Goal: Information Seeking & Learning: Check status

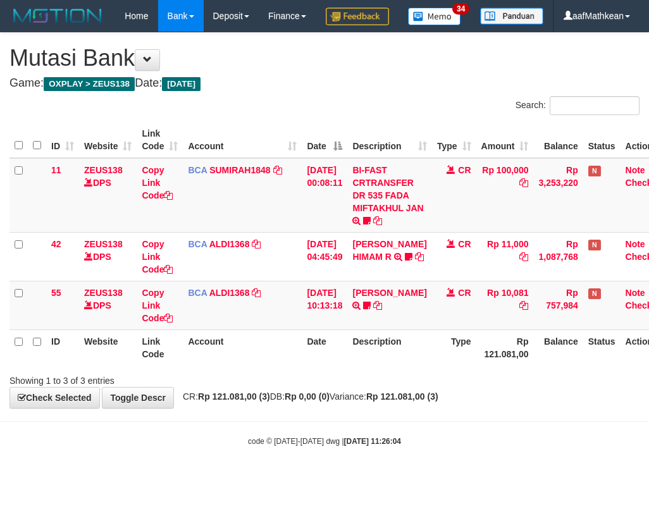
scroll to position [0, 9]
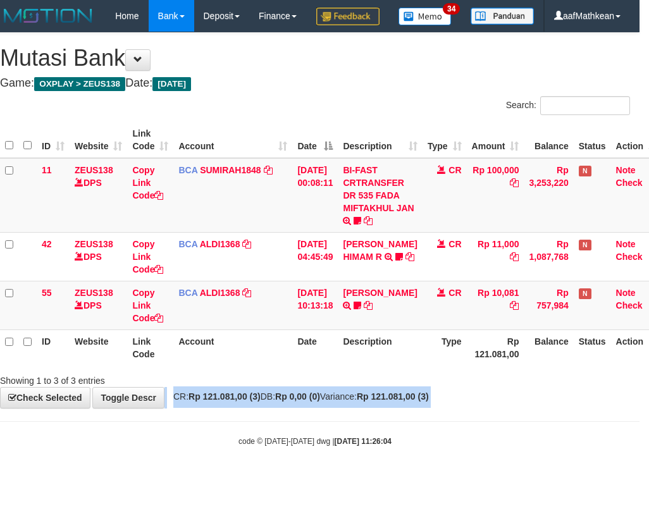
click at [412, 402] on strong "Rp 121.081,00 (3)" at bounding box center [393, 397] width 72 height 10
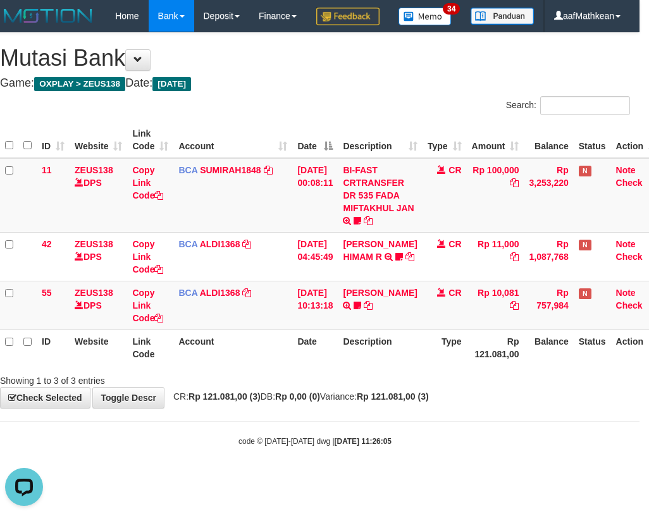
click at [396, 402] on strong "Rp 121.081,00 (3)" at bounding box center [393, 397] width 72 height 10
click at [395, 402] on strong "Rp 121.081,00 (3)" at bounding box center [393, 397] width 72 height 10
click at [394, 402] on strong "Rp 121.081,00 (3)" at bounding box center [393, 397] width 72 height 10
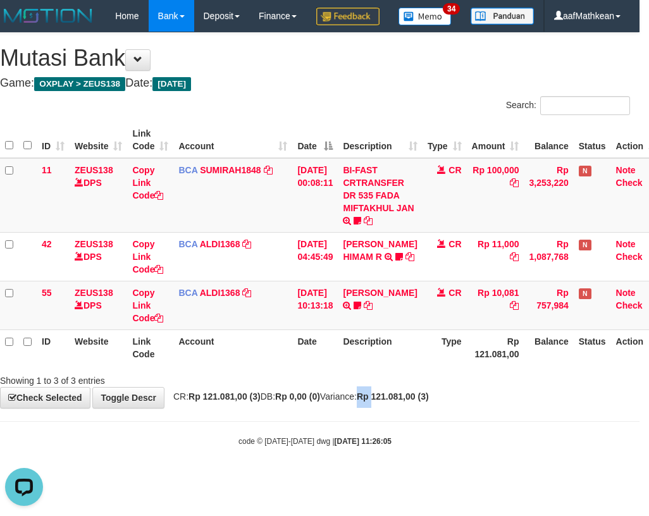
click at [394, 402] on strong "Rp 121.081,00 (3)" at bounding box center [393, 397] width 72 height 10
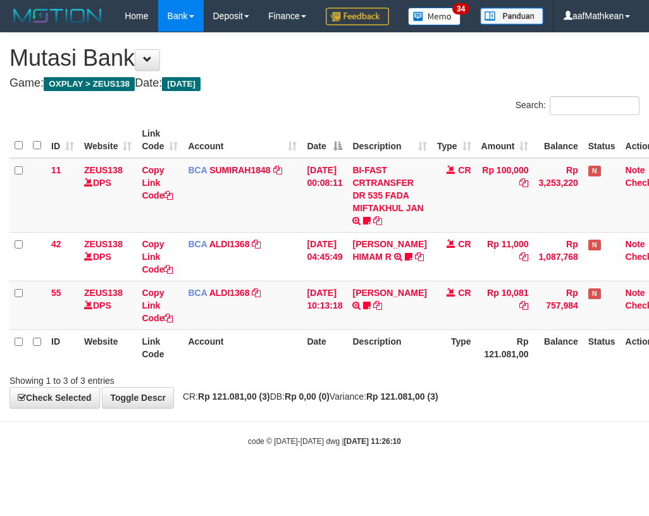
scroll to position [0, 9]
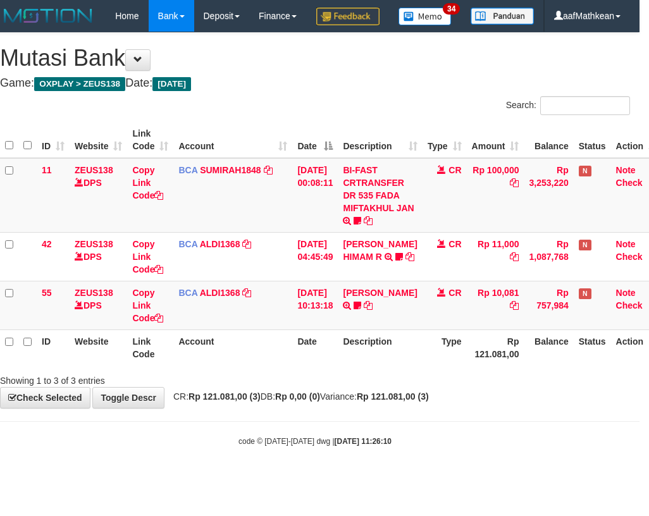
click at [394, 402] on strong "Rp 121.081,00 (3)" at bounding box center [393, 397] width 72 height 10
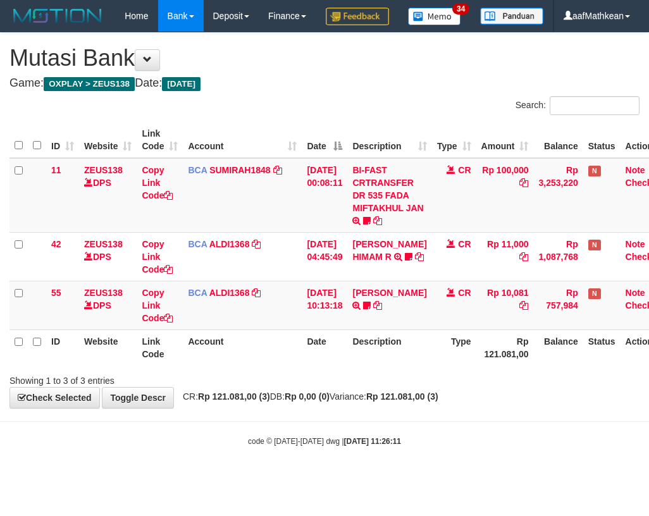
scroll to position [0, 9]
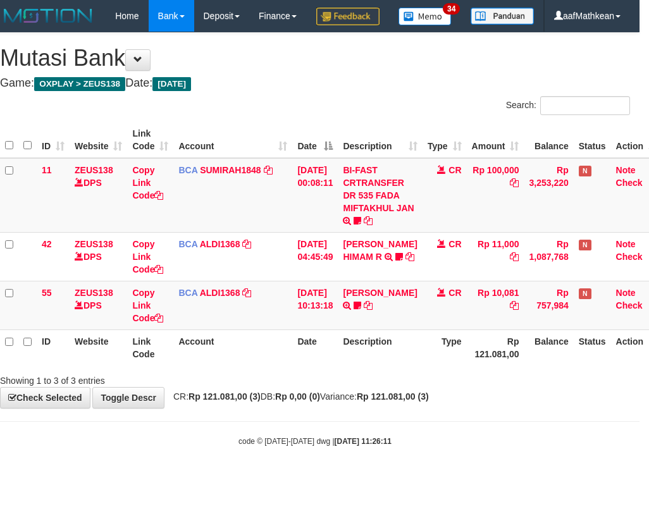
drag, startPoint x: 0, startPoint y: 0, endPoint x: 394, endPoint y: 426, distance: 580.3
click at [394, 402] on strong "Rp 121.081,00 (3)" at bounding box center [393, 397] width 72 height 10
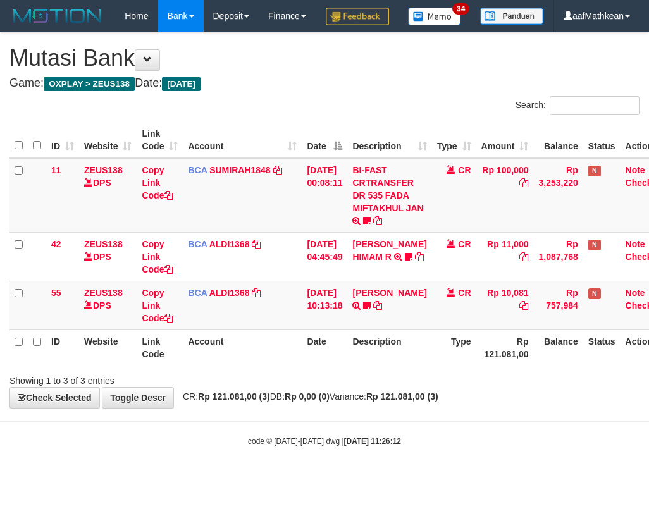
scroll to position [0, 9]
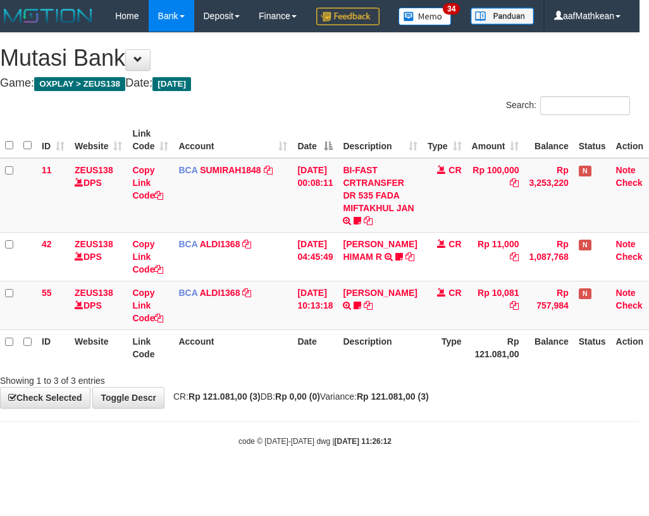
drag, startPoint x: 354, startPoint y: 413, endPoint x: 365, endPoint y: 414, distance: 10.8
click at [356, 387] on div "Showing 1 to 3 of 3 entries" at bounding box center [315, 378] width 649 height 18
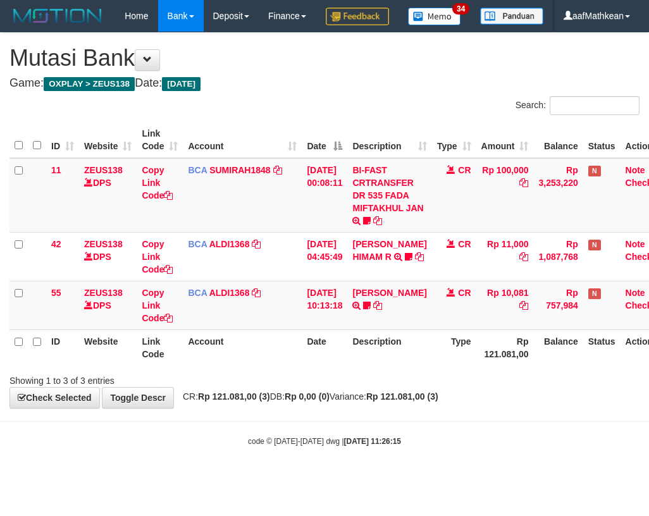
scroll to position [0, 9]
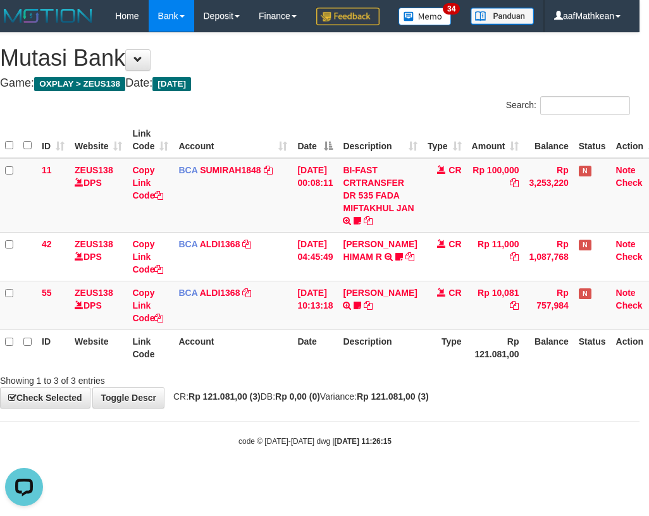
drag, startPoint x: 413, startPoint y: 359, endPoint x: 643, endPoint y: 364, distance: 231.0
click at [549, 364] on table "ID Website Link Code Account Date Description Type Amount Balance Status Action…" at bounding box center [331, 244] width 662 height 244
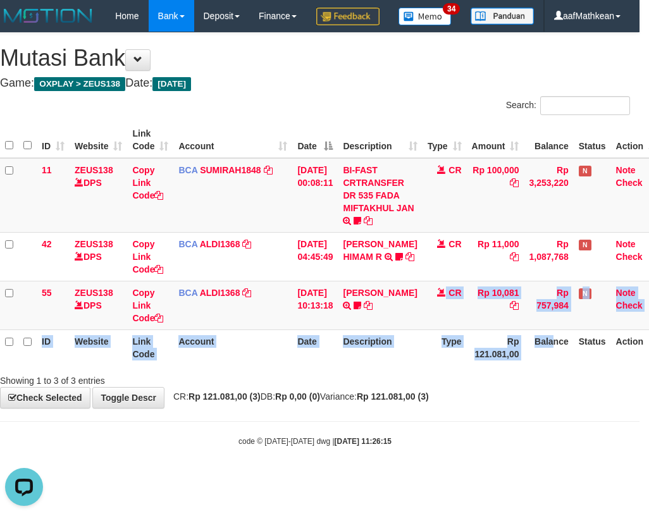
click at [273, 366] on th "Account" at bounding box center [232, 348] width 119 height 36
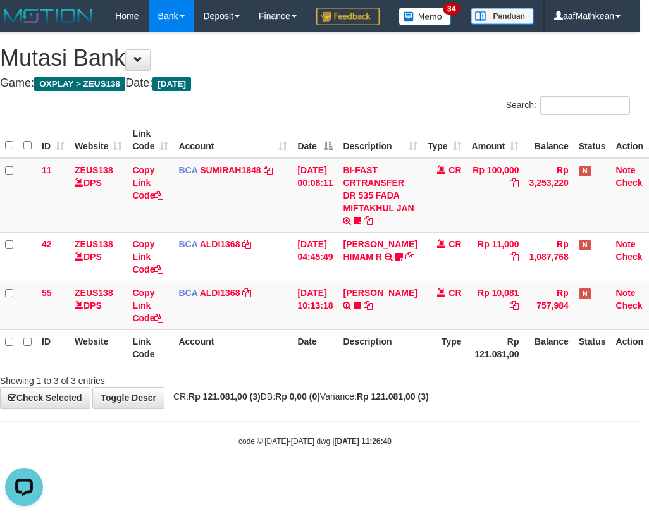
click at [294, 366] on th "Date" at bounding box center [315, 348] width 46 height 36
click at [295, 366] on th "Date" at bounding box center [315, 348] width 46 height 36
click at [297, 369] on div "ID Website Link Code Account Date Description Type Amount Balance Status Action…" at bounding box center [315, 243] width 649 height 251
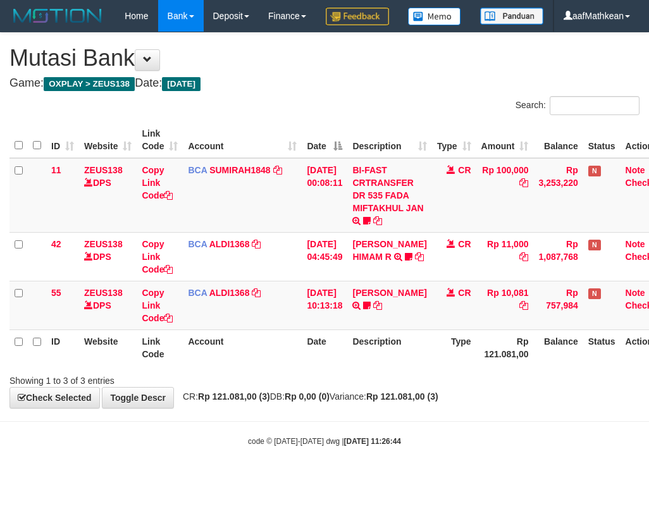
click at [297, 369] on div "ID Website Link Code Account Date Description Type Amount Balance Status Action…" at bounding box center [324, 243] width 649 height 251
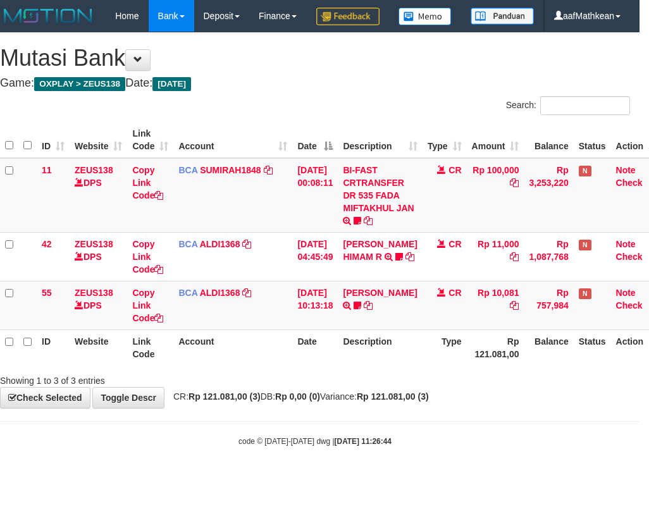
drag, startPoint x: 0, startPoint y: 0, endPoint x: 298, endPoint y: 399, distance: 497.7
click at [298, 369] on div "ID Website Link Code Account Date Description Type Amount Balance Status Action…" at bounding box center [315, 243] width 649 height 251
click at [306, 369] on div "ID Website Link Code Account Date Description Type Amount Balance Status Action…" at bounding box center [315, 243] width 649 height 251
click at [380, 387] on div "Showing 1 to 3 of 3 entries" at bounding box center [315, 378] width 649 height 18
drag, startPoint x: 384, startPoint y: 412, endPoint x: 380, endPoint y: 406, distance: 7.7
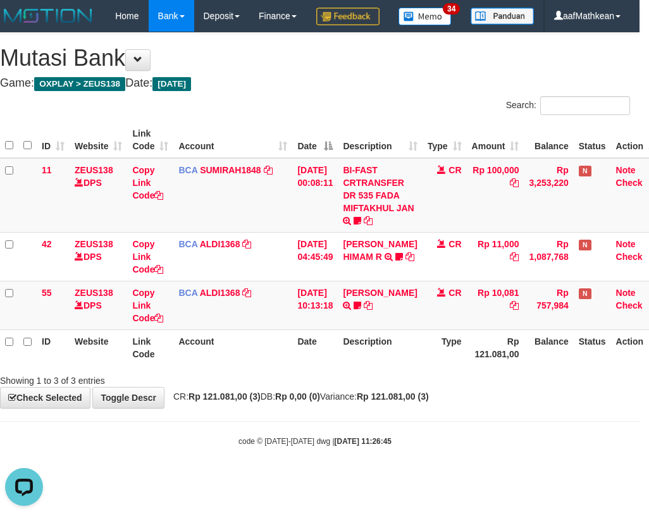
click at [383, 387] on div "Showing 1 to 3 of 3 entries" at bounding box center [315, 378] width 649 height 18
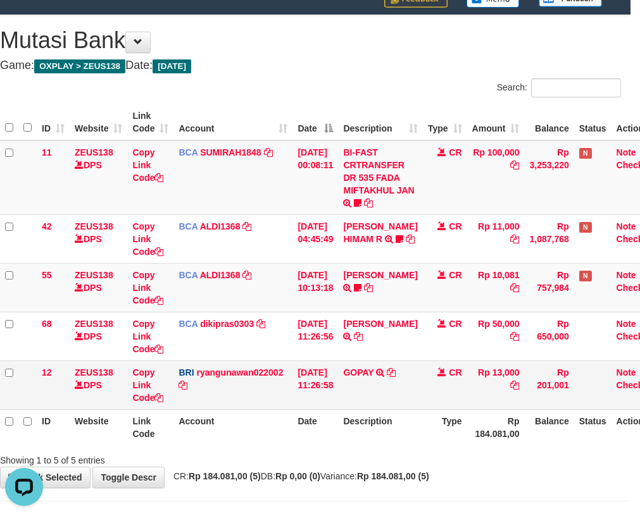
scroll to position [92, 9]
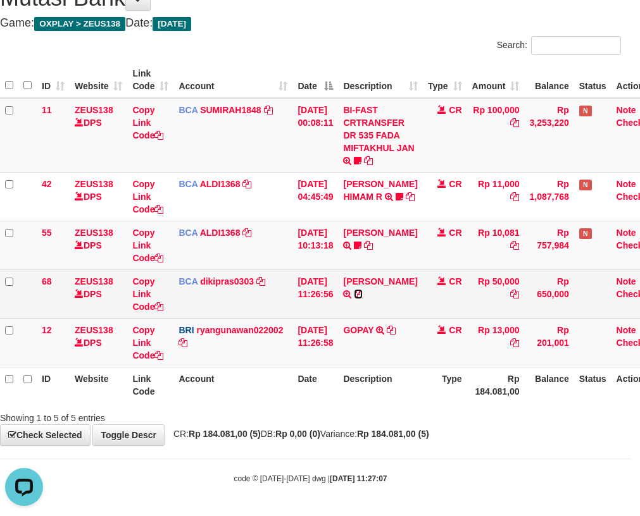
click at [354, 299] on icon at bounding box center [358, 294] width 9 height 9
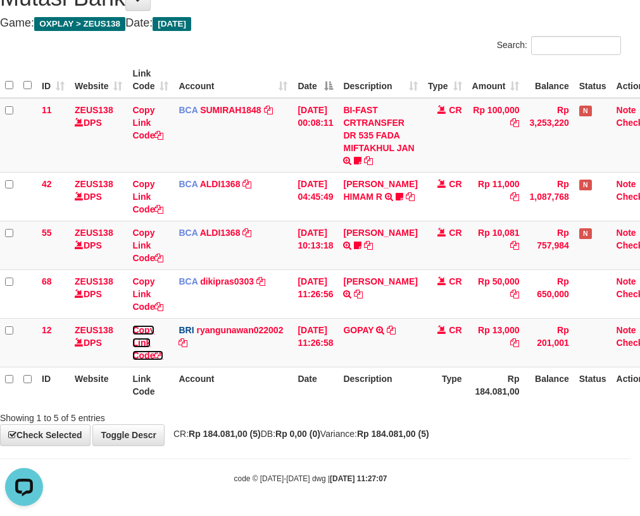
click at [132, 325] on link "Copy Link Code" at bounding box center [147, 342] width 31 height 35
click at [180, 373] on th "Account" at bounding box center [232, 385] width 119 height 36
drag, startPoint x: 209, startPoint y: 372, endPoint x: 221, endPoint y: 370, distance: 12.8
click at [208, 373] on th "Account" at bounding box center [232, 385] width 119 height 36
click at [350, 363] on tr "12 ZEUS138 DPS Copy Link Code BRI ryangunawan022002 DPS RYAN GUNAWAN mutasi_202…" at bounding box center [331, 342] width 662 height 49
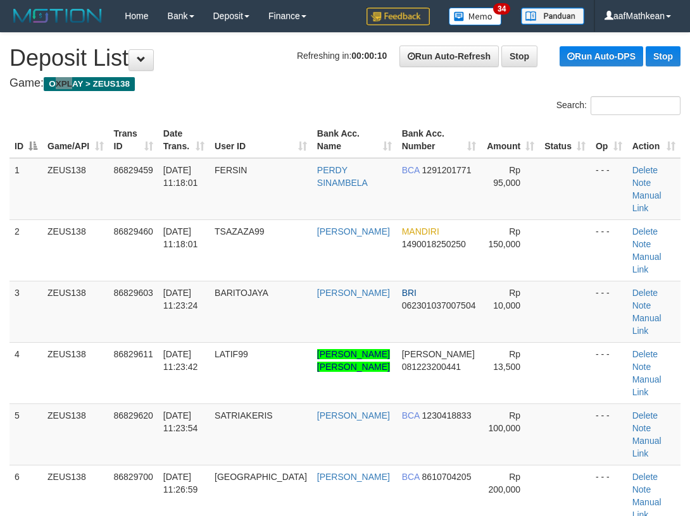
drag, startPoint x: 76, startPoint y: 75, endPoint x: 0, endPoint y: 96, distance: 78.9
click at [24, 89] on h4 "Game: OXPLAY > ZEUS138" at bounding box center [344, 83] width 671 height 13
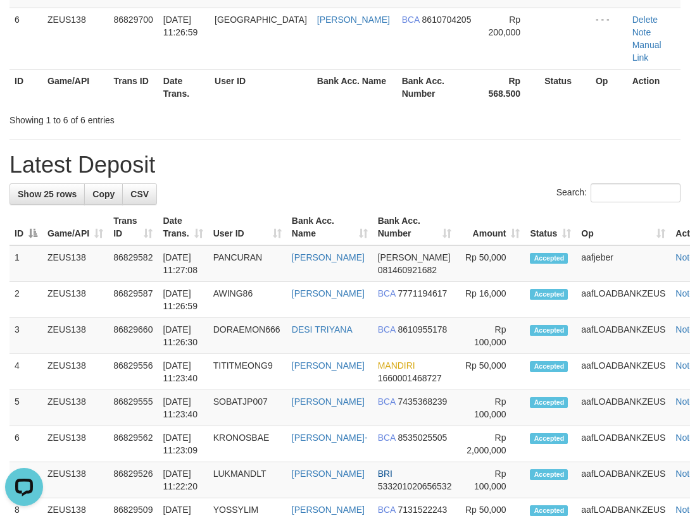
drag, startPoint x: 173, startPoint y: 204, endPoint x: 165, endPoint y: 200, distance: 8.5
drag, startPoint x: 149, startPoint y: 100, endPoint x: 2, endPoint y: 140, distance: 152.3
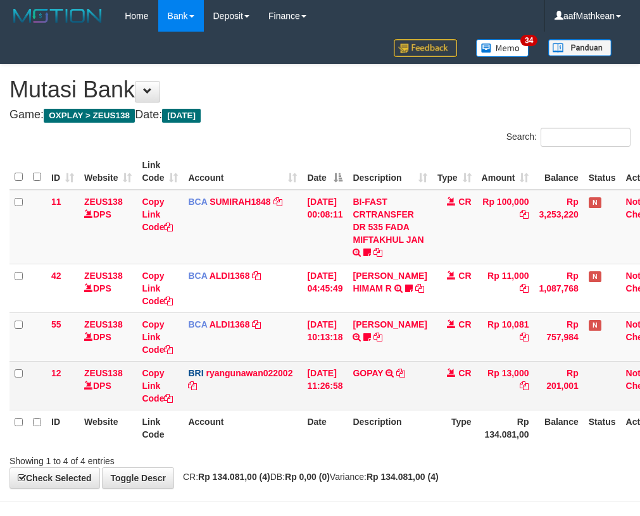
scroll to position [43, 9]
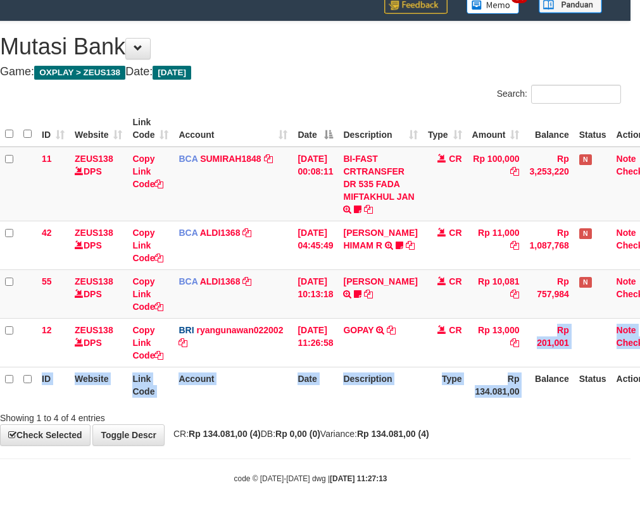
copy table "13,000 Rp 201,001 Note Check ID Website Link Code Account Date Description Type…"
drag, startPoint x: 501, startPoint y: 372, endPoint x: 648, endPoint y: 330, distance: 153.2
click at [530, 371] on table "ID Website Link Code Account Date Description Type Amount Balance Status Action…" at bounding box center [331, 257] width 662 height 292
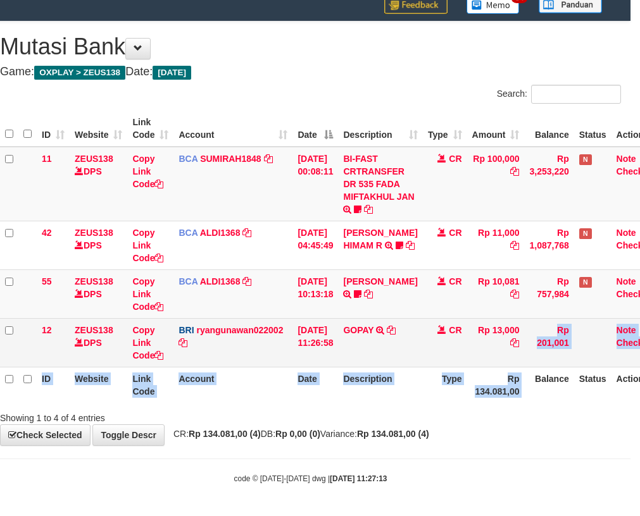
click at [430, 357] on td "CR" at bounding box center [445, 342] width 44 height 49
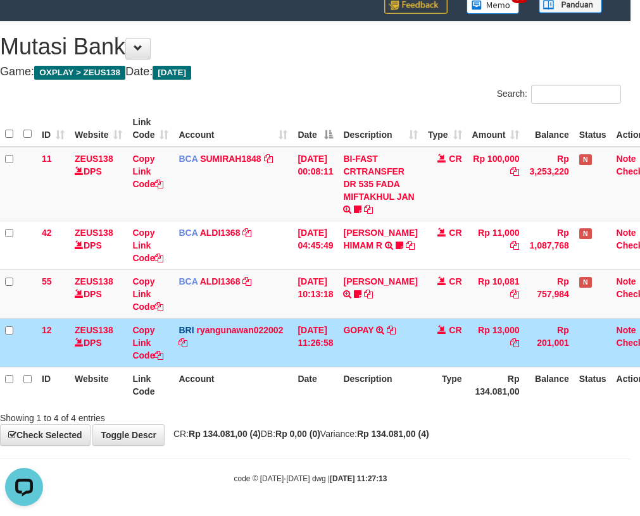
scroll to position [0, 0]
drag, startPoint x: 492, startPoint y: 324, endPoint x: 523, endPoint y: 324, distance: 31.6
click at [523, 324] on tr "12 ZEUS138 DPS Copy Link Code BRI ryangunawan022002 DPS RYAN GUNAWAN mutasi_202…" at bounding box center [331, 342] width 662 height 49
copy tr "13,000"
drag, startPoint x: 306, startPoint y: 310, endPoint x: 295, endPoint y: 319, distance: 13.5
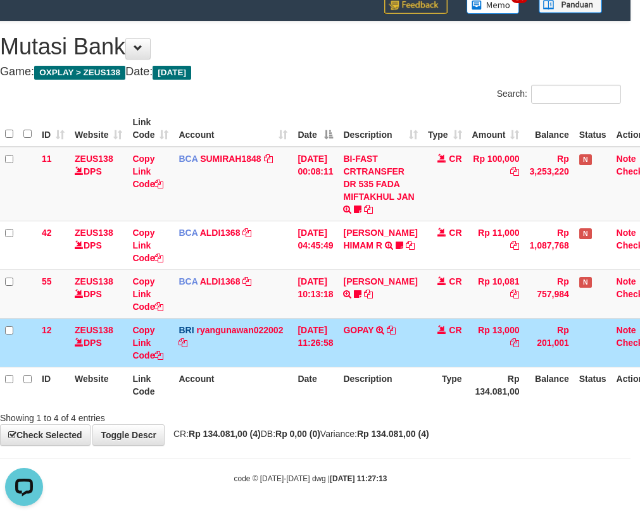
click at [305, 314] on td "[DATE] 10:13:18" at bounding box center [315, 294] width 46 height 49
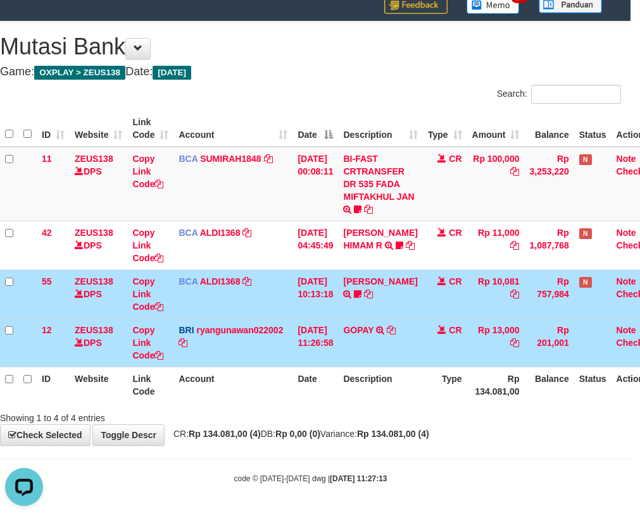
drag, startPoint x: 302, startPoint y: 325, endPoint x: 313, endPoint y: 323, distance: 10.3
click at [304, 325] on td "[DATE] 11:26:58" at bounding box center [315, 342] width 46 height 49
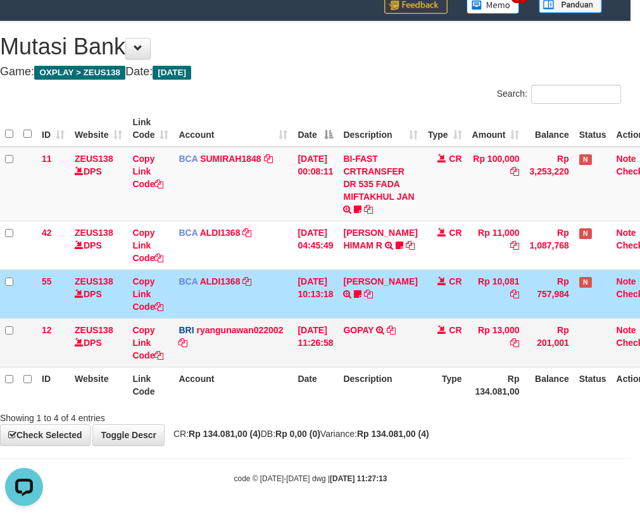
drag, startPoint x: 313, startPoint y: 323, endPoint x: 325, endPoint y: 326, distance: 12.6
click at [313, 323] on td "[DATE] 11:26:58" at bounding box center [315, 342] width 46 height 49
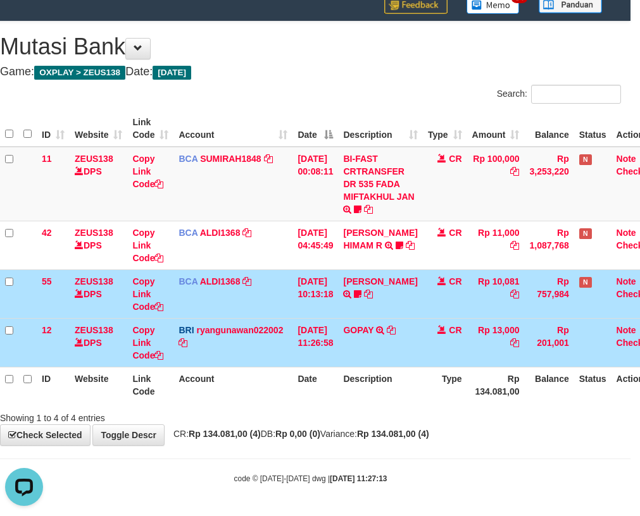
click at [325, 327] on td "[DATE] 11:26:58" at bounding box center [315, 342] width 46 height 49
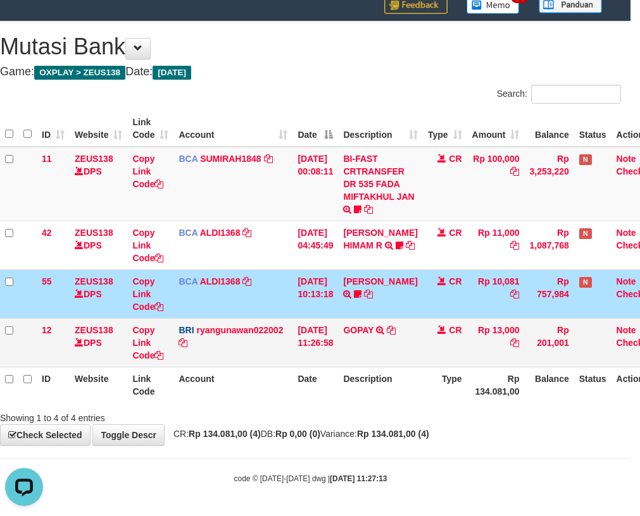
click at [333, 323] on td "31/08/2025 11:26:58" at bounding box center [315, 342] width 46 height 49
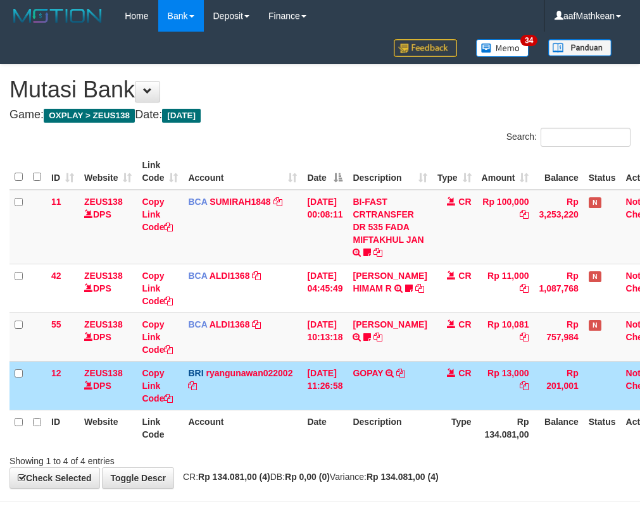
scroll to position [43, 0]
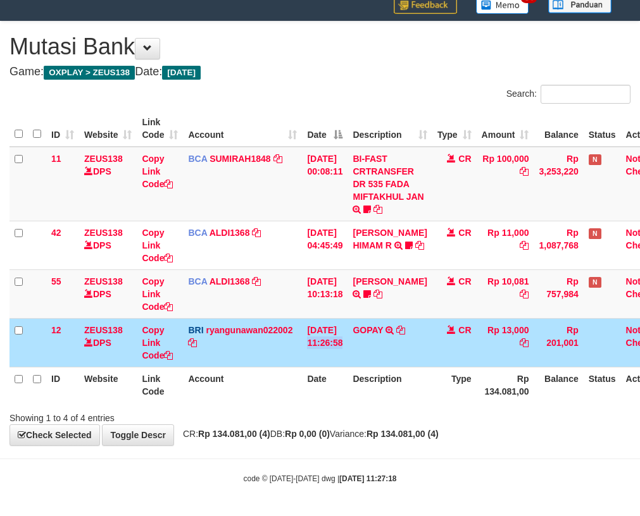
drag, startPoint x: 0, startPoint y: 0, endPoint x: 334, endPoint y: 326, distance: 467.1
click at [332, 326] on td "[DATE] 11:26:58" at bounding box center [325, 342] width 46 height 49
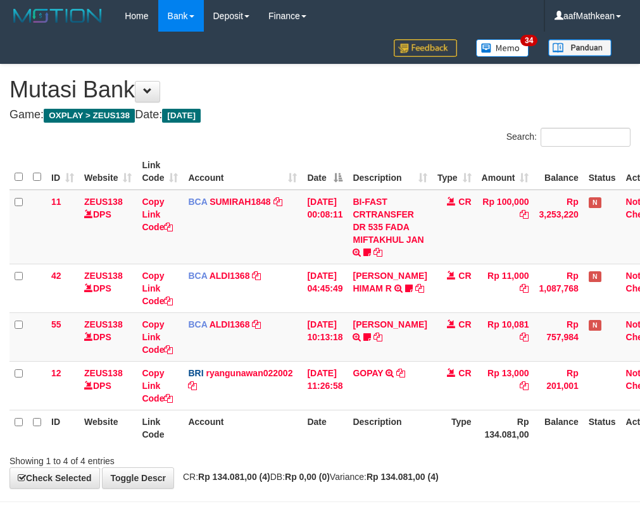
scroll to position [43, 0]
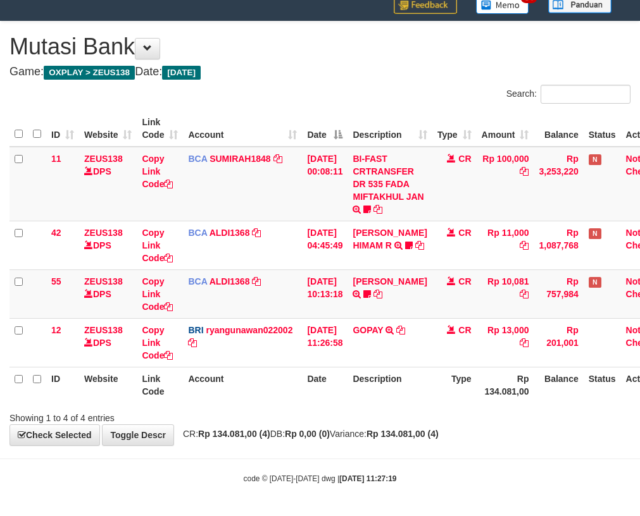
click at [345, 379] on th "Date" at bounding box center [325, 385] width 46 height 36
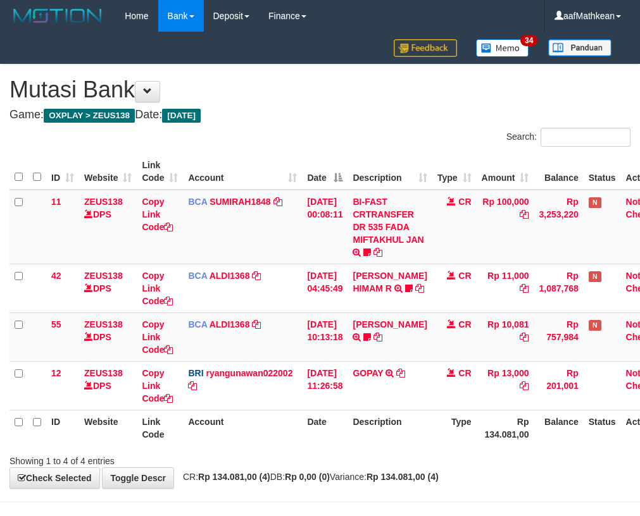
scroll to position [43, 0]
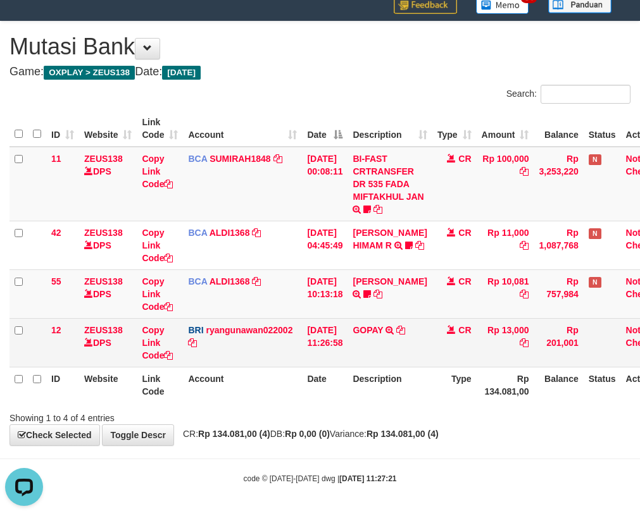
click at [372, 350] on td "GOPAY TRANSFER NBMB GOPAY TO [PERSON_NAME]" at bounding box center [389, 342] width 84 height 49
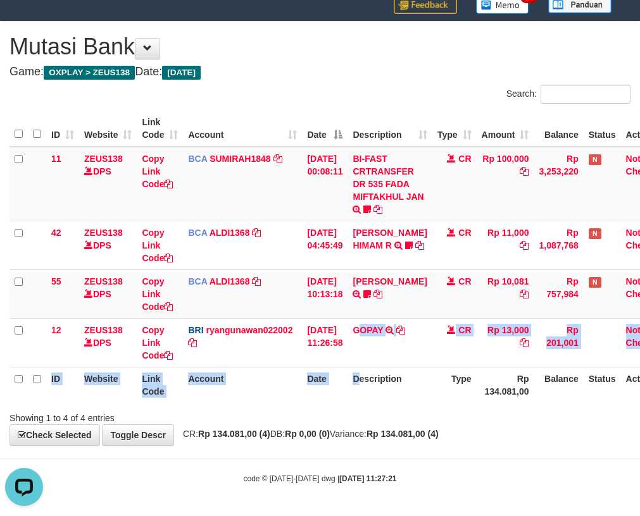
drag, startPoint x: 367, startPoint y: 357, endPoint x: 363, endPoint y: 385, distance: 28.1
click at [366, 382] on table "ID Website Link Code Account Date Description Type Amount Balance Status Action…" at bounding box center [340, 257] width 662 height 292
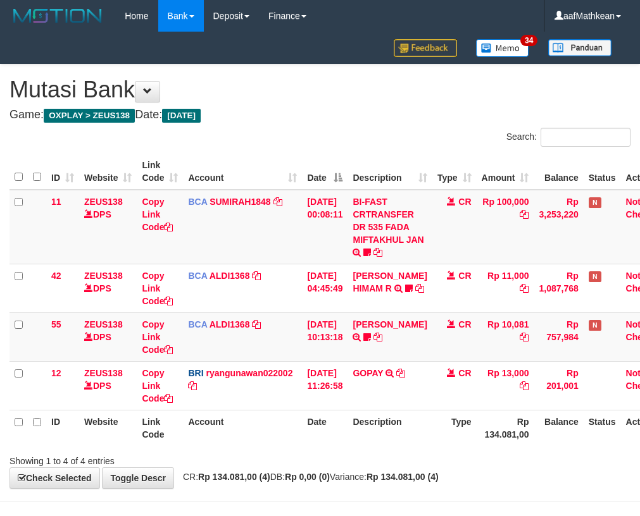
click at [347, 410] on th "Date" at bounding box center [325, 428] width 46 height 36
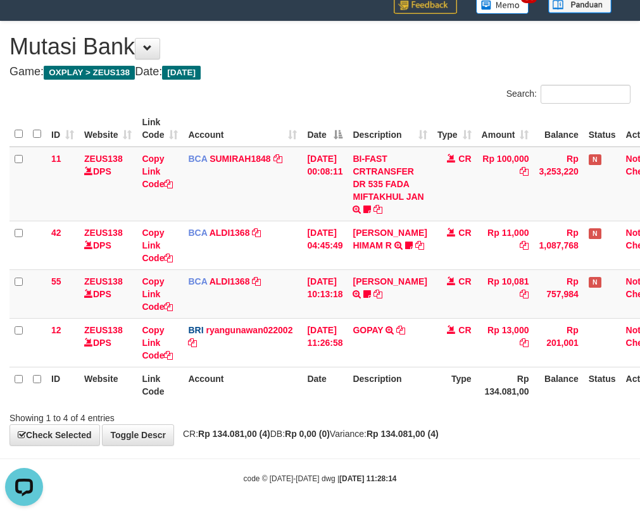
click at [335, 417] on div "Showing 1 to 4 of 4 entries" at bounding box center [320, 416] width 640 height 18
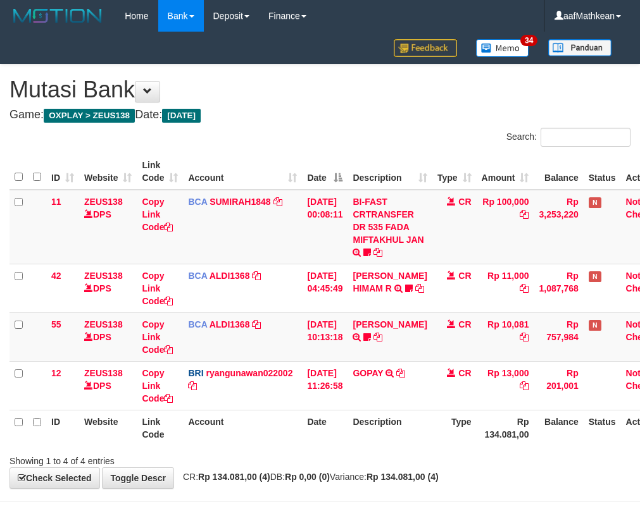
scroll to position [43, 0]
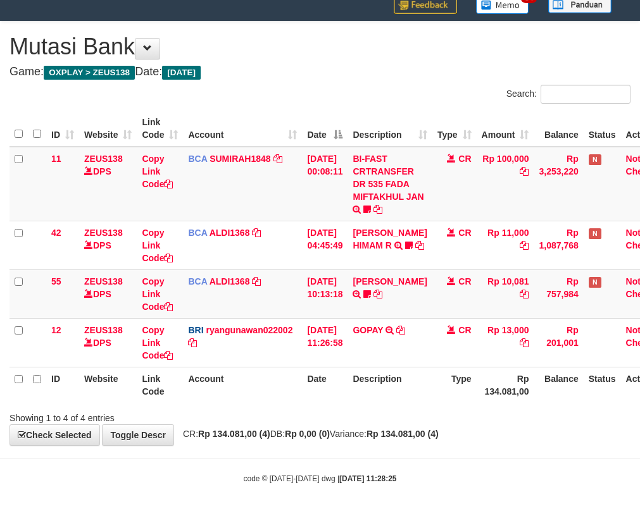
drag, startPoint x: 390, startPoint y: 402, endPoint x: 381, endPoint y: 403, distance: 8.9
click at [381, 404] on div "ID Website Link Code Account Date Description Type Amount Balance Status Action…" at bounding box center [320, 257] width 640 height 300
click at [370, 392] on th "Description" at bounding box center [389, 385] width 84 height 36
click at [358, 397] on tr "ID Website Link Code Account Date Description Type Rp 134.081,00 Balance Status…" at bounding box center [340, 385] width 662 height 36
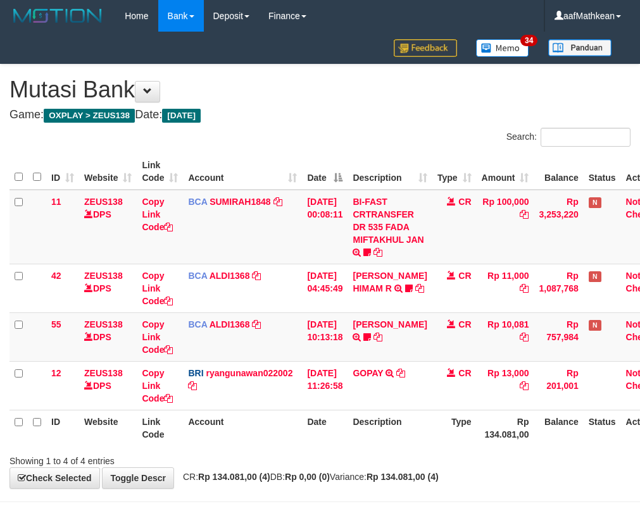
scroll to position [43, 0]
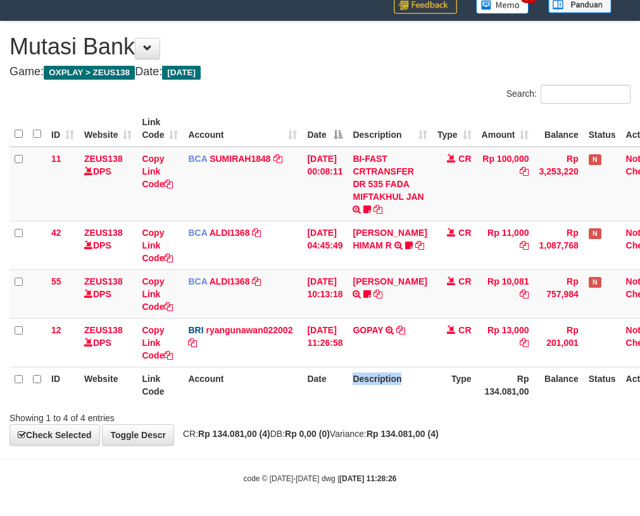
drag, startPoint x: 0, startPoint y: 0, endPoint x: 368, endPoint y: 394, distance: 539.0
click at [368, 394] on th "Description" at bounding box center [389, 385] width 84 height 36
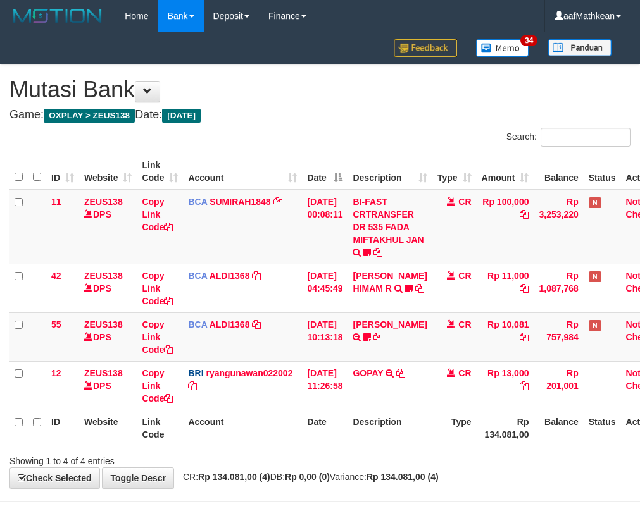
scroll to position [43, 0]
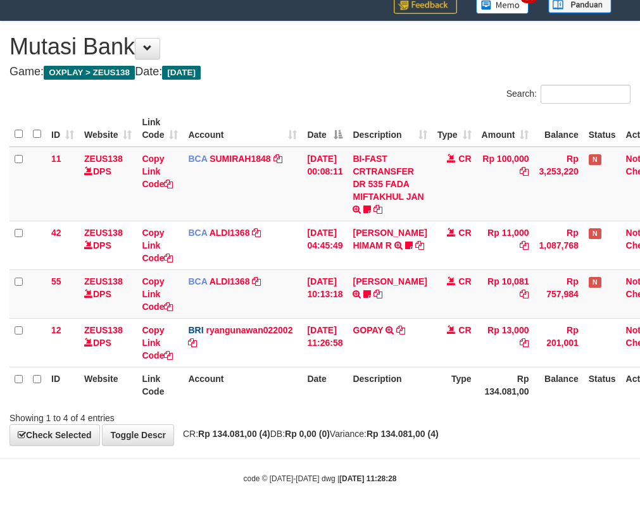
click at [368, 394] on th "Description" at bounding box center [389, 385] width 84 height 36
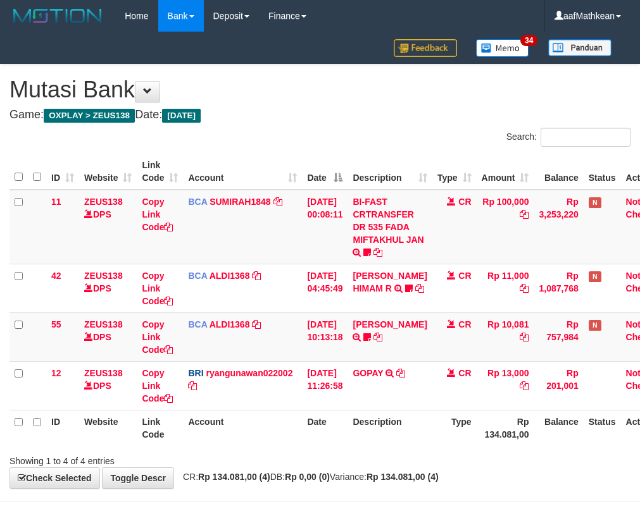
scroll to position [43, 0]
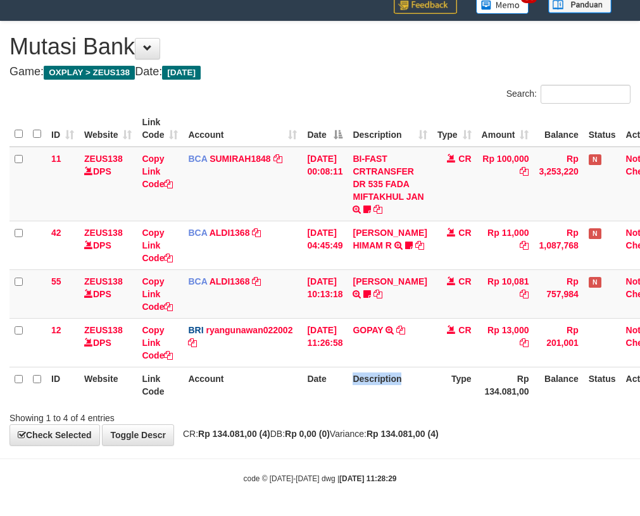
drag, startPoint x: 0, startPoint y: 0, endPoint x: 364, endPoint y: 396, distance: 537.8
click at [366, 394] on th "Description" at bounding box center [389, 385] width 84 height 36
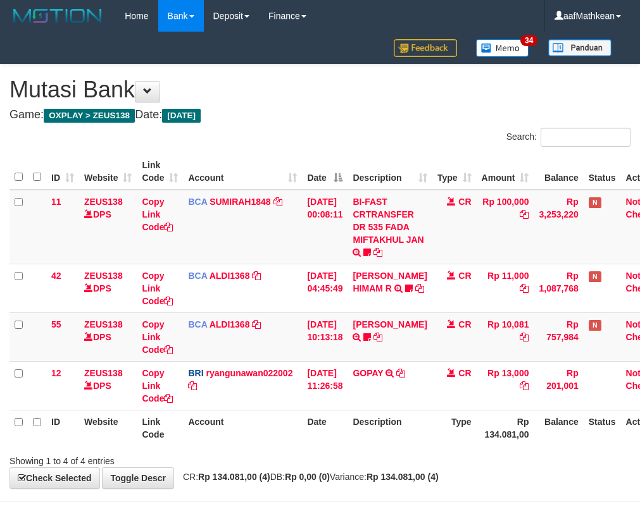
scroll to position [43, 0]
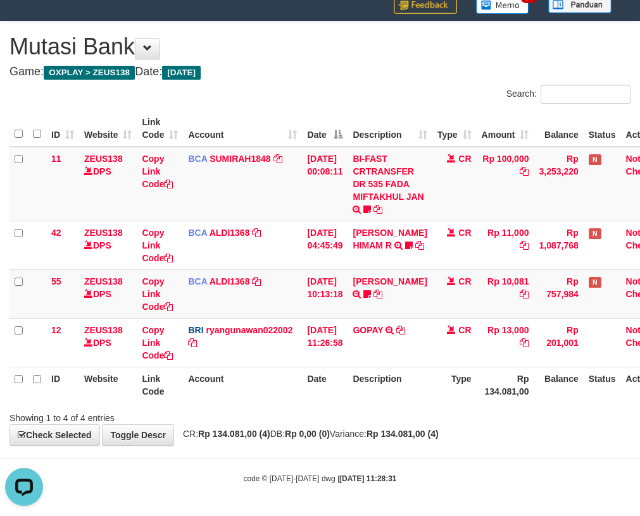
click at [353, 380] on tr "ID Website Link Code Account Date Description Type Rp 134.081,00 Balance Status…" at bounding box center [340, 385] width 662 height 36
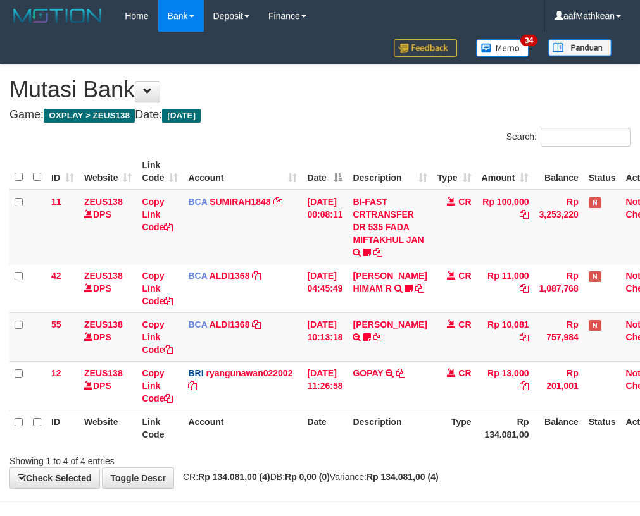
scroll to position [43, 0]
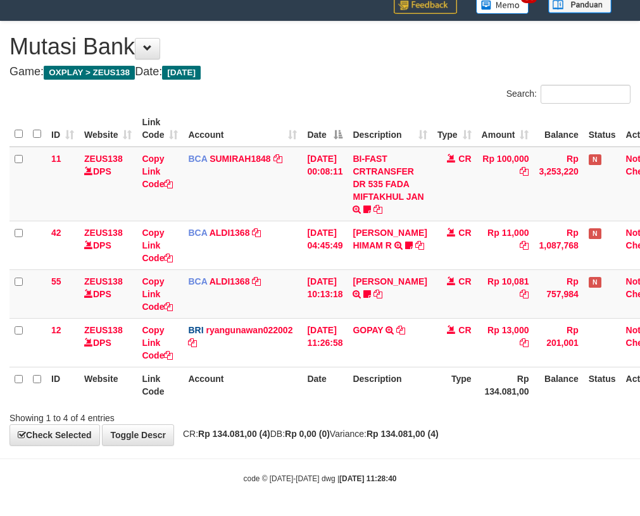
click at [303, 415] on div "Showing 1 to 4 of 4 entries" at bounding box center [320, 416] width 640 height 18
drag, startPoint x: 362, startPoint y: 395, endPoint x: 364, endPoint y: 388, distance: 6.6
click at [359, 395] on th "Description" at bounding box center [389, 385] width 84 height 36
click at [363, 392] on th "Description" at bounding box center [389, 385] width 84 height 36
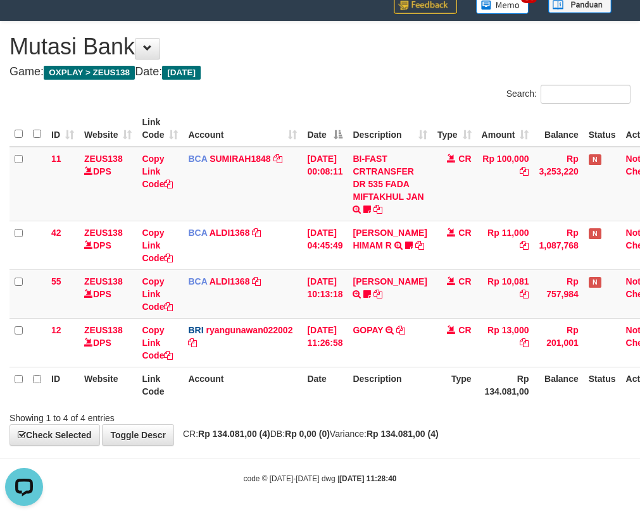
click at [352, 382] on tr "ID Website Link Code Account Date Description Type Rp 134.081,00 Balance Status…" at bounding box center [340, 385] width 662 height 36
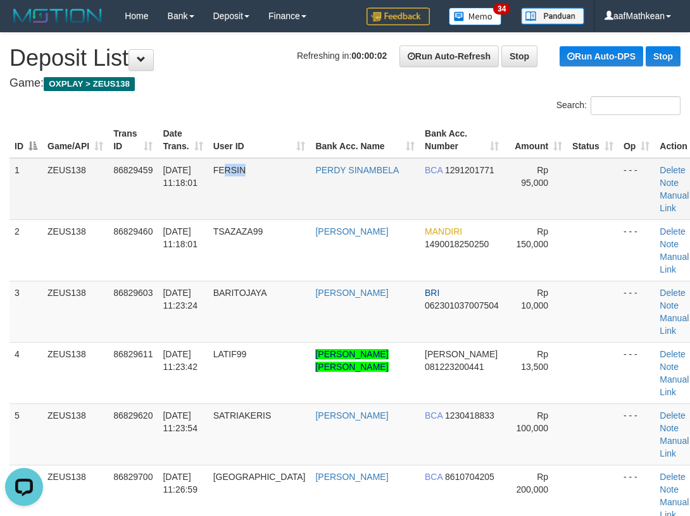
click at [286, 184] on td "FERSIN" at bounding box center [259, 189] width 102 height 62
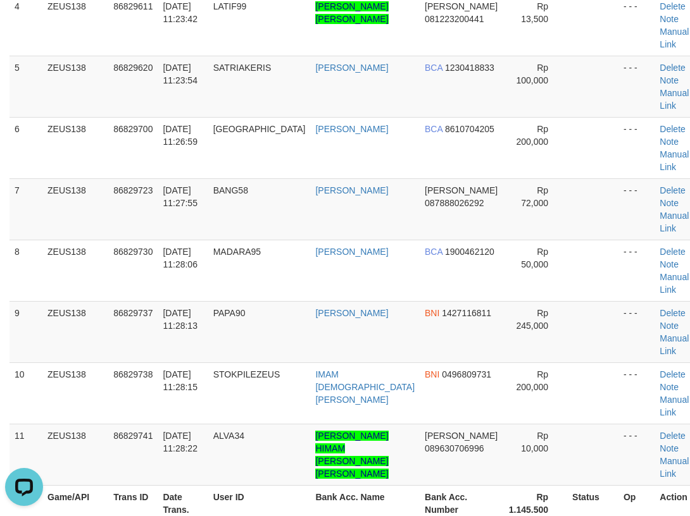
click at [152, 63] on td "86829620" at bounding box center [132, 86] width 49 height 61
click at [140, 150] on td "86829700" at bounding box center [132, 147] width 49 height 61
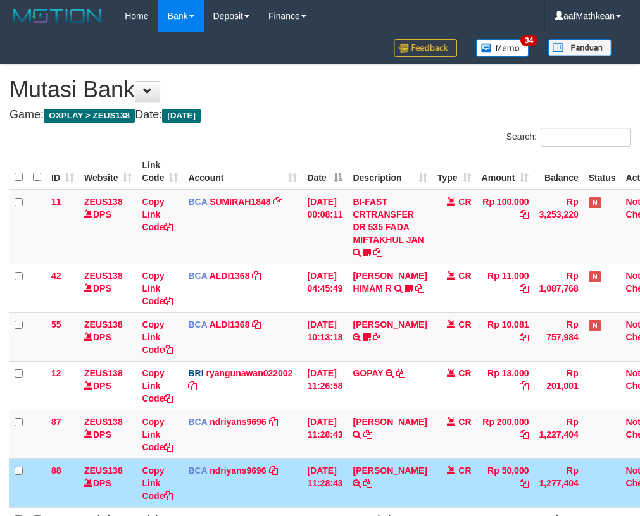
click at [347, 459] on td "[DATE] 11:28:43" at bounding box center [325, 483] width 46 height 49
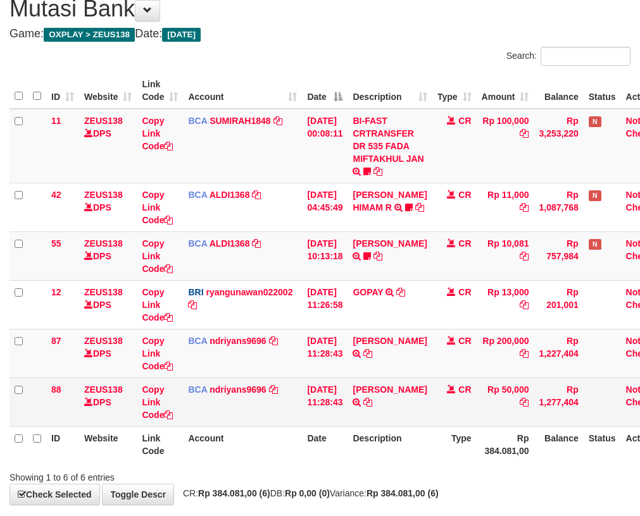
click at [347, 389] on td "[DATE] 11:28:43" at bounding box center [325, 402] width 46 height 49
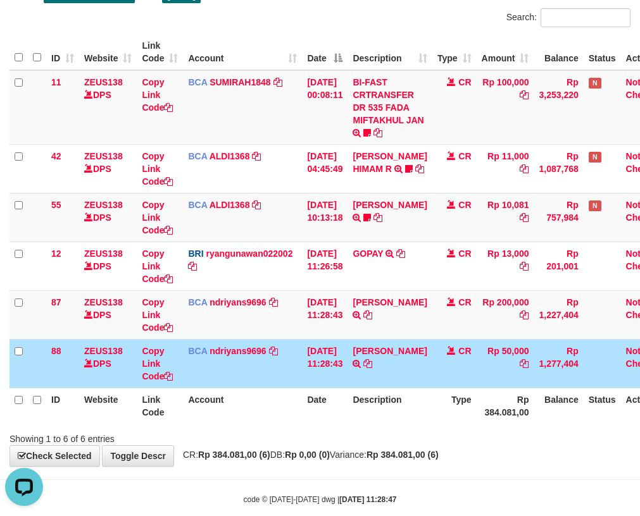
scroll to position [140, 0]
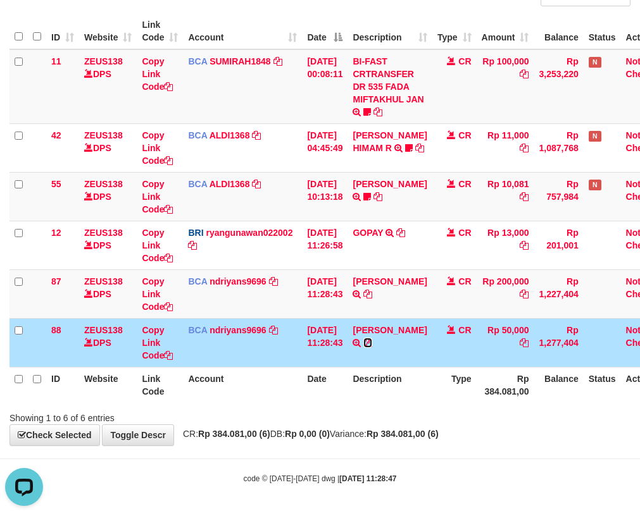
click at [368, 347] on icon at bounding box center [367, 342] width 9 height 9
drag, startPoint x: 366, startPoint y: 309, endPoint x: 437, endPoint y: 276, distance: 78.4
click at [365, 299] on icon at bounding box center [367, 294] width 9 height 9
click at [183, 366] on td "BCA ndriyans9696 DPS ANDRIYANSYAH mutasi_20250831_3291 | 88 mutasi_20250831_329…" at bounding box center [242, 342] width 119 height 49
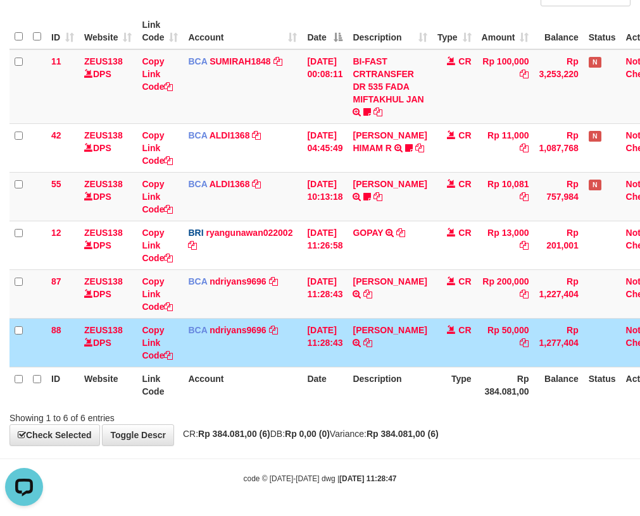
click at [182, 371] on tr "ID Website Link Code Account Date Description Type Rp 384.081,00 Balance Status…" at bounding box center [340, 385] width 662 height 36
click at [194, 396] on th "Account" at bounding box center [242, 385] width 119 height 36
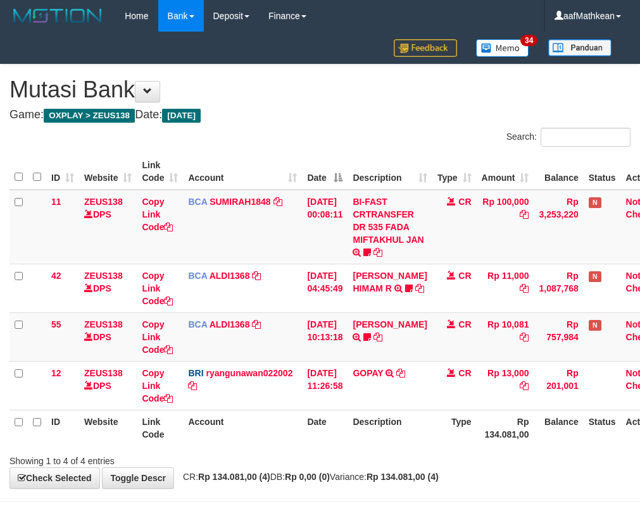
click at [204, 419] on th "Account" at bounding box center [242, 428] width 119 height 36
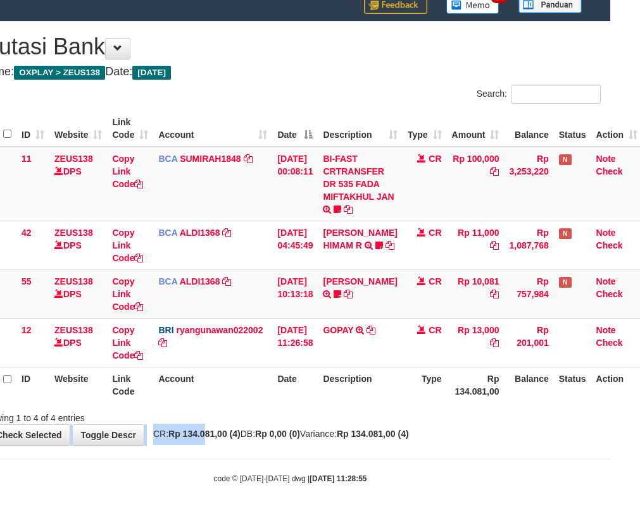
drag, startPoint x: 0, startPoint y: 0, endPoint x: 212, endPoint y: 426, distance: 476.2
click at [212, 425] on div "**********" at bounding box center [290, 234] width 640 height 424
click at [213, 428] on div "**********" at bounding box center [290, 234] width 640 height 424
click at [278, 416] on div "Showing 1 to 4 of 4 entries" at bounding box center [290, 416] width 640 height 18
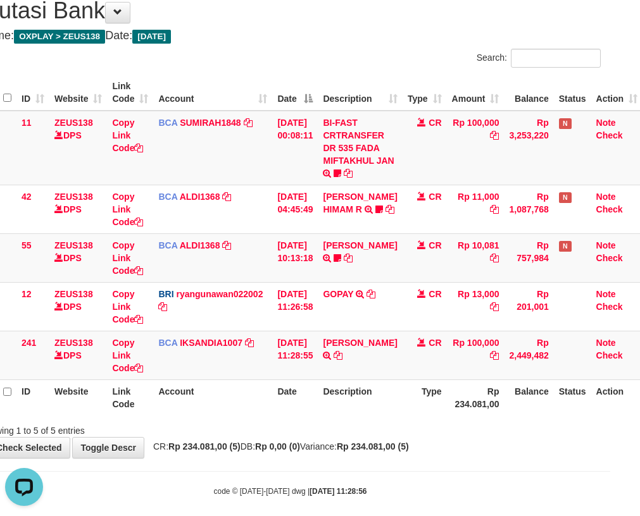
click at [318, 414] on th "Date" at bounding box center [295, 398] width 46 height 36
drag, startPoint x: 324, startPoint y: 414, endPoint x: 319, endPoint y: 405, distance: 10.8
click at [318, 406] on th "Date" at bounding box center [295, 398] width 46 height 36
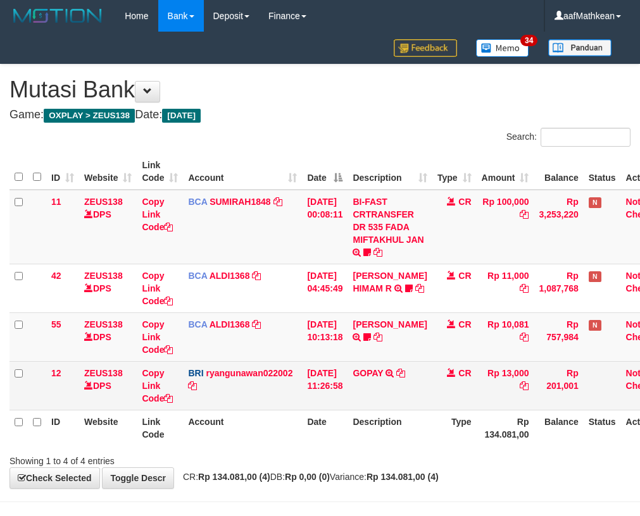
click at [324, 408] on td "[DATE] 11:26:58" at bounding box center [325, 385] width 46 height 49
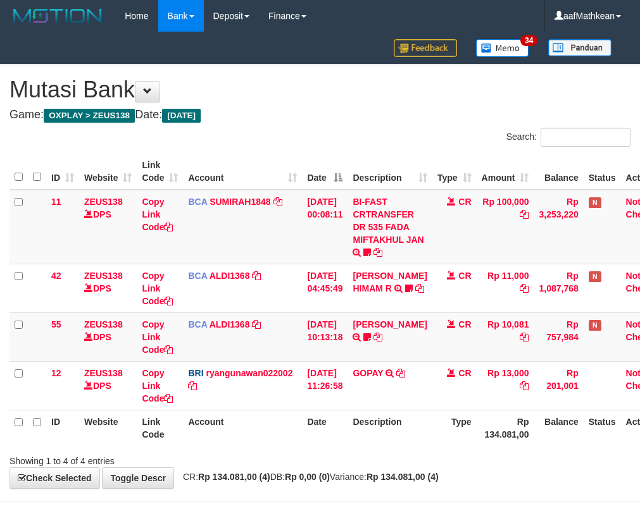
scroll to position [43, 30]
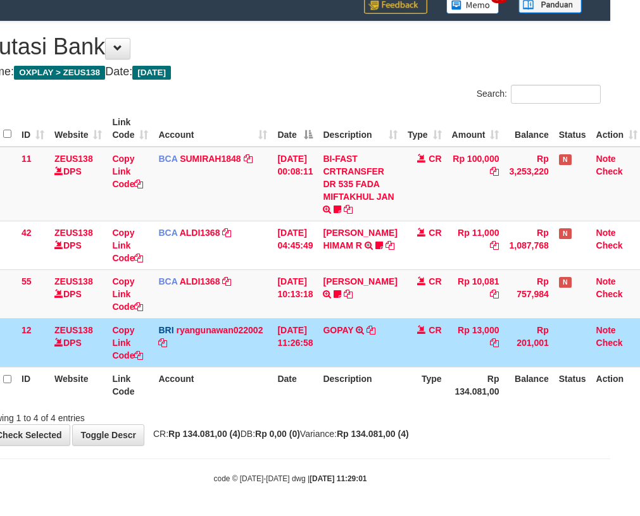
click at [328, 419] on div "Showing 1 to 4 of 4 entries" at bounding box center [290, 416] width 640 height 18
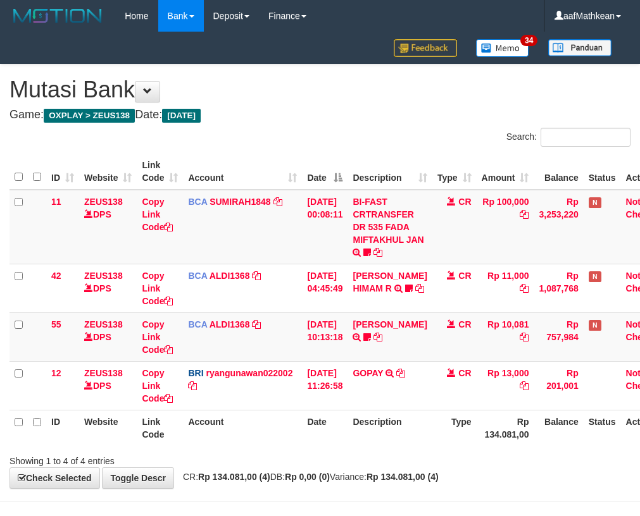
scroll to position [43, 30]
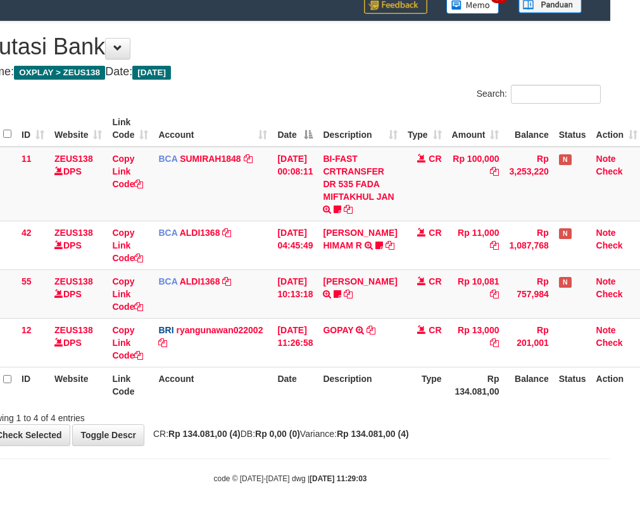
click at [326, 419] on div "Showing 1 to 4 of 4 entries" at bounding box center [290, 416] width 640 height 18
click at [325, 419] on div "Showing 1 to 4 of 4 entries" at bounding box center [290, 416] width 640 height 18
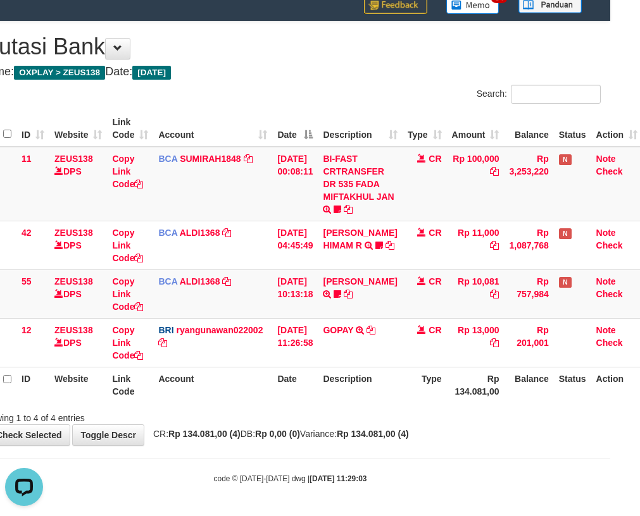
click at [325, 418] on div "Showing 1 to 4 of 4 entries" at bounding box center [290, 416] width 640 height 18
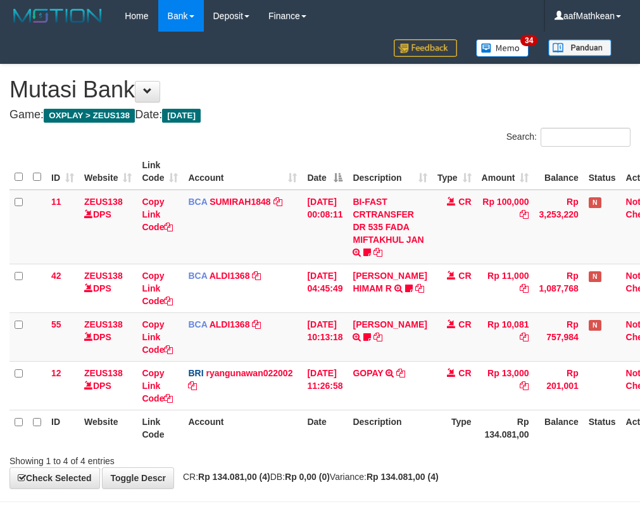
scroll to position [43, 30]
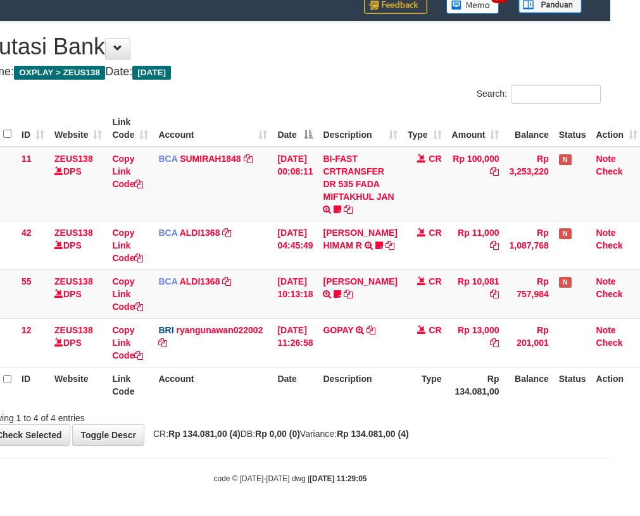
click at [325, 418] on div "Showing 1 to 4 of 4 entries" at bounding box center [290, 416] width 640 height 18
click at [354, 384] on th "Description" at bounding box center [360, 385] width 84 height 36
click at [365, 408] on div "Showing 1 to 4 of 4 entries" at bounding box center [290, 416] width 640 height 18
drag, startPoint x: 354, startPoint y: 405, endPoint x: 343, endPoint y: 394, distance: 16.1
click at [349, 400] on div "ID Website Link Code Account Date Description Type Amount Balance Status Action…" at bounding box center [290, 257] width 640 height 300
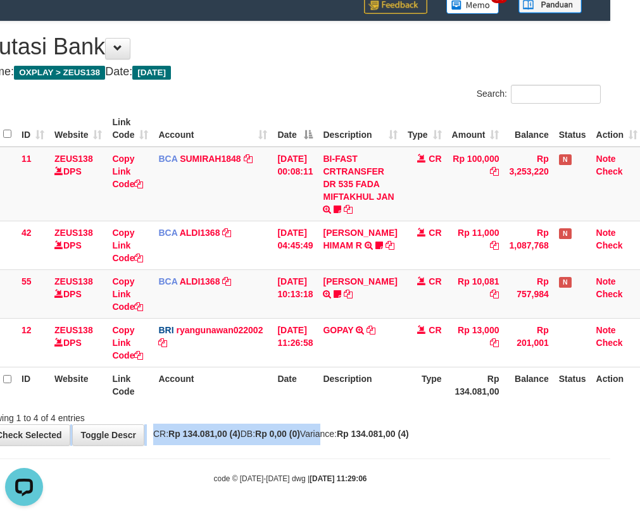
click at [335, 436] on div "**********" at bounding box center [290, 234] width 640 height 424
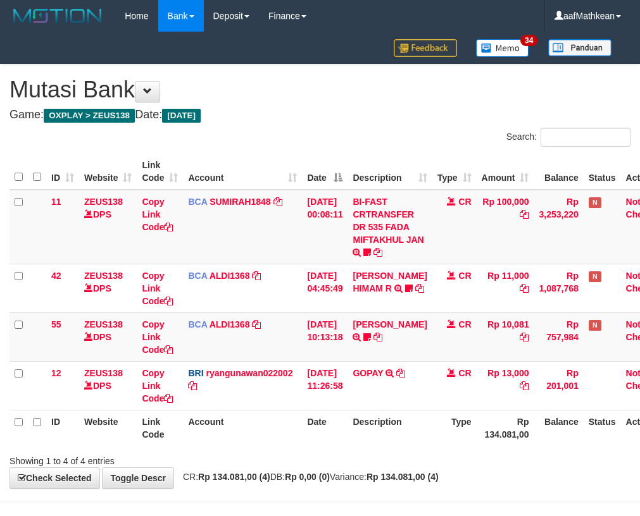
scroll to position [43, 30]
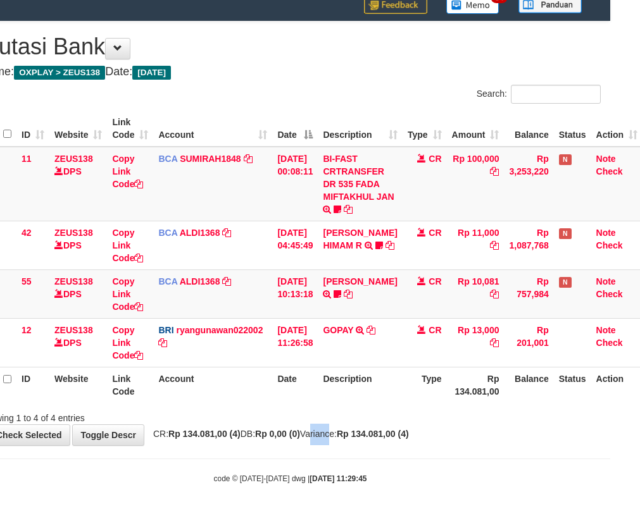
click at [343, 433] on span "CR: Rp 134.081,00 (4) DB: Rp 0,00 (0) Variance: Rp 134.081,00 (4)" at bounding box center [278, 434] width 262 height 10
click at [376, 423] on div "**********" at bounding box center [290, 234] width 640 height 424
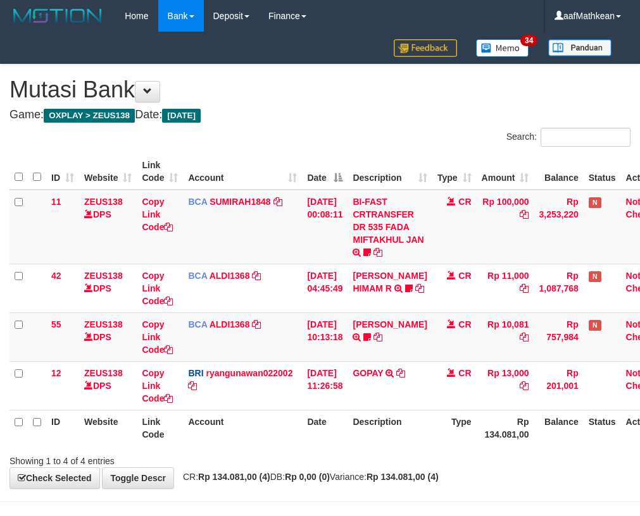
scroll to position [43, 30]
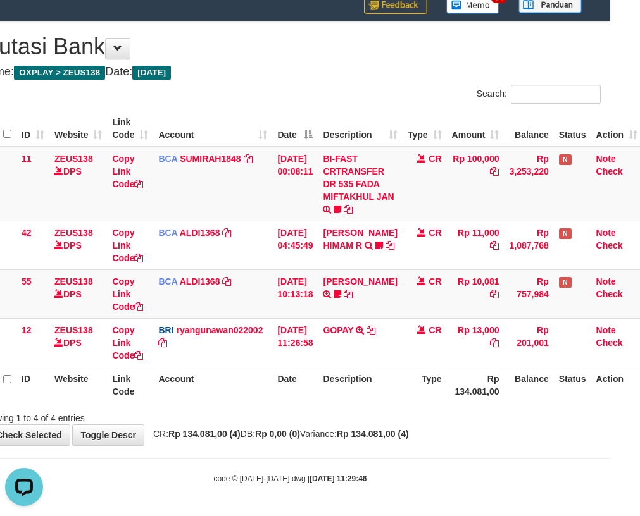
click at [340, 365] on td "GOPAY TRANSFER NBMB GOPAY TO RYAN GUNAWAN" at bounding box center [360, 342] width 84 height 49
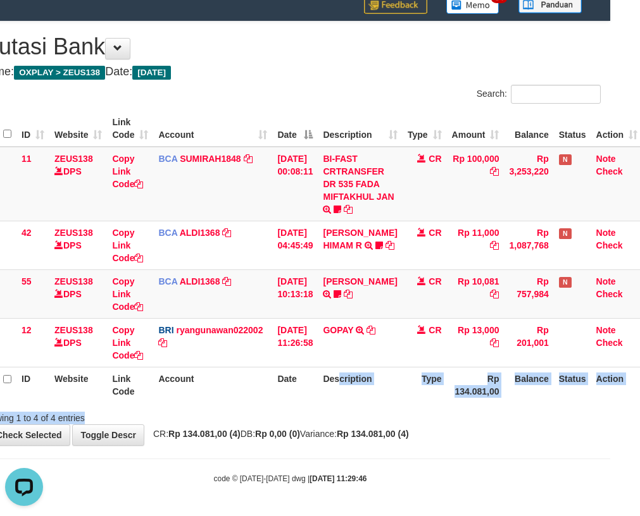
drag, startPoint x: 373, startPoint y: 414, endPoint x: 375, endPoint y: 421, distance: 7.7
click at [374, 422] on div "Search: ID Website Link Code Account Date Description Type Amount Balance Statu…" at bounding box center [290, 255] width 621 height 340
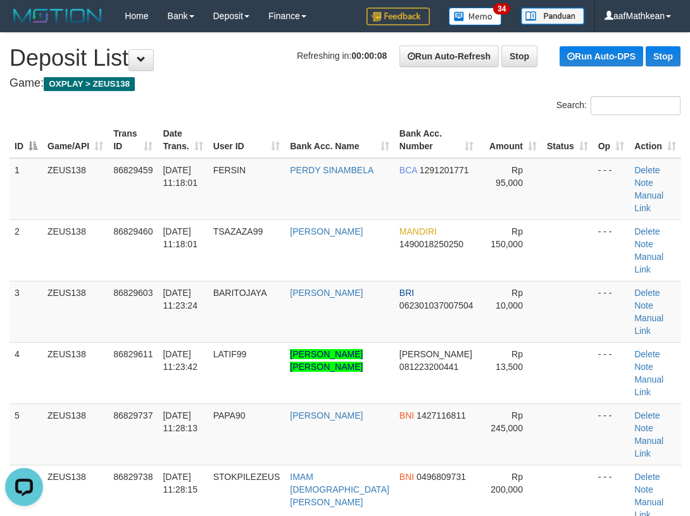
click at [187, 124] on th "Date Trans." at bounding box center [183, 140] width 50 height 36
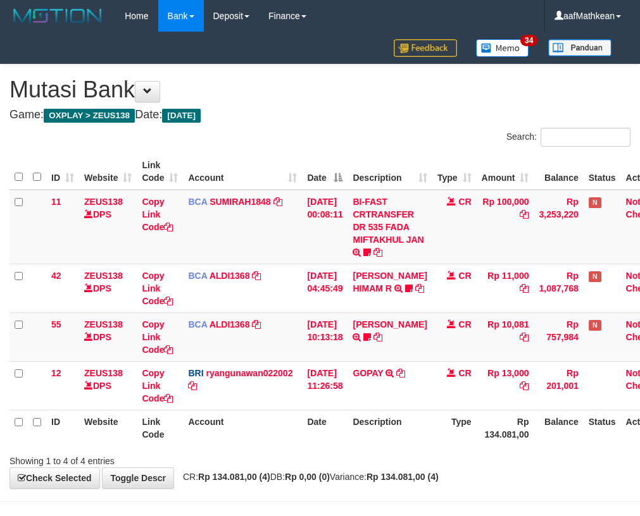
scroll to position [43, 30]
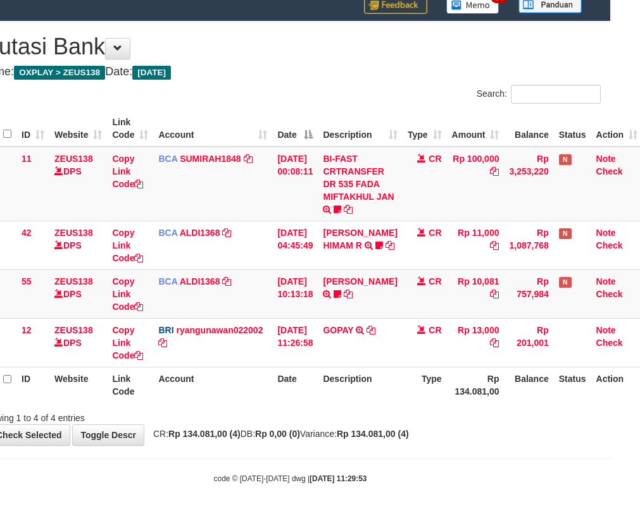
click at [309, 399] on th "Date" at bounding box center [295, 385] width 46 height 36
drag, startPoint x: 313, startPoint y: 397, endPoint x: 312, endPoint y: 389, distance: 8.2
click at [313, 397] on th "Date" at bounding box center [295, 385] width 46 height 36
drag, startPoint x: 340, startPoint y: 376, endPoint x: 333, endPoint y: 374, distance: 6.8
click at [340, 376] on th "Description" at bounding box center [360, 385] width 84 height 36
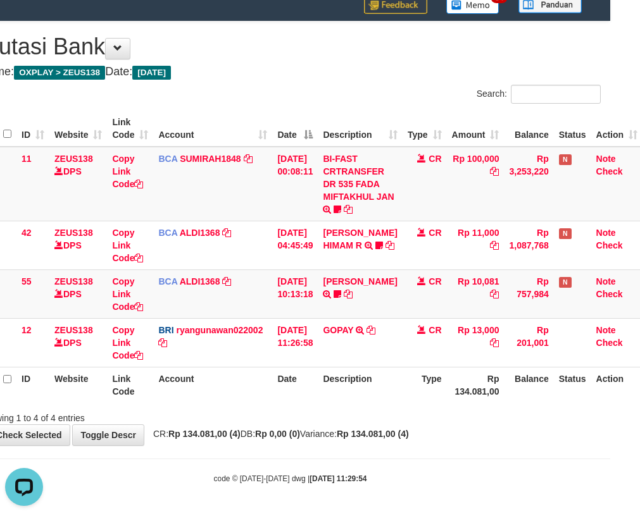
click at [332, 370] on th "Description" at bounding box center [360, 385] width 84 height 36
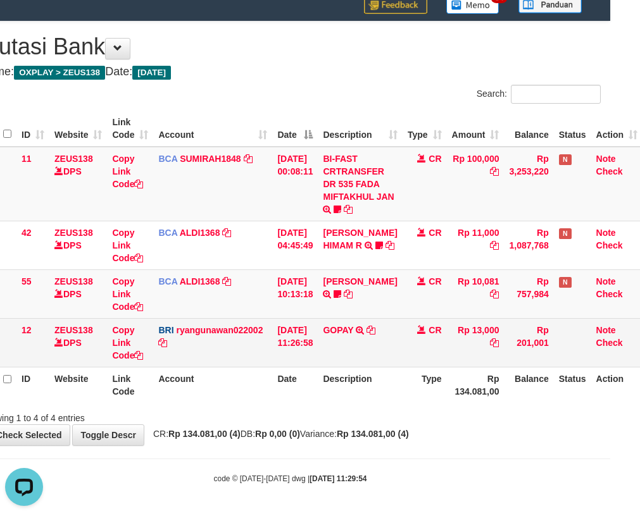
click at [318, 355] on td "31/08/2025 11:26:58" at bounding box center [295, 342] width 46 height 49
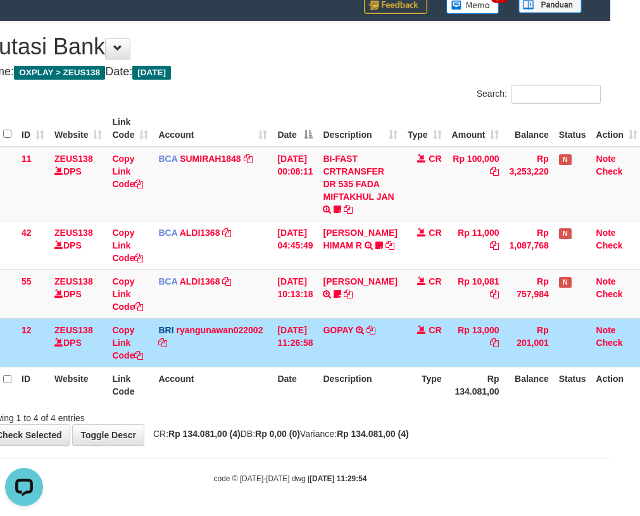
click at [311, 355] on td "31/08/2025 11:26:58" at bounding box center [295, 342] width 46 height 49
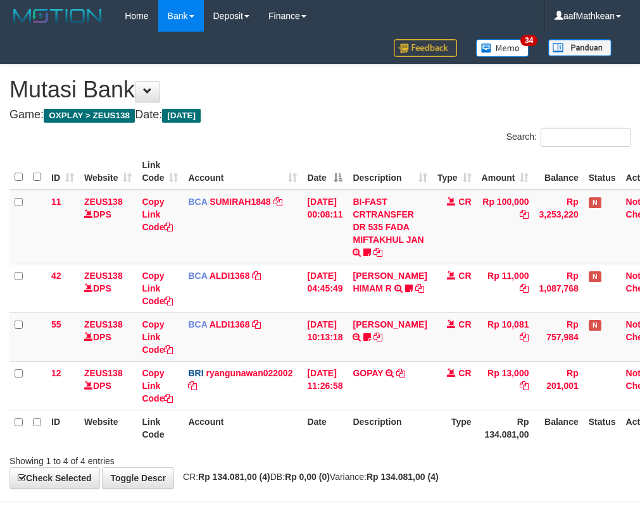
scroll to position [43, 30]
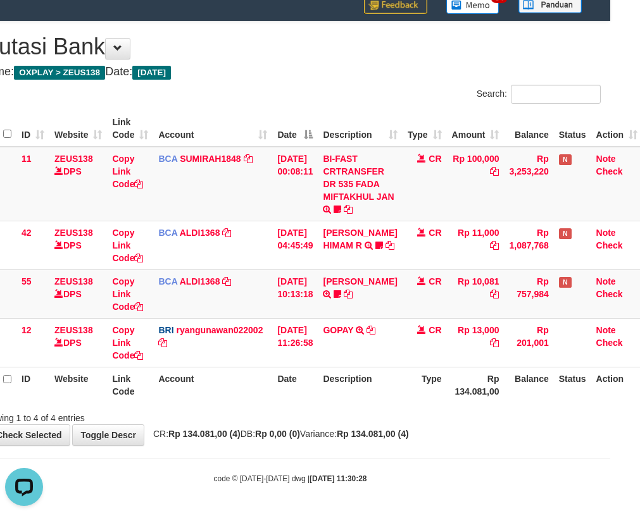
drag, startPoint x: 319, startPoint y: 442, endPoint x: 648, endPoint y: 444, distance: 328.4
click at [350, 442] on div "**********" at bounding box center [290, 234] width 640 height 424
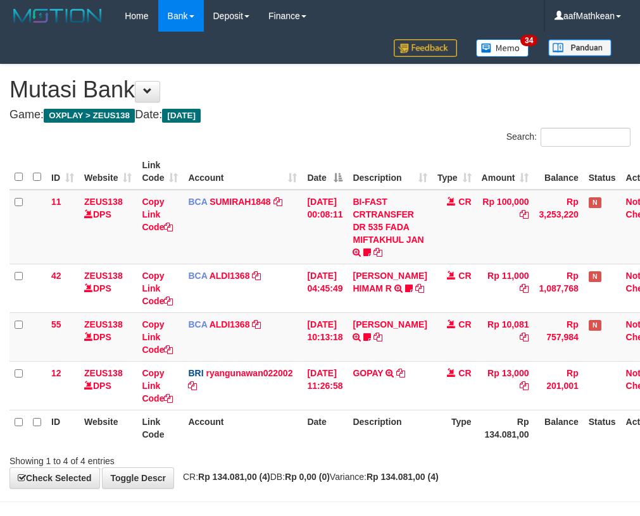
scroll to position [43, 30]
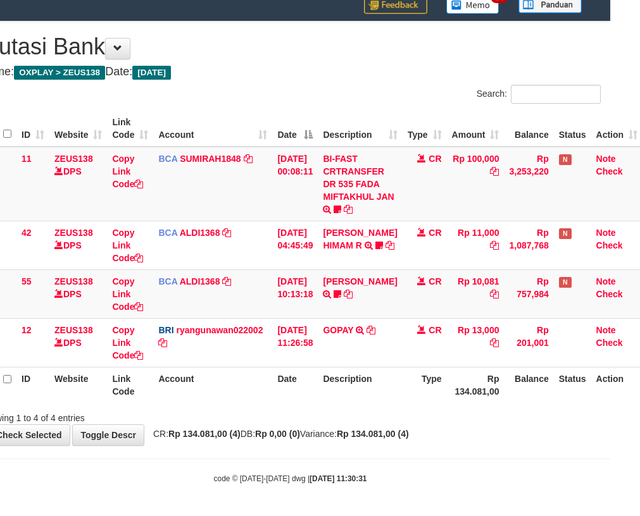
click at [283, 456] on body "Toggle navigation Home Bank Account List Load By Website Group [OXPLAY] ZEUS138…" at bounding box center [290, 236] width 640 height 559
click at [311, 400] on th "Date" at bounding box center [295, 385] width 46 height 36
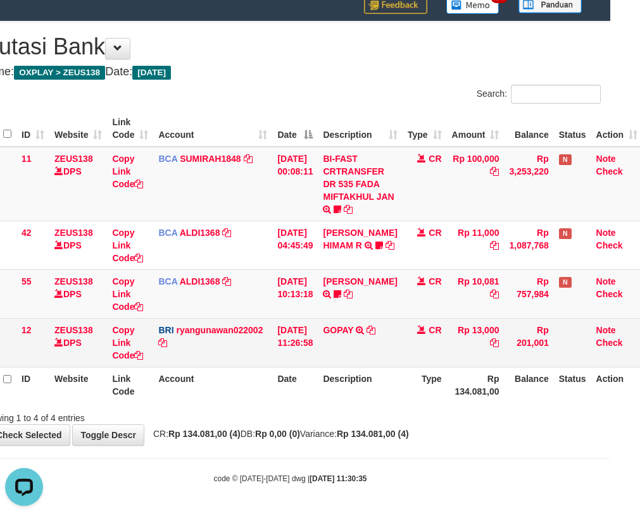
click at [407, 354] on td "CR" at bounding box center [424, 342] width 44 height 49
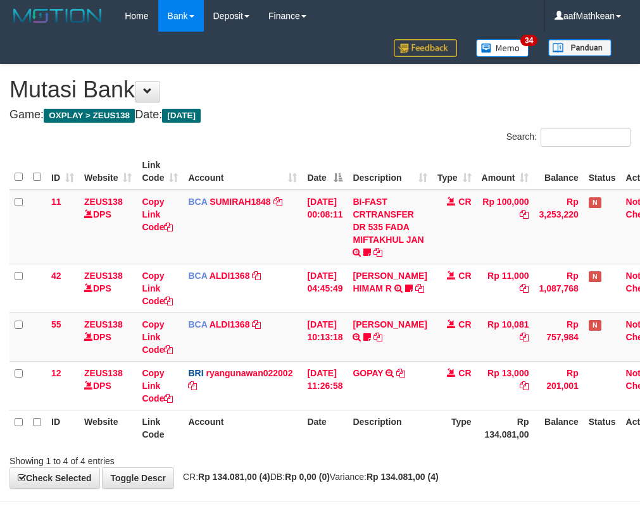
scroll to position [43, 30]
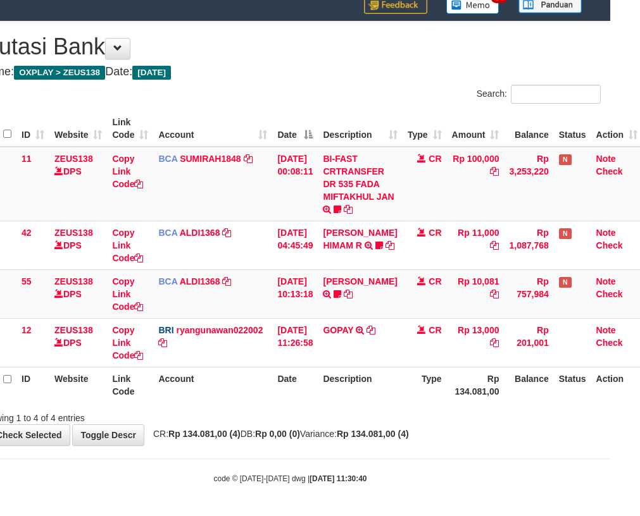
drag, startPoint x: 369, startPoint y: 440, endPoint x: 636, endPoint y: 447, distance: 267.1
click at [385, 441] on div "**********" at bounding box center [290, 234] width 640 height 424
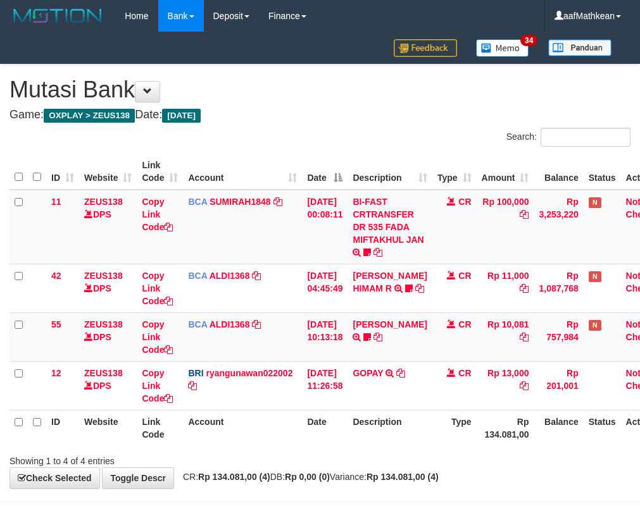
scroll to position [43, 30]
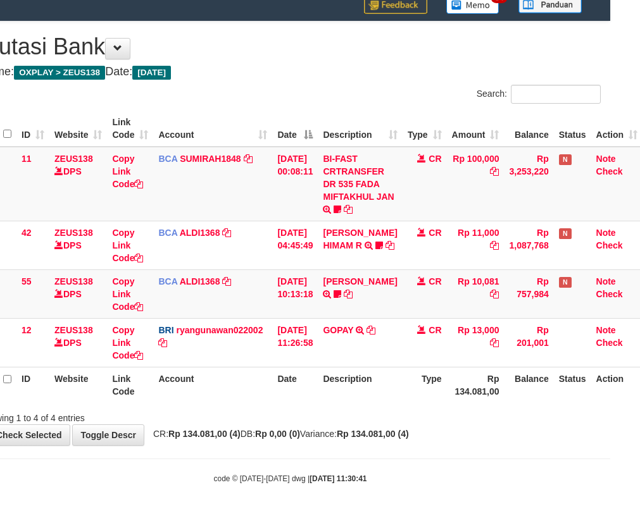
click at [550, 446] on body "Toggle navigation Home Bank Account List Load By Website Group [OXPLAY] ZEUS138…" at bounding box center [290, 236] width 640 height 559
click at [447, 456] on body "Toggle navigation Home Bank Account List Load By Website Group [OXPLAY] ZEUS138…" at bounding box center [290, 236] width 640 height 559
click at [478, 468] on body "Toggle navigation Home Bank Account List Load By Website Group [OXPLAY] ZEUS138…" at bounding box center [290, 236] width 640 height 559
drag, startPoint x: 472, startPoint y: 459, endPoint x: 492, endPoint y: 460, distance: 19.7
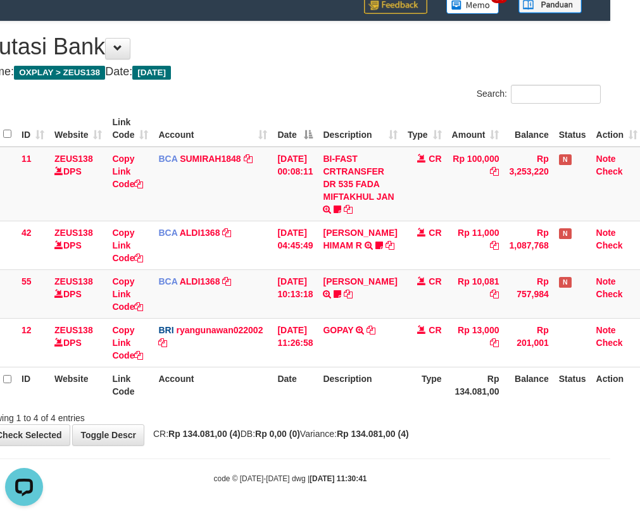
click at [479, 459] on body "Toggle navigation Home Bank Account List Load By Website Group [OXPLAY] ZEUS138…" at bounding box center [290, 236] width 640 height 559
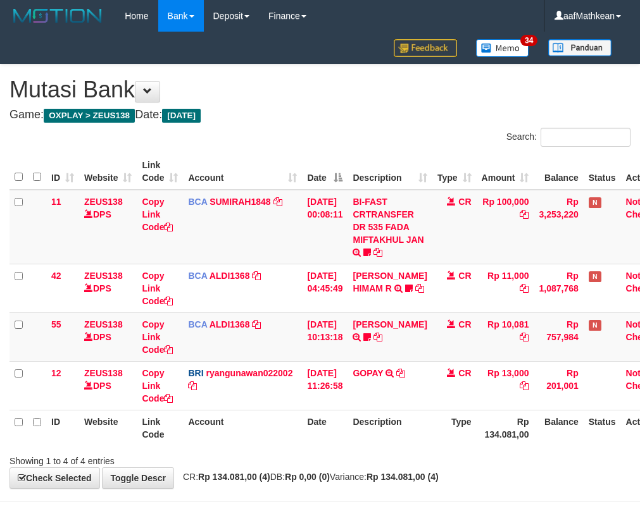
click at [578, 515] on div "code © [DATE]-[DATE] dwg | [DATE] 11:30:45" at bounding box center [320, 521] width 640 height 13
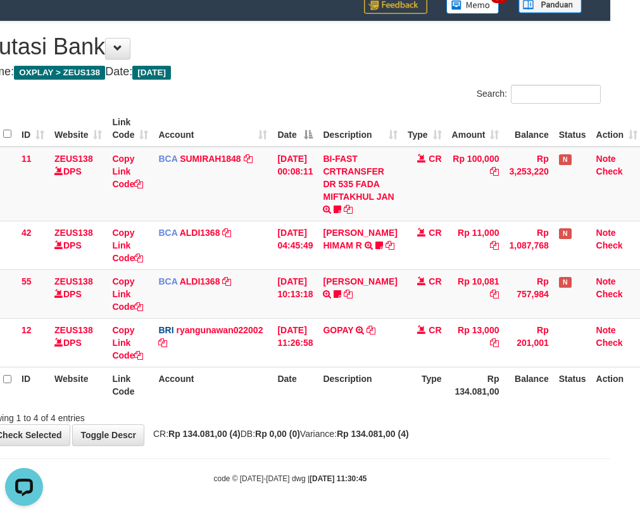
drag, startPoint x: 497, startPoint y: 395, endPoint x: 646, endPoint y: 375, distance: 150.1
click at [515, 392] on tr "ID Website Link Code Account Date Description Type Rp 134.081,00 Balance Status…" at bounding box center [311, 385] width 662 height 36
click at [394, 407] on div at bounding box center [423, 407] width 373 height 1
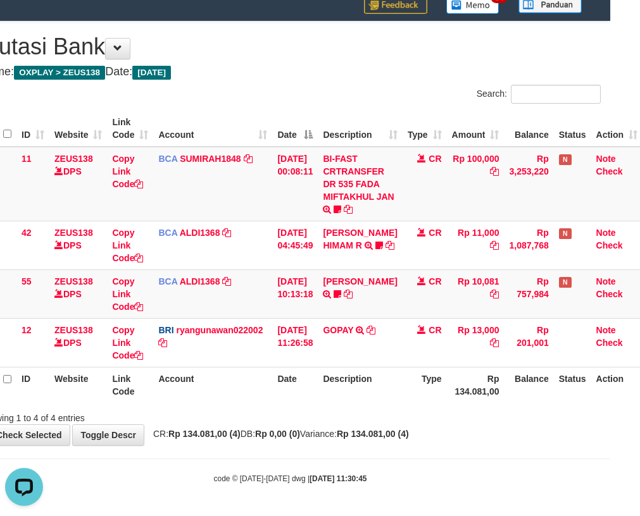
click at [394, 407] on div at bounding box center [423, 407] width 373 height 1
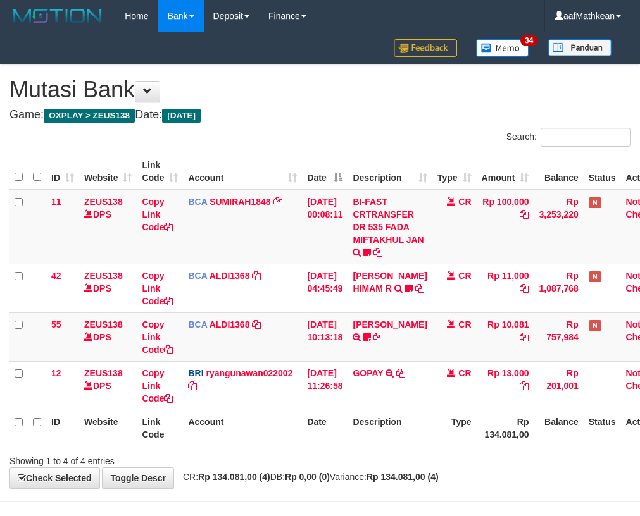
scroll to position [43, 30]
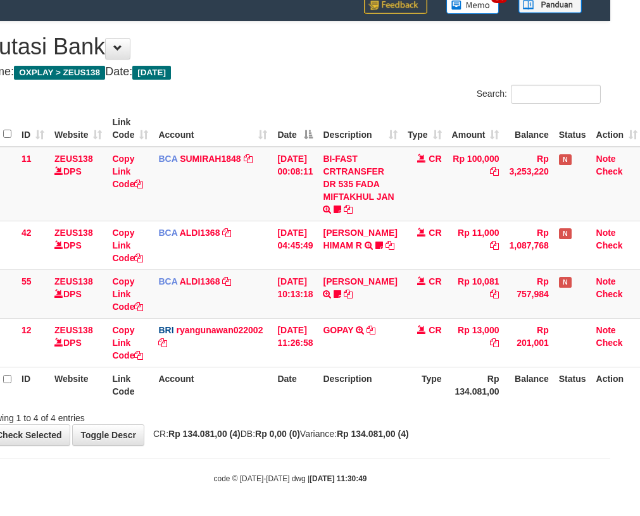
click at [394, 407] on div at bounding box center [423, 407] width 373 height 1
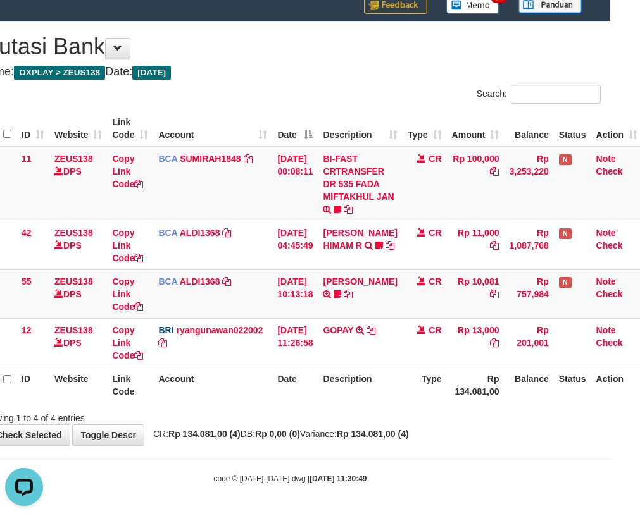
click at [394, 407] on div at bounding box center [423, 407] width 373 height 1
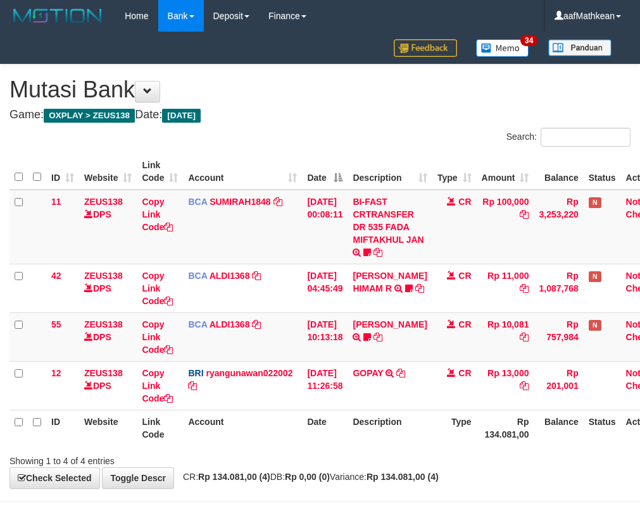
scroll to position [43, 30]
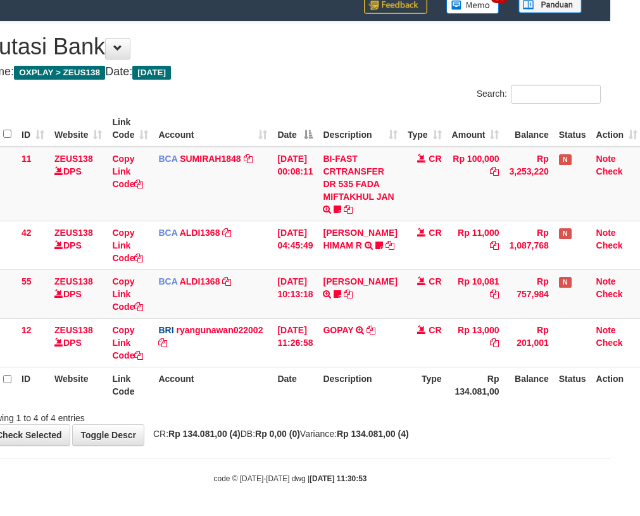
click at [440, 401] on th "Type" at bounding box center [424, 385] width 44 height 36
click at [442, 390] on th "Type" at bounding box center [424, 385] width 44 height 36
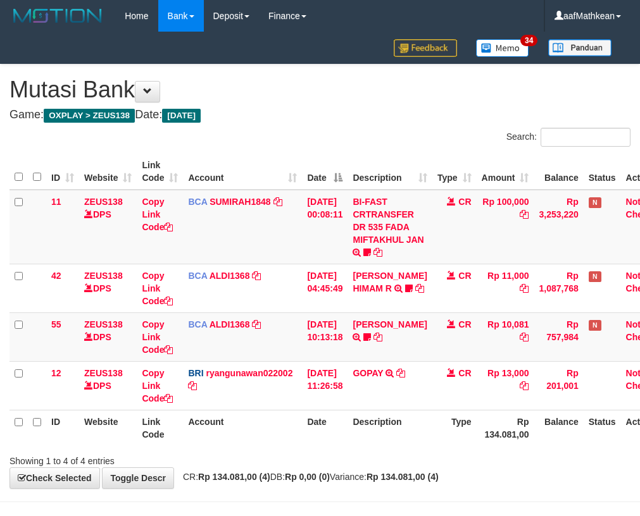
scroll to position [43, 30]
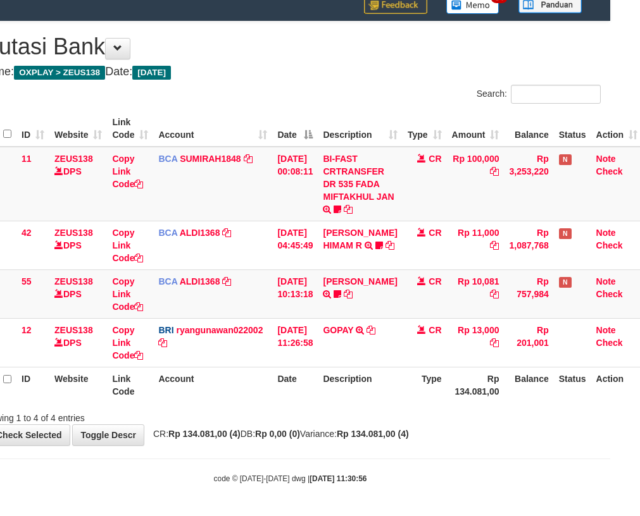
drag, startPoint x: 483, startPoint y: 412, endPoint x: 647, endPoint y: 405, distance: 164.0
click at [524, 414] on div "Showing 1 to 4 of 4 entries" at bounding box center [290, 416] width 640 height 18
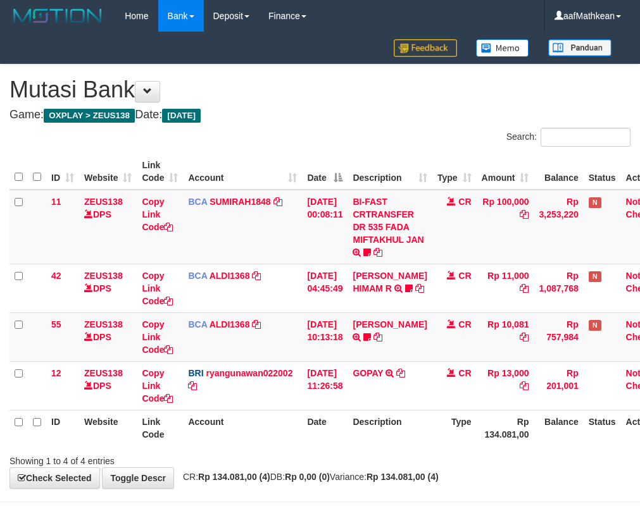
scroll to position [43, 30]
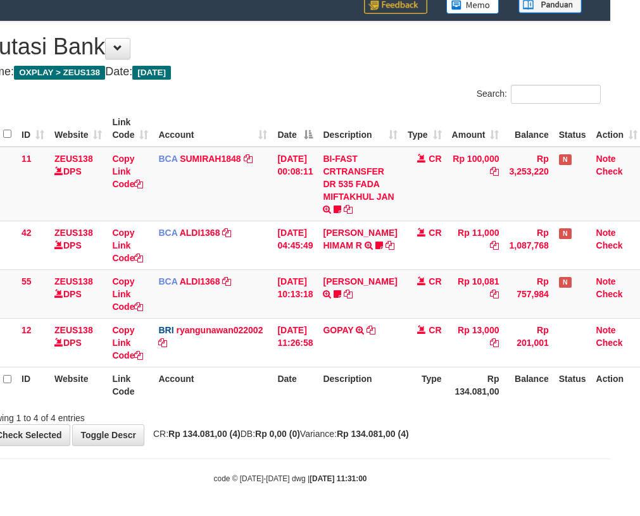
drag, startPoint x: 239, startPoint y: 413, endPoint x: 398, endPoint y: 414, distance: 158.8
click at [265, 412] on div "Showing 1 to 4 of 4 entries" at bounding box center [290, 416] width 640 height 18
click at [335, 402] on div "ID Website Link Code Account Date Description Type Amount Balance Status Action…" at bounding box center [290, 257] width 640 height 300
drag, startPoint x: 425, startPoint y: 404, endPoint x: 480, endPoint y: 398, distance: 54.8
click at [429, 403] on div "ID Website Link Code Account Date Description Type Amount Balance Status Action…" at bounding box center [290, 257] width 640 height 300
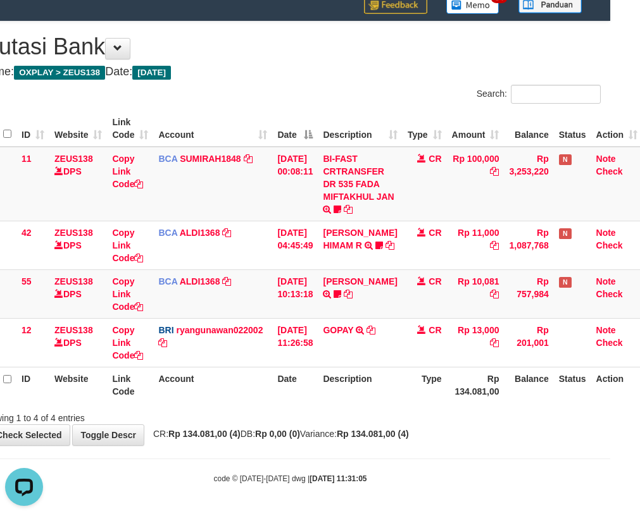
drag, startPoint x: 371, startPoint y: 392, endPoint x: 428, endPoint y: 391, distance: 56.9
click at [387, 392] on th "Description" at bounding box center [360, 385] width 84 height 36
click at [240, 449] on body "Toggle navigation Home Bank Account List Load By Website Group [OXPLAY] ZEUS138…" at bounding box center [290, 236] width 640 height 559
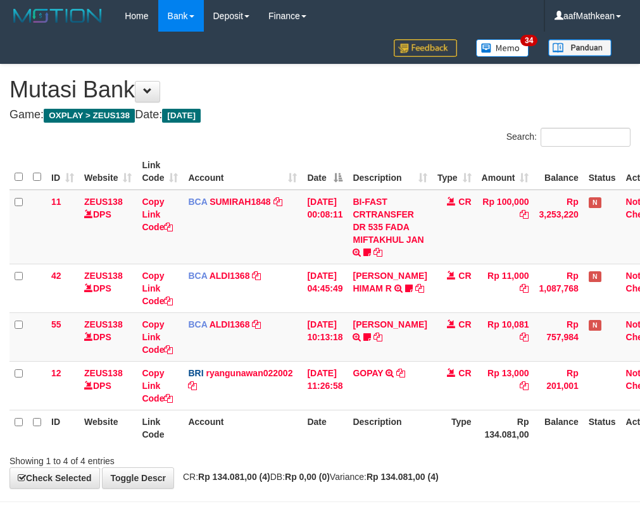
scroll to position [43, 30]
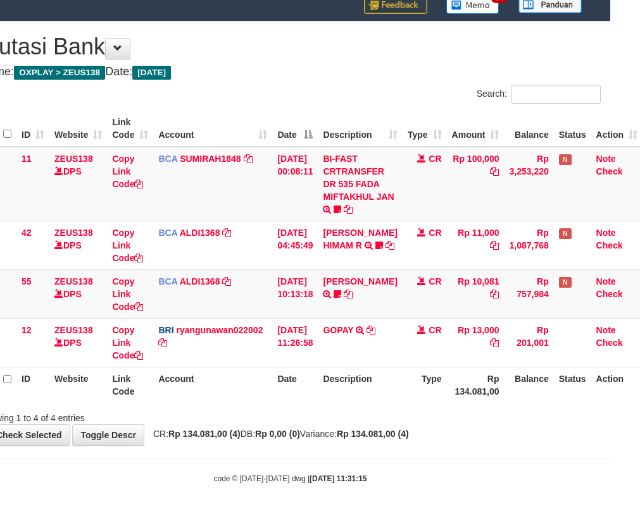
drag, startPoint x: 387, startPoint y: 431, endPoint x: 409, endPoint y: 432, distance: 22.2
click at [387, 431] on strong "Rp 134.081,00 (4)" at bounding box center [373, 434] width 72 height 10
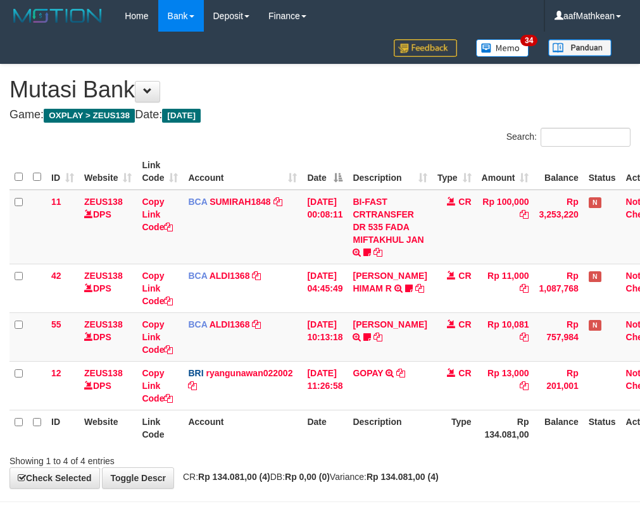
scroll to position [43, 30]
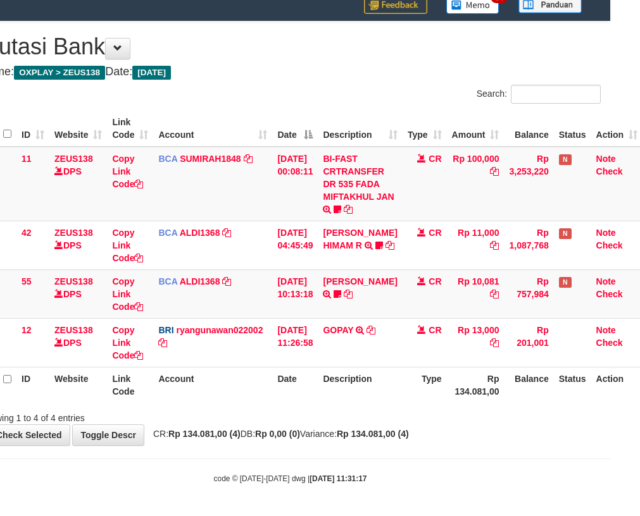
drag, startPoint x: 323, startPoint y: 394, endPoint x: 334, endPoint y: 398, distance: 11.4
click at [327, 395] on tr "ID Website Link Code Account Date Description Type Rp 134.081,00 Balance Status…" at bounding box center [311, 385] width 662 height 36
drag, startPoint x: 469, startPoint y: 414, endPoint x: 476, endPoint y: 418, distance: 7.9
click at [473, 417] on div "Showing 1 to 4 of 4 entries" at bounding box center [290, 416] width 640 height 18
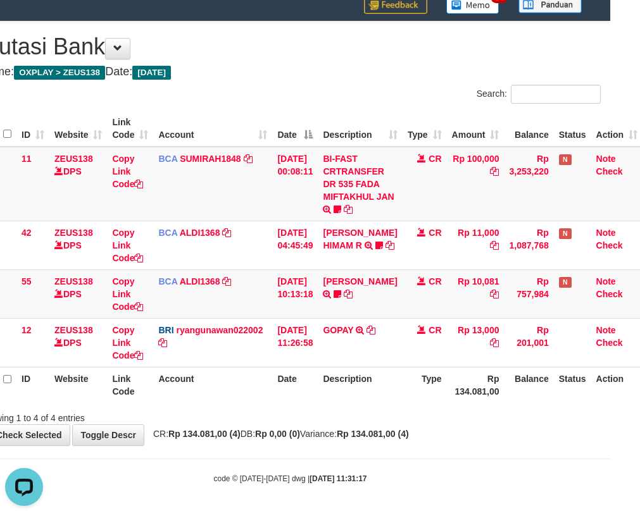
click at [609, 415] on div "Showing 1 to 4 of 4 entries" at bounding box center [290, 416] width 640 height 18
drag, startPoint x: 335, startPoint y: 420, endPoint x: 349, endPoint y: 419, distance: 13.3
click at [339, 420] on div "Showing 1 to 4 of 4 entries" at bounding box center [290, 416] width 640 height 18
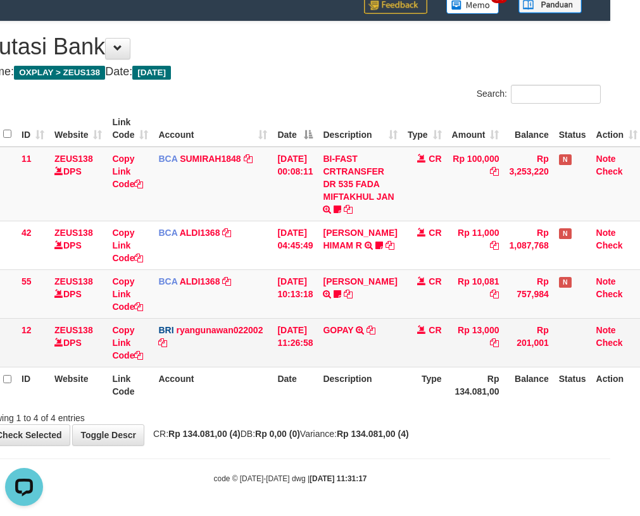
click at [283, 350] on td "31/08/2025 11:26:58" at bounding box center [295, 342] width 46 height 49
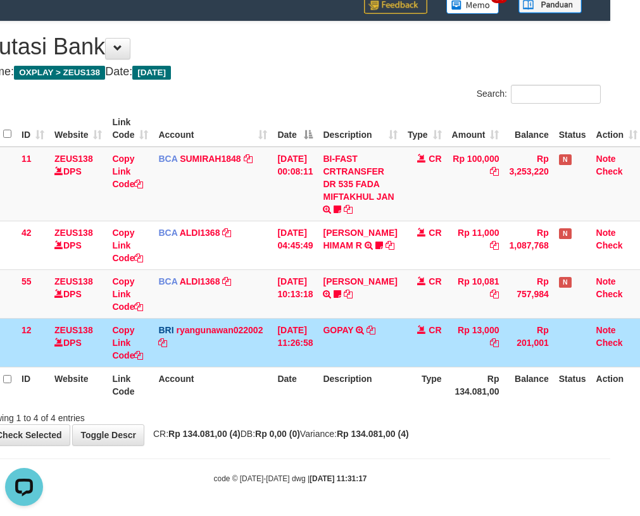
drag, startPoint x: 296, startPoint y: 361, endPoint x: 294, endPoint y: 376, distance: 15.9
click at [299, 374] on table "ID Website Link Code Account Date Description Type Amount Balance Status Action…" at bounding box center [311, 257] width 662 height 292
click at [280, 376] on th "Date" at bounding box center [295, 385] width 46 height 36
drag, startPoint x: 268, startPoint y: 351, endPoint x: 254, endPoint y: 347, distance: 13.7
click at [265, 349] on tr "12 ZEUS138 DPS Copy Link Code BRI ryangunawan022002 DPS RYAN GUNAWAN mutasi_202…" at bounding box center [311, 342] width 662 height 49
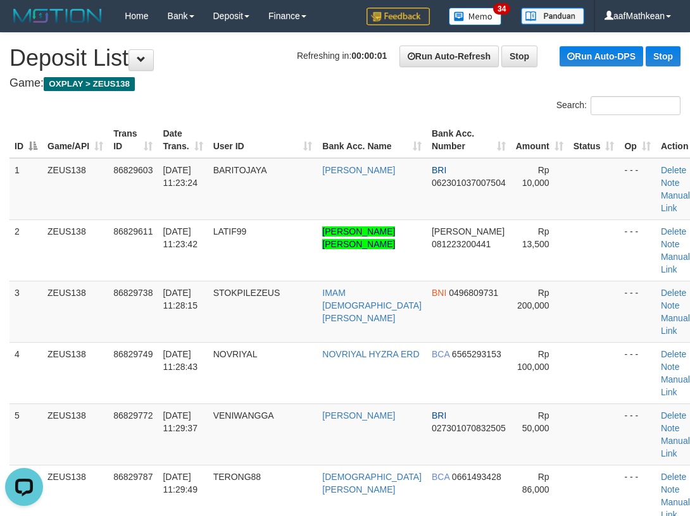
click at [240, 103] on div "Search:" at bounding box center [345, 107] width 690 height 22
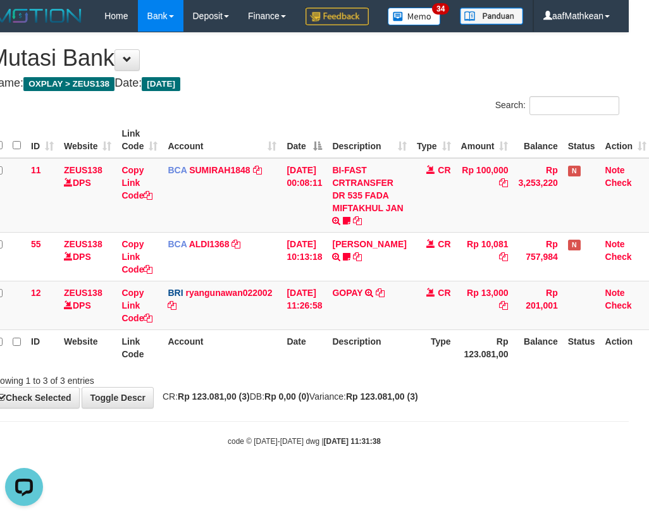
click at [264, 366] on th "Account" at bounding box center [222, 348] width 119 height 36
drag, startPoint x: 264, startPoint y: 371, endPoint x: 268, endPoint y: 383, distance: 12.2
click at [264, 366] on th "Account" at bounding box center [222, 348] width 119 height 36
click at [326, 366] on th "Date" at bounding box center [305, 348] width 46 height 36
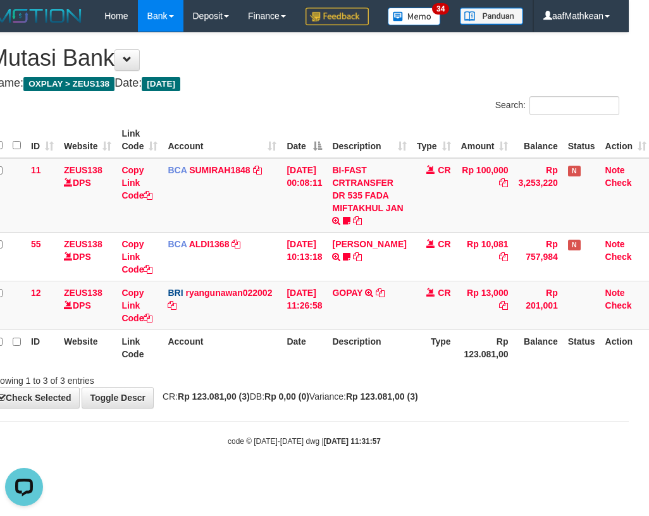
drag, startPoint x: 349, startPoint y: 399, endPoint x: 344, endPoint y: 437, distance: 38.3
click at [349, 387] on div "Search: ID Website Link Code Account Date Description Type Amount Balance Statu…" at bounding box center [304, 241] width 630 height 291
drag, startPoint x: 344, startPoint y: 437, endPoint x: 337, endPoint y: 433, distance: 7.9
click at [340, 408] on div "**********" at bounding box center [304, 220] width 649 height 375
click at [391, 366] on th "Description" at bounding box center [369, 348] width 84 height 36
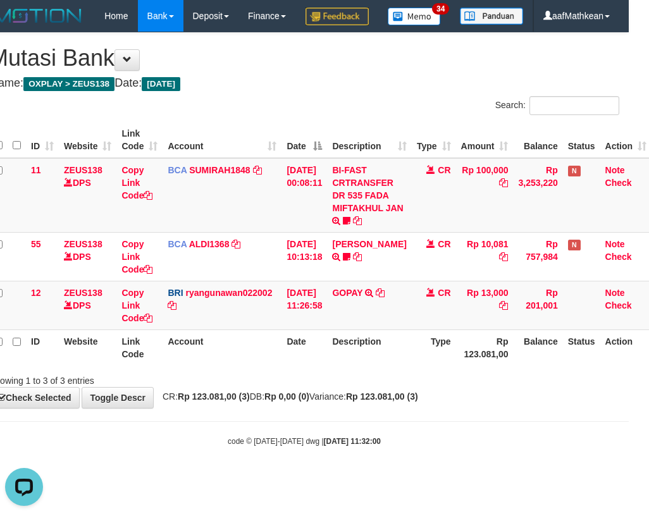
click at [393, 366] on th "Description" at bounding box center [369, 348] width 84 height 36
click at [383, 366] on th "Description" at bounding box center [369, 348] width 84 height 36
click at [366, 366] on th "Description" at bounding box center [369, 348] width 84 height 36
click at [367, 366] on th "Description" at bounding box center [369, 348] width 84 height 36
click at [368, 366] on th "Description" at bounding box center [369, 348] width 84 height 36
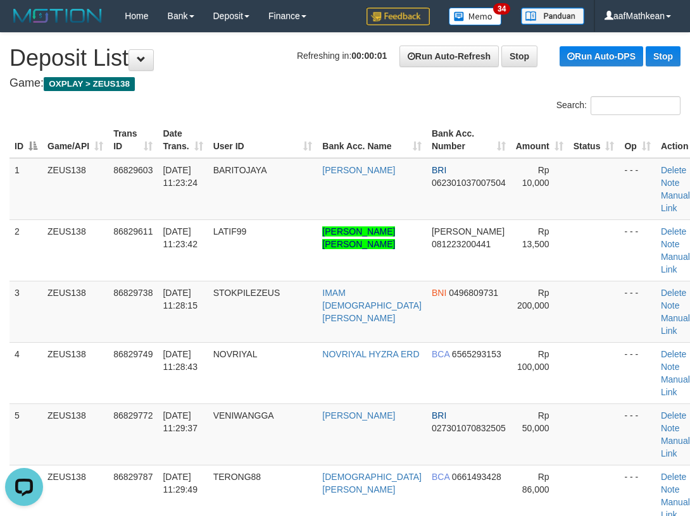
click at [206, 120] on div "ID Game/API Trans ID Date Trans. User ID Bank Acc. Name Bank Acc. Number Amount…" at bounding box center [345, 434] width 690 height 632
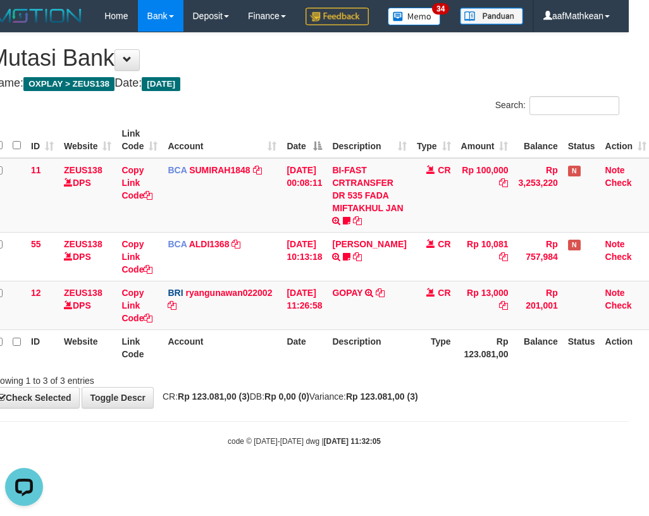
click at [392, 364] on th "Description" at bounding box center [369, 348] width 84 height 36
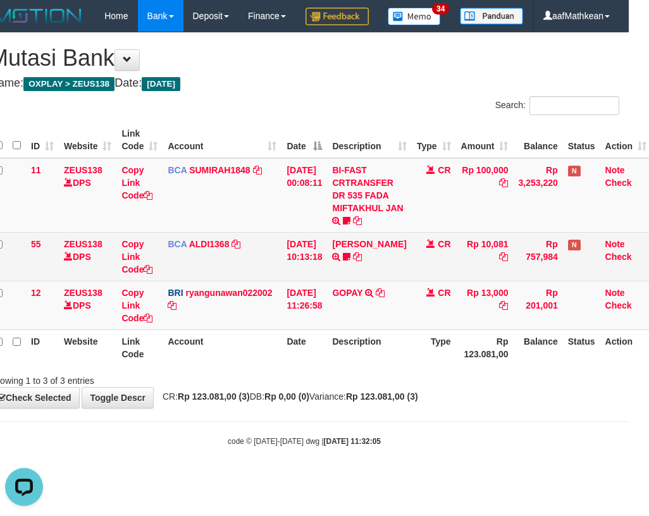
drag, startPoint x: 396, startPoint y: 388, endPoint x: 647, endPoint y: 304, distance: 264.7
click at [441, 366] on tr "ID Website Link Code Account Date Description Type Rp 123.081,00 Balance Status…" at bounding box center [320, 348] width 662 height 36
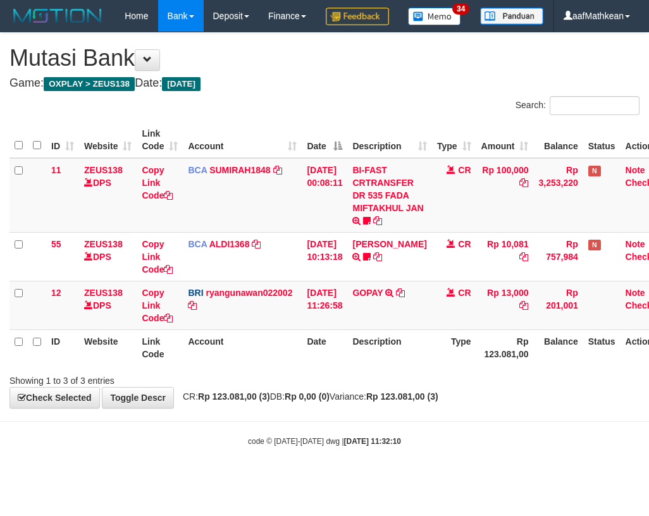
scroll to position [0, 20]
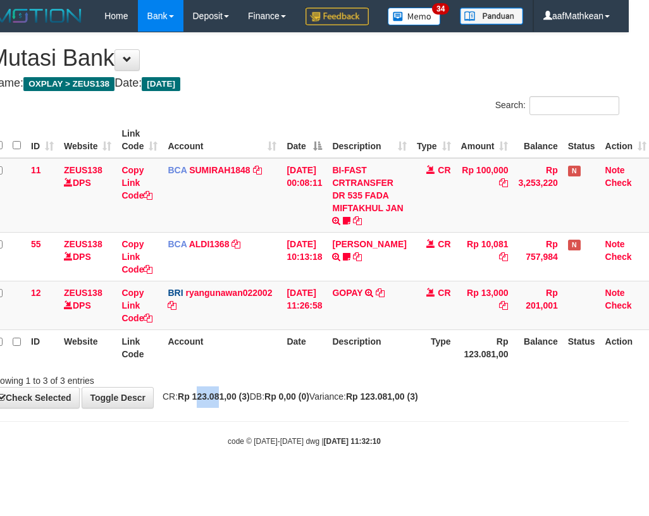
click at [249, 387] on div "Showing 1 to 3 of 3 entries" at bounding box center [115, 378] width 271 height 18
click at [280, 387] on div "Showing 1 to 3 of 3 entries" at bounding box center [304, 378] width 649 height 18
click at [320, 387] on div "Showing 1 to 3 of 3 entries" at bounding box center [304, 378] width 649 height 18
click at [332, 387] on div "Showing 1 to 3 of 3 entries" at bounding box center [304, 378] width 649 height 18
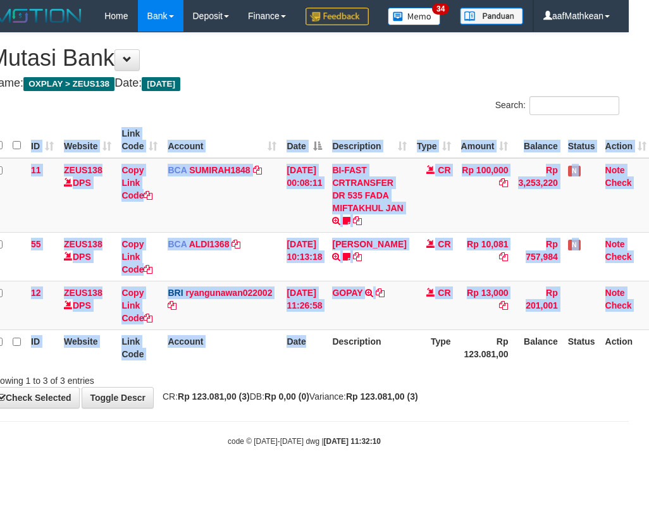
click at [314, 369] on div "ID Website Link Code Account Date Description Type Amount Balance Status Action…" at bounding box center [304, 243] width 649 height 251
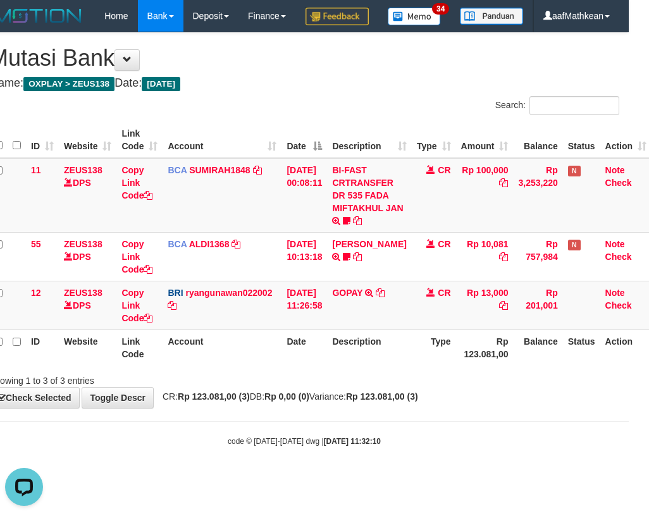
drag, startPoint x: 337, startPoint y: 395, endPoint x: 326, endPoint y: 375, distance: 23.8
click at [331, 366] on tr "ID Website Link Code Account Date Description Type Rp 123.081,00 Balance Status…" at bounding box center [320, 348] width 662 height 36
click at [325, 366] on th "Date" at bounding box center [305, 348] width 46 height 36
click at [328, 387] on div "Showing 1 to 3 of 3 entries" at bounding box center [304, 378] width 649 height 18
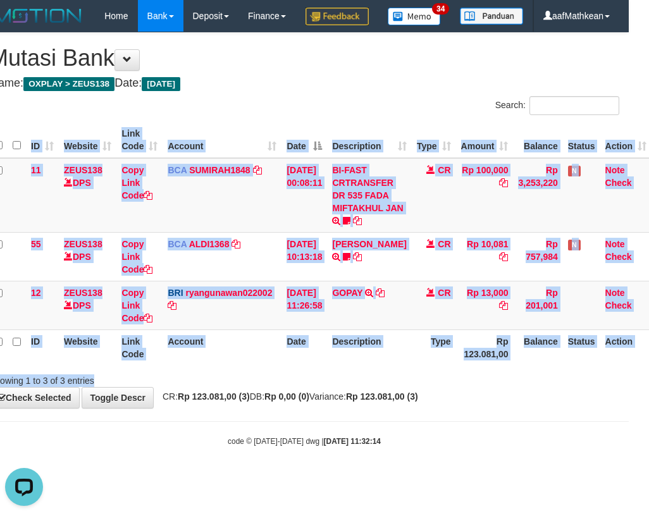
click at [313, 387] on div "Search: ID Website Link Code Account Date Description Type Amount Balance Statu…" at bounding box center [304, 241] width 630 height 291
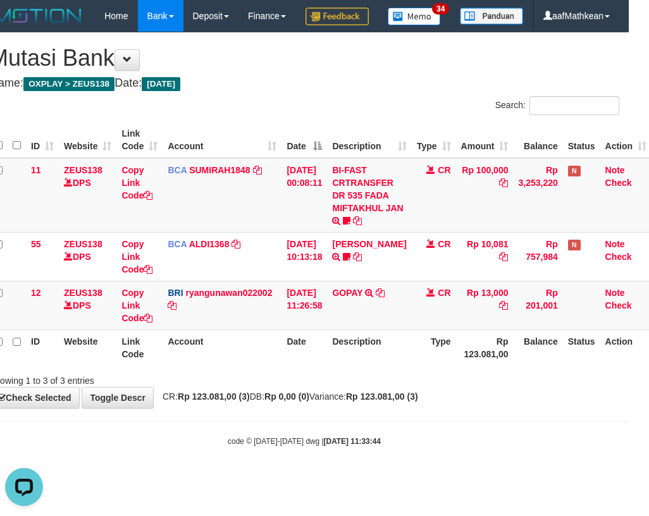
click at [348, 402] on span "CR: Rp 123.081,00 (3) DB: Rp 0,00 (0) Variance: Rp 123.081,00 (3)" at bounding box center [287, 397] width 262 height 10
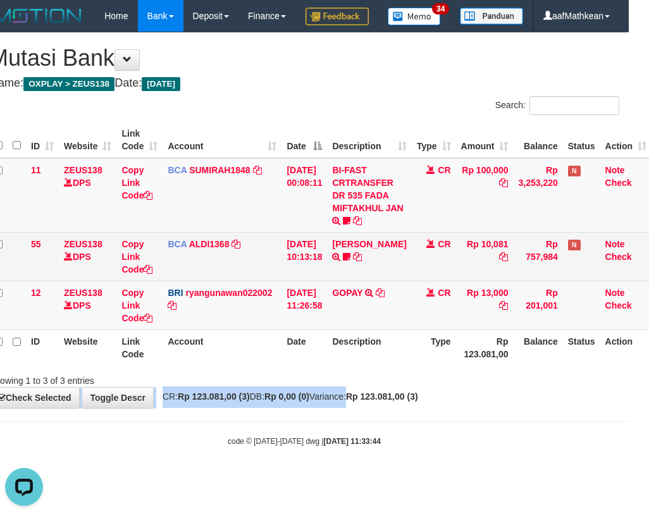
click at [414, 394] on div "**********" at bounding box center [304, 220] width 649 height 375
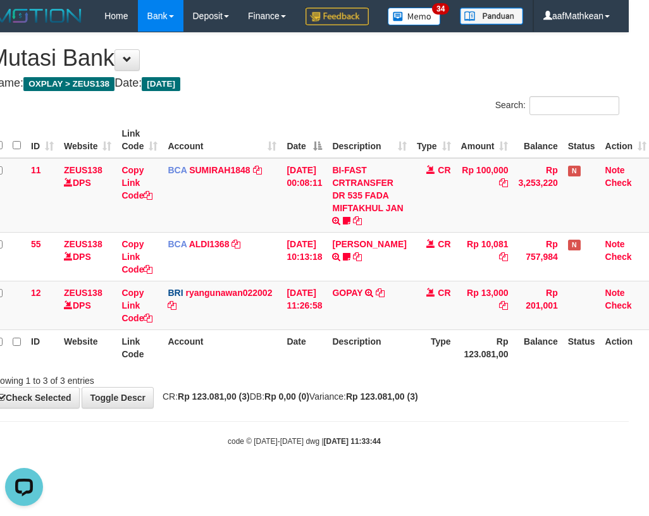
drag, startPoint x: 379, startPoint y: 351, endPoint x: 416, endPoint y: 375, distance: 43.5
click at [385, 330] on td "GOPAY TRANSFER NBMB GOPAY TO RYAN GUNAWAN" at bounding box center [369, 305] width 84 height 49
click at [416, 366] on th "Type" at bounding box center [434, 348] width 44 height 36
click at [402, 366] on th "Description" at bounding box center [369, 348] width 84 height 36
click at [404, 366] on th "Description" at bounding box center [369, 348] width 84 height 36
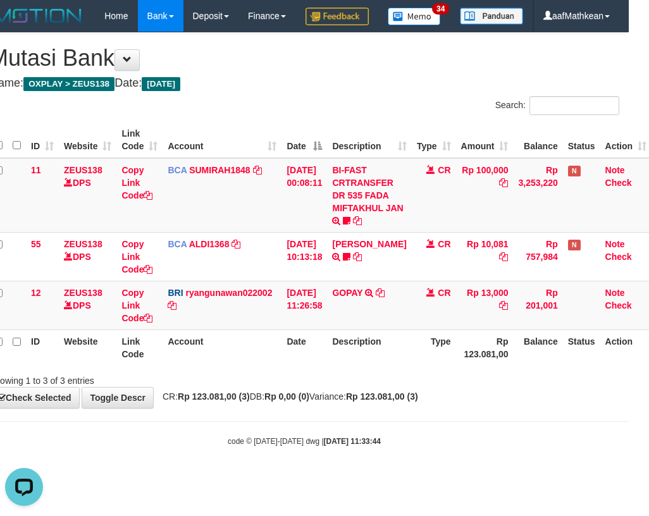
click at [401, 366] on th "Description" at bounding box center [369, 348] width 84 height 36
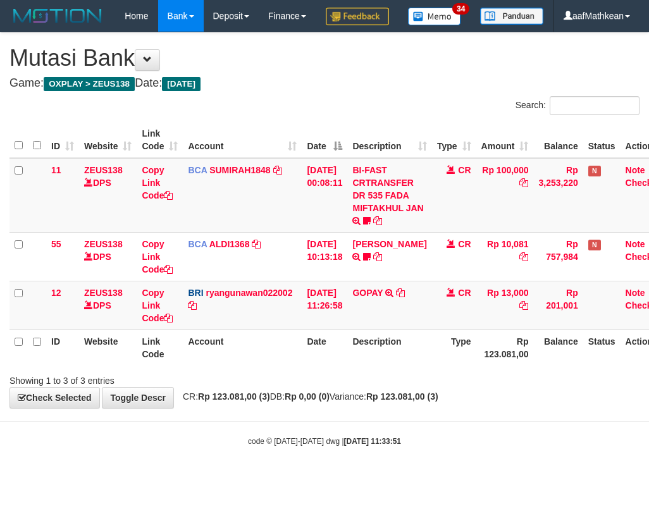
scroll to position [0, 20]
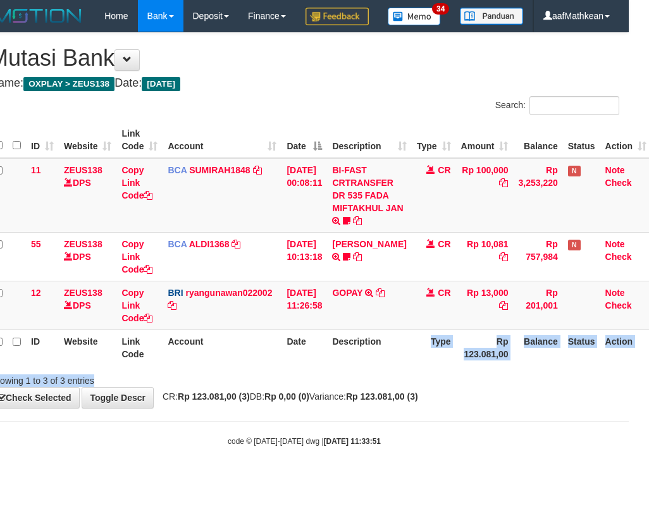
drag, startPoint x: 414, startPoint y: 404, endPoint x: 416, endPoint y: 393, distance: 11.5
click at [416, 366] on tr "ID Website Link Code Account Date Description Type Rp 123.081,00 Balance Status…" at bounding box center [320, 348] width 662 height 36
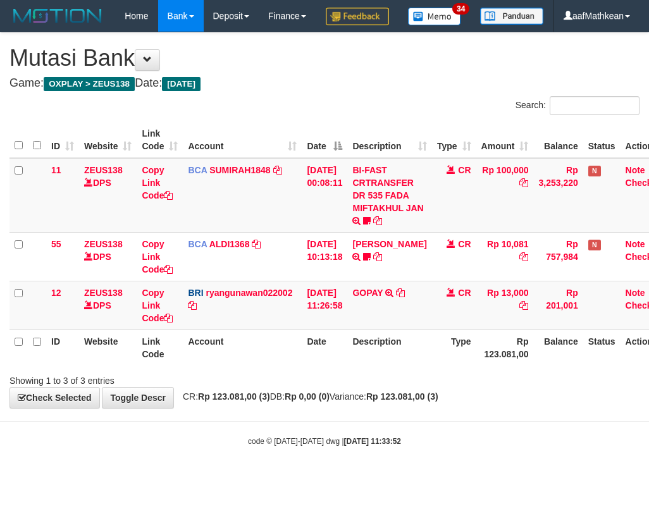
scroll to position [0, 20]
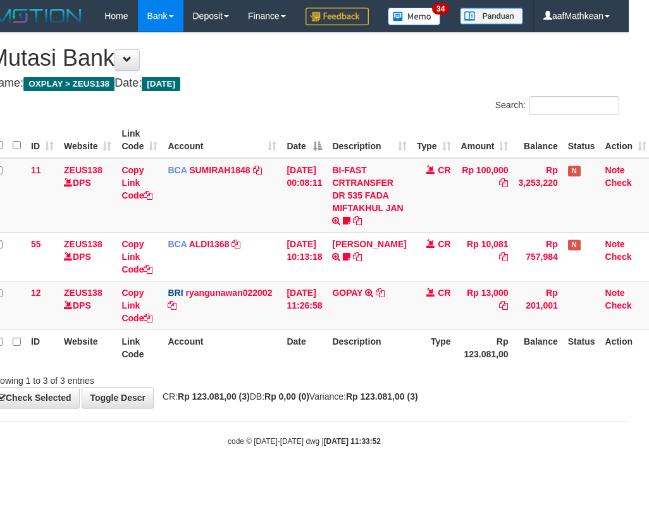
click at [414, 387] on div "Showing 1 to 3 of 3 entries" at bounding box center [304, 378] width 649 height 18
click at [416, 387] on div "Showing 1 to 3 of 3 entries" at bounding box center [304, 378] width 649 height 18
click at [411, 402] on strong "Rp 123.081,00 (3)" at bounding box center [382, 397] width 72 height 10
click at [411, 408] on div "**********" at bounding box center [304, 220] width 649 height 375
click at [419, 408] on div "**********" at bounding box center [304, 220] width 649 height 375
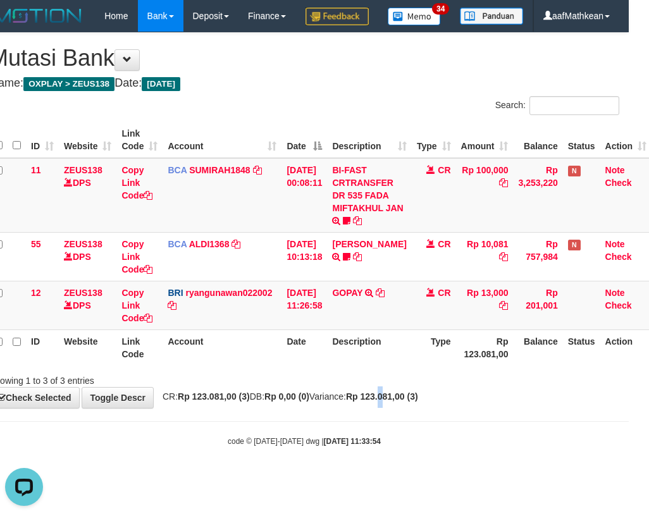
click at [416, 408] on div "**********" at bounding box center [304, 220] width 649 height 375
click at [415, 408] on div "**********" at bounding box center [304, 220] width 649 height 375
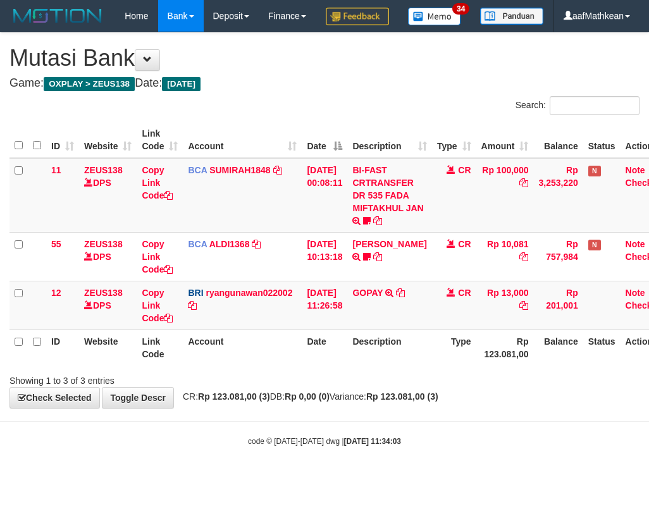
scroll to position [0, 20]
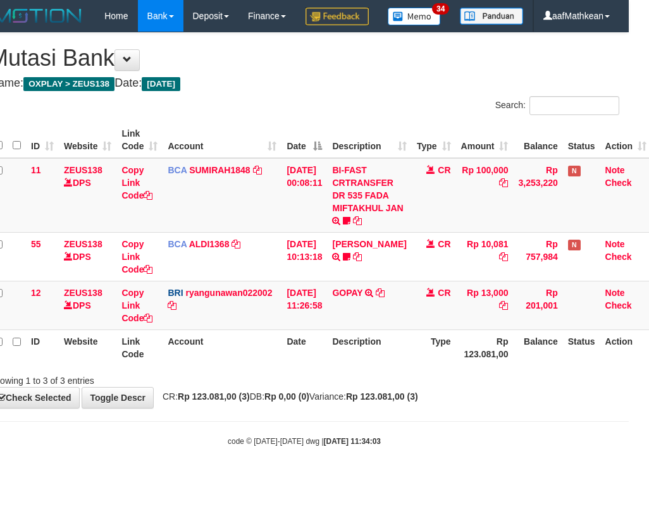
click at [414, 408] on div "**********" at bounding box center [304, 220] width 649 height 375
click at [416, 402] on strong "Rp 123.081,00 (3)" at bounding box center [382, 397] width 72 height 10
click at [418, 402] on strong "Rp 123.081,00 (3)" at bounding box center [382, 397] width 72 height 10
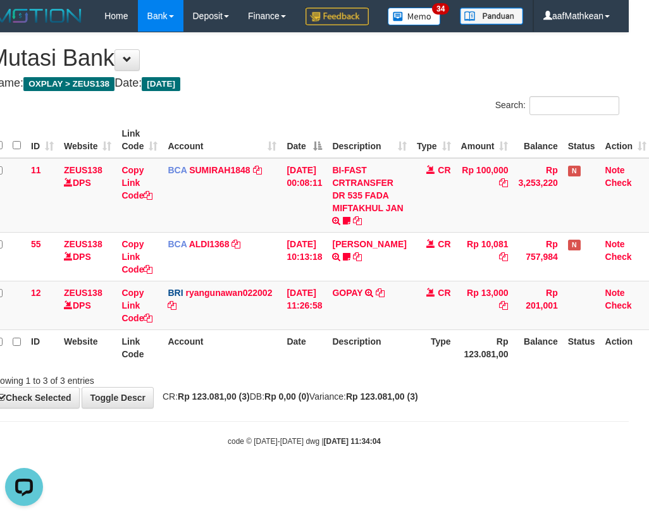
drag, startPoint x: 288, startPoint y: 340, endPoint x: 293, endPoint y: 373, distance: 33.3
click at [289, 330] on td "[DATE] 11:26:58" at bounding box center [305, 305] width 46 height 49
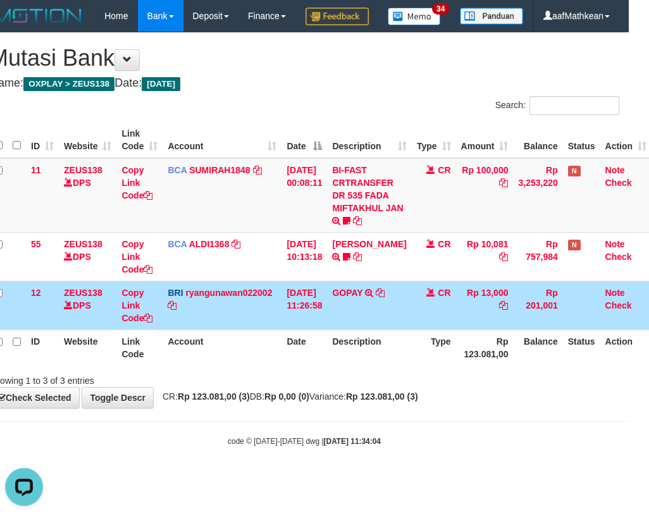
click at [338, 330] on td "GOPAY TRANSFER NBMB GOPAY TO RYAN GUNAWAN" at bounding box center [369, 305] width 84 height 49
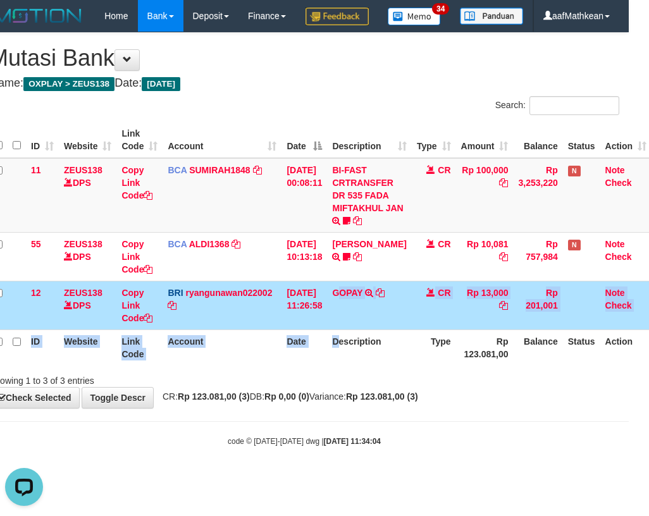
drag, startPoint x: 347, startPoint y: 355, endPoint x: 346, endPoint y: 367, distance: 12.0
click at [346, 366] on table "ID Website Link Code Account Date Description Type Amount Balance Status Action…" at bounding box center [320, 244] width 662 height 244
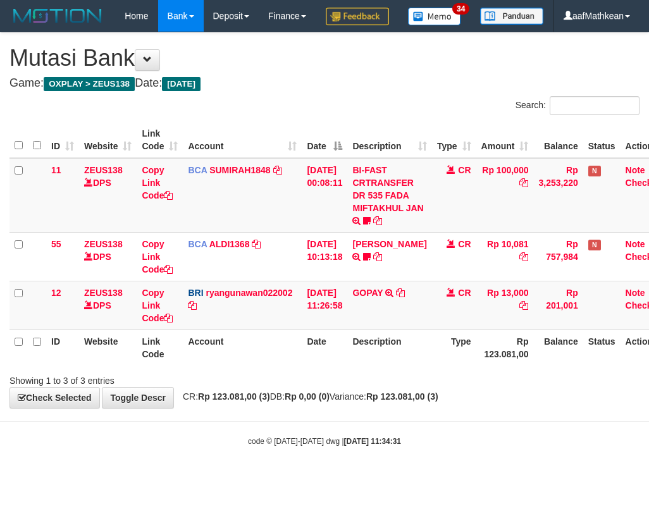
scroll to position [0, 20]
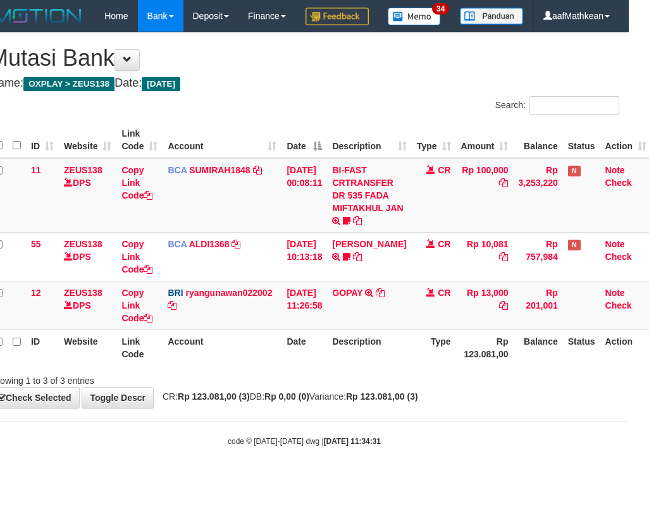
click at [304, 366] on th "Date" at bounding box center [305, 348] width 46 height 36
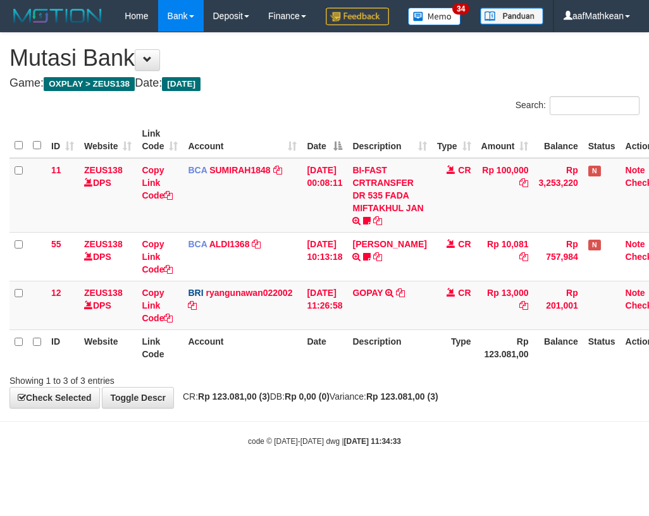
scroll to position [0, 20]
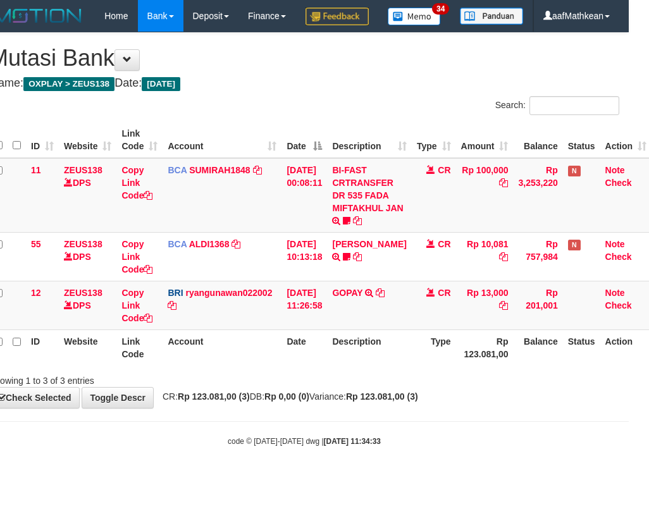
drag, startPoint x: 285, startPoint y: 354, endPoint x: 281, endPoint y: 383, distance: 30.1
click at [287, 363] on table "ID Website Link Code Account Date Description Type Amount Balance Status Action…" at bounding box center [320, 244] width 662 height 244
click at [309, 366] on th "Date" at bounding box center [305, 348] width 46 height 36
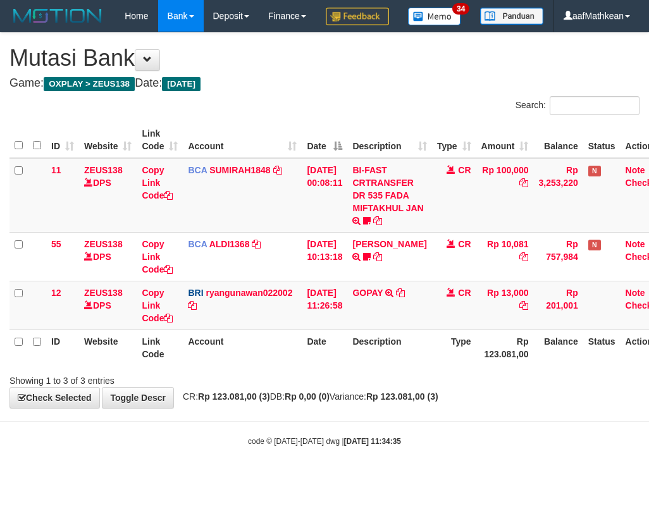
scroll to position [0, 20]
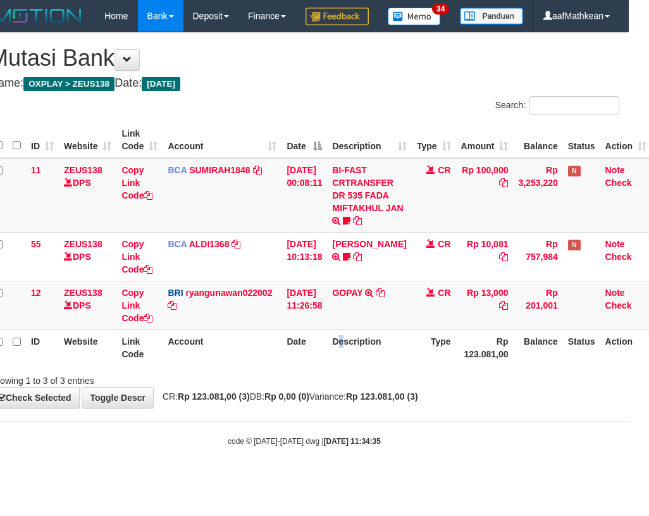
click at [351, 366] on th "Description" at bounding box center [369, 348] width 84 height 36
click at [358, 366] on th "Description" at bounding box center [369, 348] width 84 height 36
click at [357, 366] on th "Description" at bounding box center [369, 348] width 84 height 36
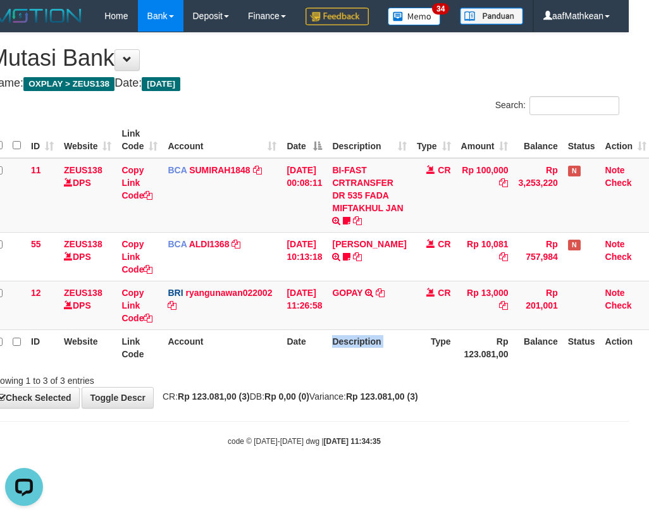
click at [357, 366] on th "Description" at bounding box center [369, 348] width 84 height 36
click at [358, 366] on th "Description" at bounding box center [369, 348] width 84 height 36
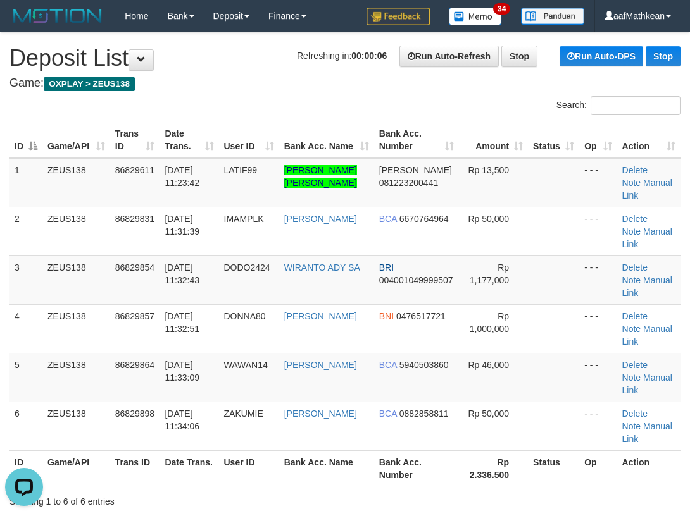
click at [192, 89] on h4 "Game: OXPLAY > ZEUS138" at bounding box center [344, 83] width 671 height 13
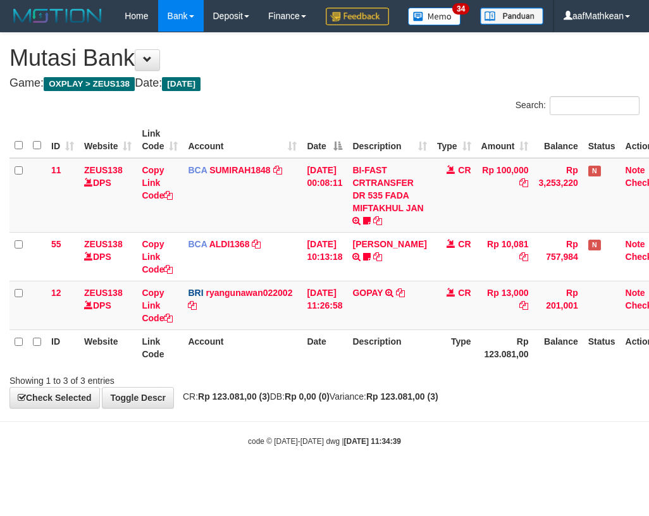
scroll to position [0, 20]
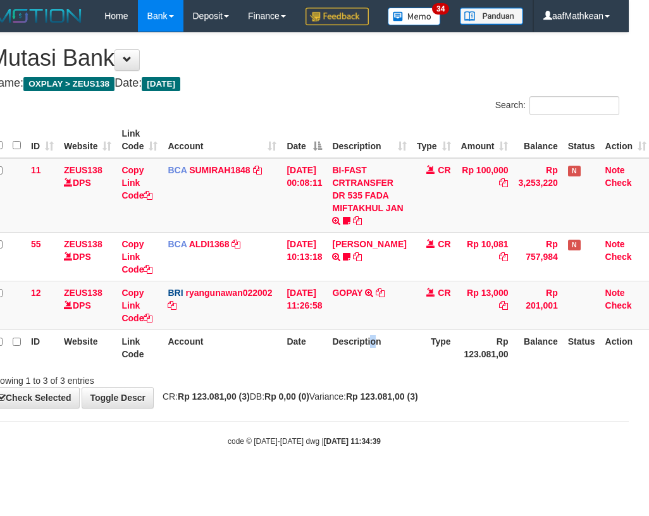
click at [377, 365] on th "Description" at bounding box center [369, 348] width 84 height 36
click at [407, 369] on div "ID Website Link Code Account Date Description Type Amount Balance Status Action…" at bounding box center [304, 243] width 649 height 251
click at [366, 366] on th "Description" at bounding box center [369, 348] width 84 height 36
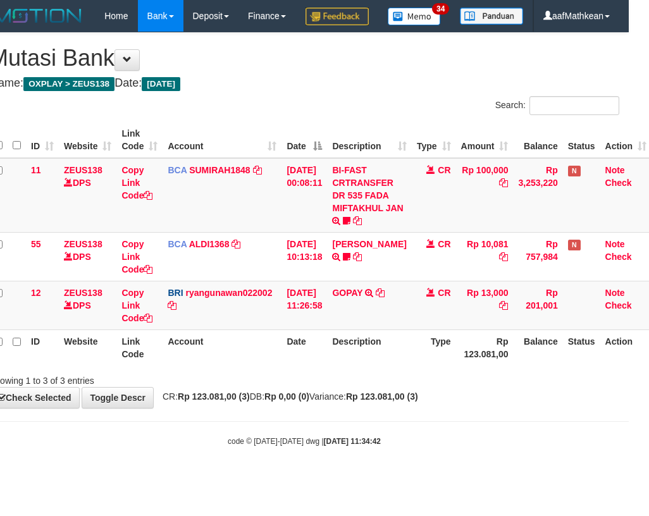
click at [367, 366] on th "Description" at bounding box center [369, 348] width 84 height 36
drag, startPoint x: 376, startPoint y: 399, endPoint x: 376, endPoint y: 387, distance: 12.0
click at [376, 369] on div "ID Website Link Code Account Date Description Type Amount Balance Status Action…" at bounding box center [304, 243] width 649 height 251
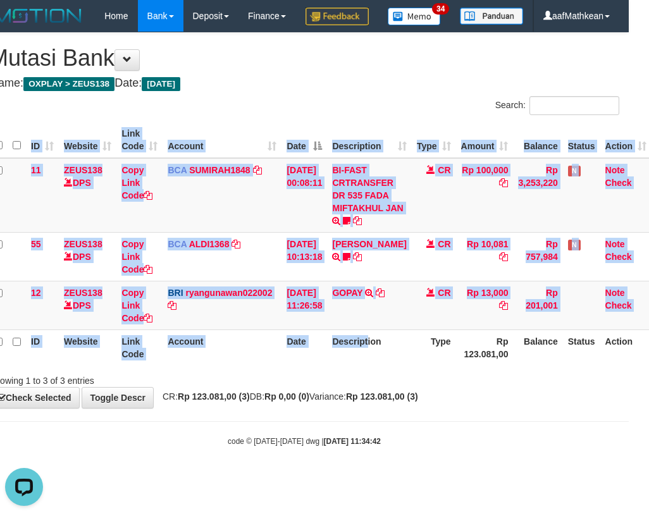
scroll to position [0, 0]
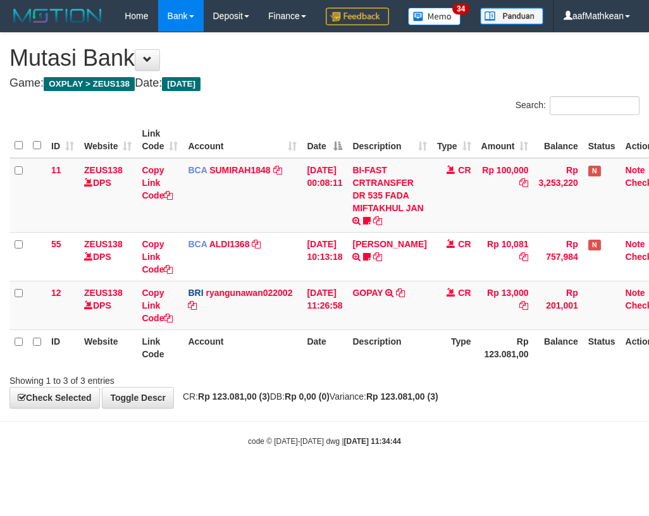
scroll to position [0, 20]
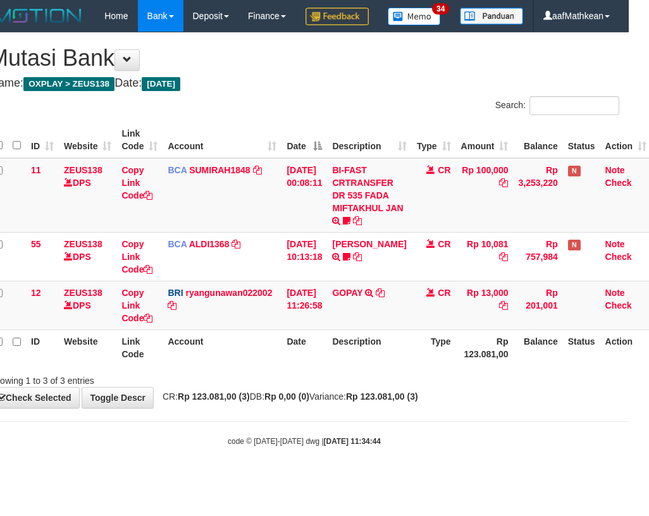
click at [385, 366] on th "Description" at bounding box center [369, 348] width 84 height 36
click at [386, 366] on th "Description" at bounding box center [369, 348] width 84 height 36
click at [385, 366] on th "Description" at bounding box center [369, 348] width 84 height 36
click at [384, 366] on th "Description" at bounding box center [369, 348] width 84 height 36
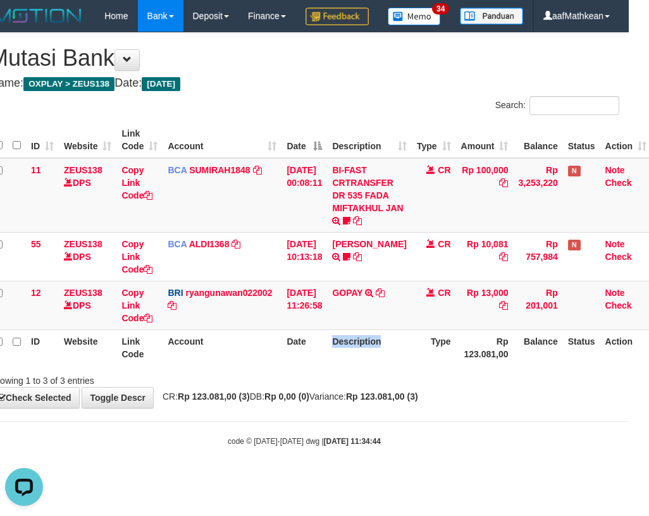
click at [384, 366] on th "Description" at bounding box center [369, 348] width 84 height 36
click at [383, 366] on th "Description" at bounding box center [369, 348] width 84 height 36
click at [382, 366] on th "Description" at bounding box center [369, 348] width 84 height 36
click at [381, 366] on th "Description" at bounding box center [369, 348] width 84 height 36
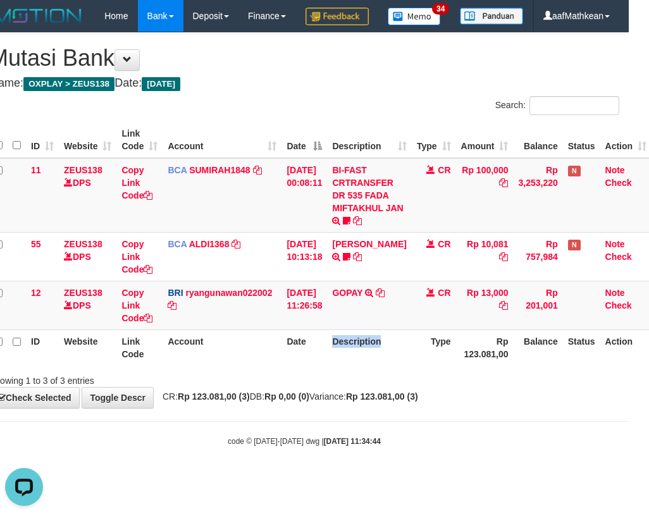
click at [381, 366] on th "Description" at bounding box center [369, 348] width 84 height 36
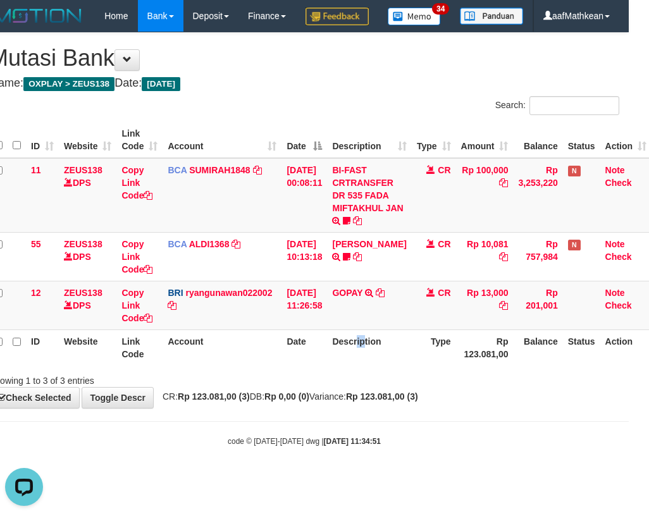
drag, startPoint x: 373, startPoint y: 379, endPoint x: 367, endPoint y: 371, distance: 10.4
click at [366, 366] on th "Description" at bounding box center [369, 348] width 84 height 36
click at [360, 330] on td "GOPAY TRANSFER NBMB GOPAY TO [PERSON_NAME]" at bounding box center [369, 305] width 84 height 49
click at [326, 387] on div "Search: ID Website Link Code Account Date Description Type Amount Balance Statu…" at bounding box center [304, 241] width 630 height 291
click at [304, 402] on strong "Rp 0,00 (0)" at bounding box center [286, 397] width 45 height 10
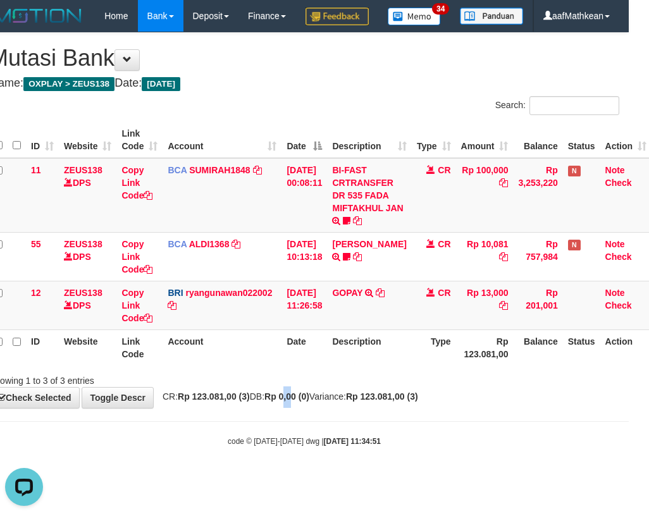
click at [307, 387] on div "Showing 1 to 3 of 3 entries" at bounding box center [304, 378] width 649 height 18
click at [307, 366] on th "Date" at bounding box center [305, 348] width 46 height 36
click at [322, 366] on th "Date" at bounding box center [305, 348] width 46 height 36
click at [318, 366] on th "Date" at bounding box center [305, 348] width 46 height 36
click at [320, 366] on th "Date" at bounding box center [305, 348] width 46 height 36
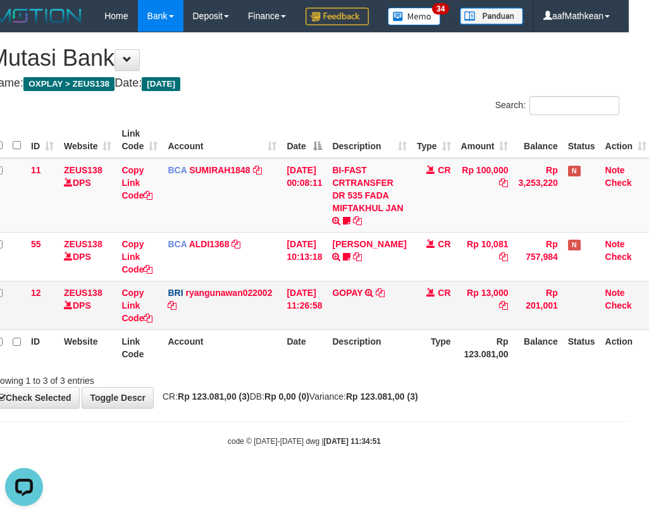
drag, startPoint x: 328, startPoint y: 353, endPoint x: 344, endPoint y: 336, distance: 23.3
click at [327, 330] on td "[DATE] 11:26:58" at bounding box center [305, 305] width 46 height 49
click at [344, 330] on td "GOPAY TRANSFER NBMB GOPAY TO [PERSON_NAME]" at bounding box center [369, 305] width 84 height 49
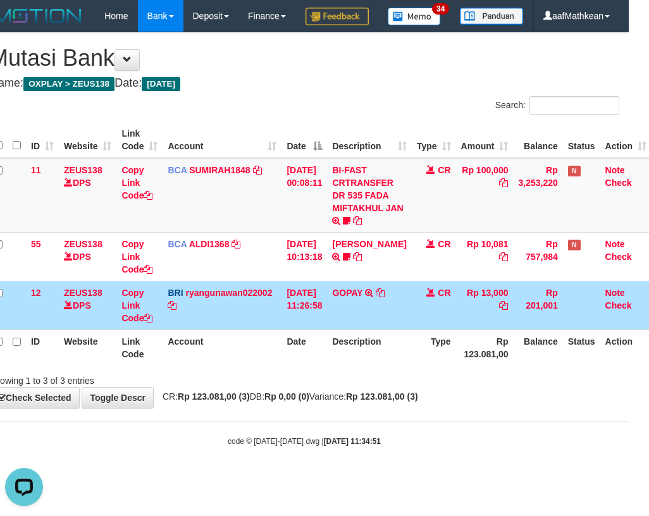
click at [282, 330] on td "[DATE] 11:26:58" at bounding box center [305, 305] width 46 height 49
click at [312, 330] on td "[DATE] 11:26:58" at bounding box center [305, 305] width 46 height 49
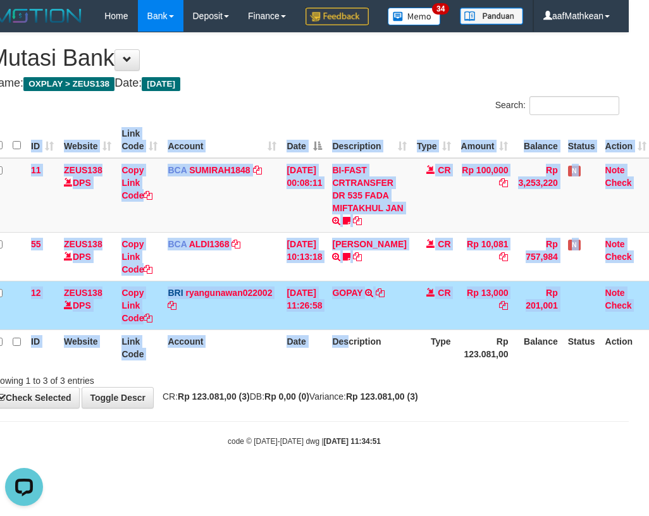
click at [360, 369] on div "ID Website Link Code Account Date Description Type Amount Balance Status Action…" at bounding box center [304, 243] width 649 height 251
click at [361, 369] on div "ID Website Link Code Account Date Description Type Amount Balance Status Action…" at bounding box center [304, 243] width 649 height 251
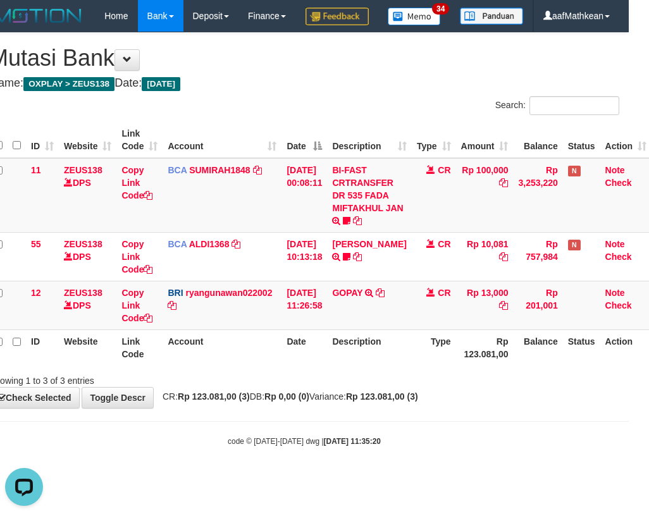
drag, startPoint x: 332, startPoint y: 392, endPoint x: 330, endPoint y: 383, distance: 9.8
click at [327, 366] on th "Date" at bounding box center [305, 348] width 46 height 36
click at [354, 366] on th "Description" at bounding box center [369, 348] width 84 height 36
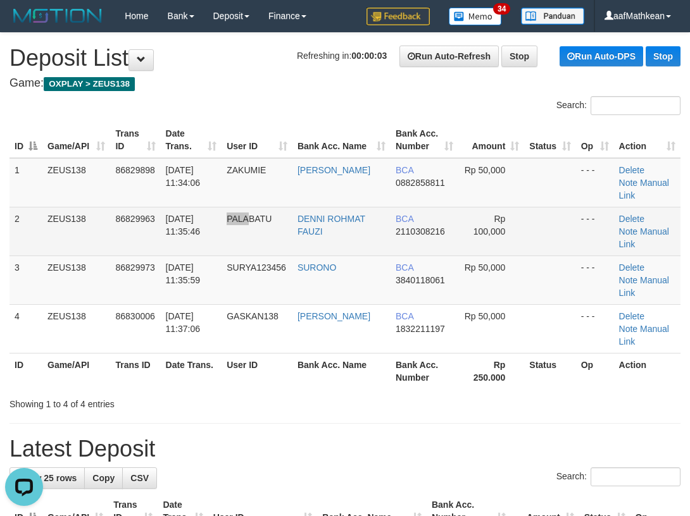
click at [178, 213] on td "31/08/2025 11:35:46" at bounding box center [191, 231] width 61 height 49
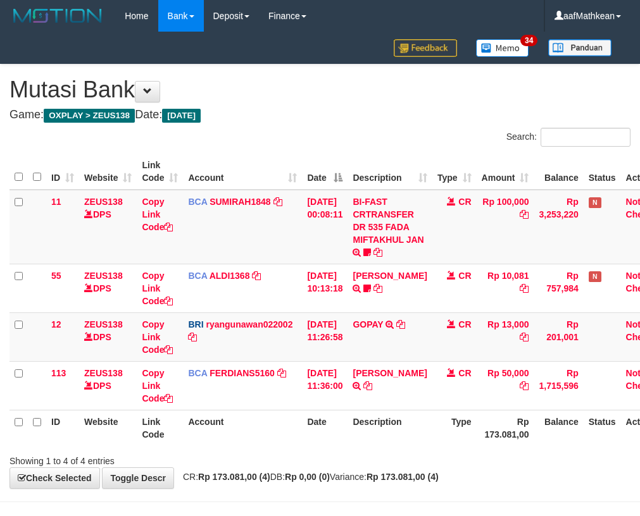
click at [337, 413] on table "ID Website Link Code Account Date Description Type Amount Balance Status Action…" at bounding box center [340, 300] width 662 height 292
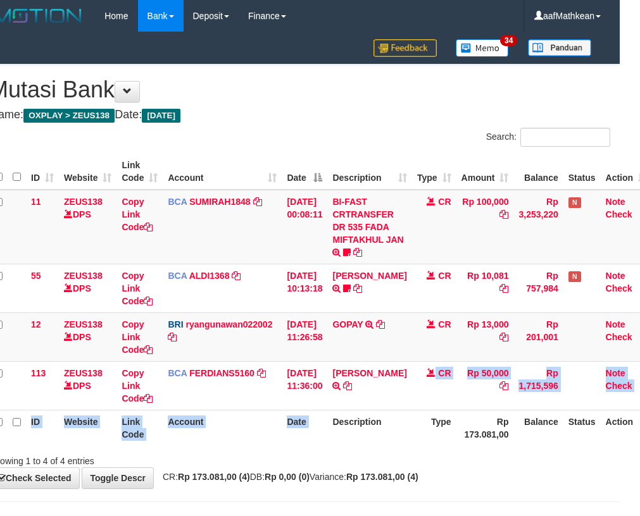
scroll to position [0, 20]
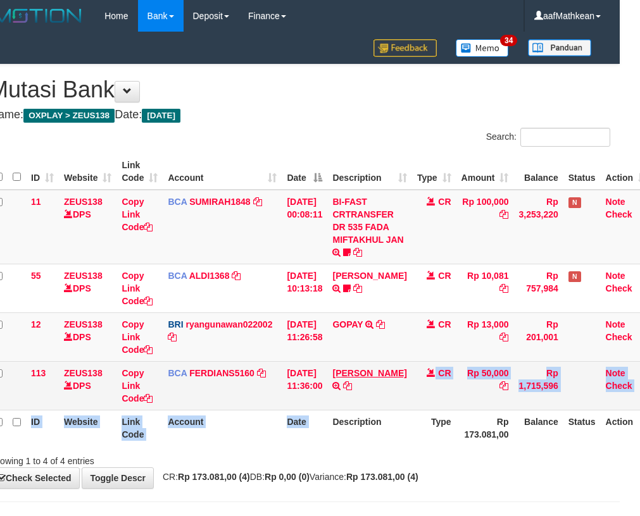
click at [371, 379] on td "[PERSON_NAME] TRSF E-BANKING CR 3108/FTSCY/WS95031 50000.00[PERSON_NAME]" at bounding box center [369, 385] width 84 height 49
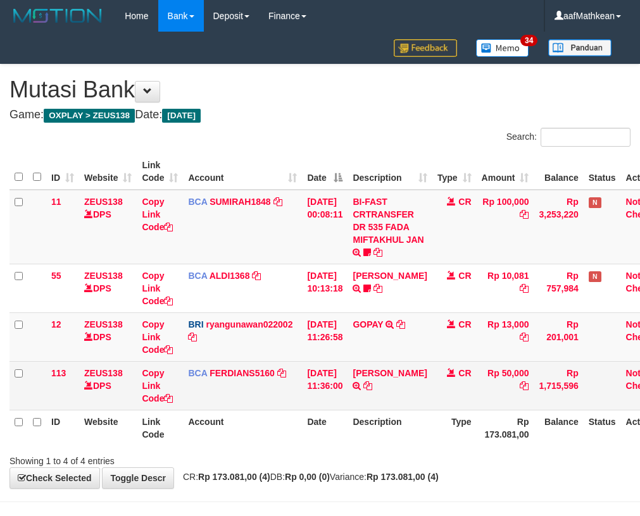
scroll to position [0, 20]
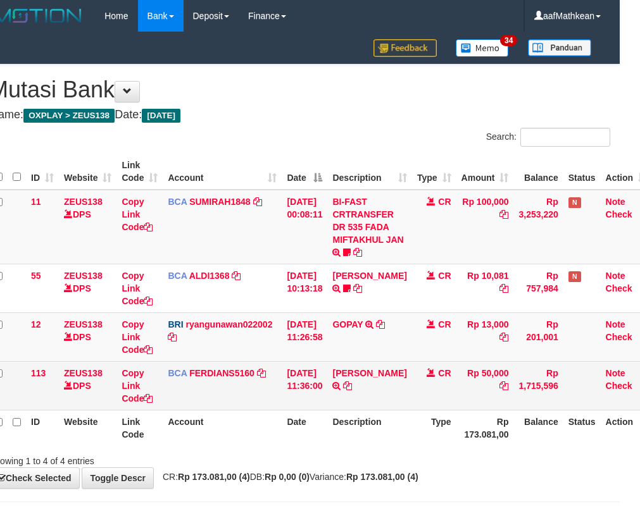
click at [390, 369] on td "YOSSY LIM TRSF E-BANKING CR 3108/FTSCY/WS95031 50000.00YOSSY LIM" at bounding box center [369, 385] width 84 height 49
click at [369, 375] on link "YOSSY LIM" at bounding box center [369, 373] width 74 height 10
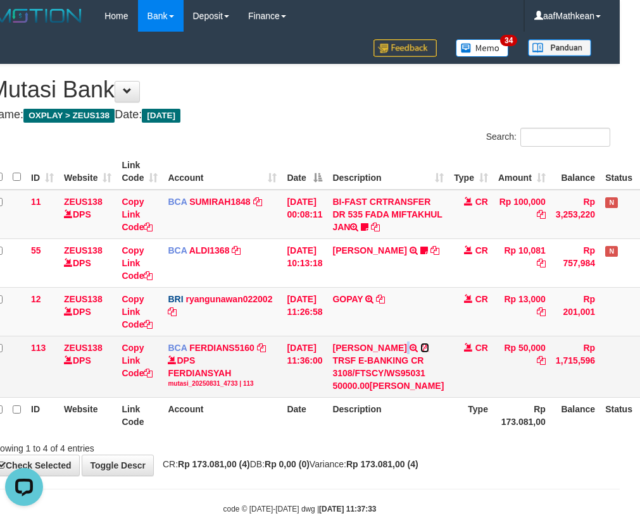
scroll to position [0, 0]
drag, startPoint x: 404, startPoint y: 375, endPoint x: 643, endPoint y: 322, distance: 244.8
click at [420, 352] on icon at bounding box center [424, 348] width 9 height 9
click at [379, 392] on div "TRSF E-BANKING CR 3108/FTSCY/WS95031 50000.00[PERSON_NAME]" at bounding box center [387, 373] width 111 height 38
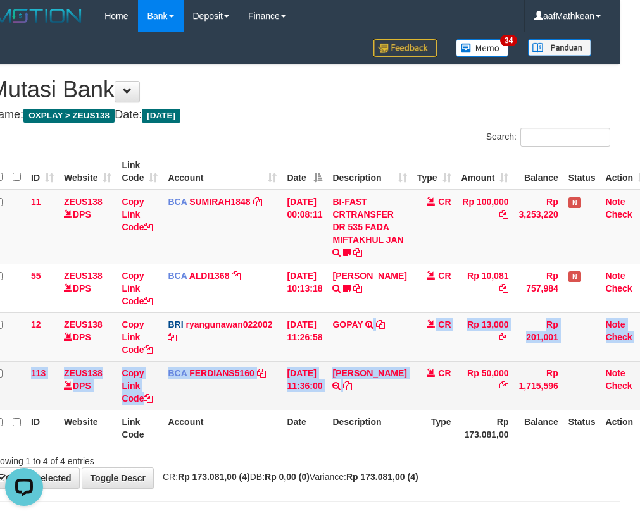
click at [353, 394] on tbody "11 ZEUS138 DPS Copy Link Code BCA SUMIRAH1848 DPS SUMIRAH mutasi_20250831_4156 …" at bounding box center [320, 300] width 662 height 221
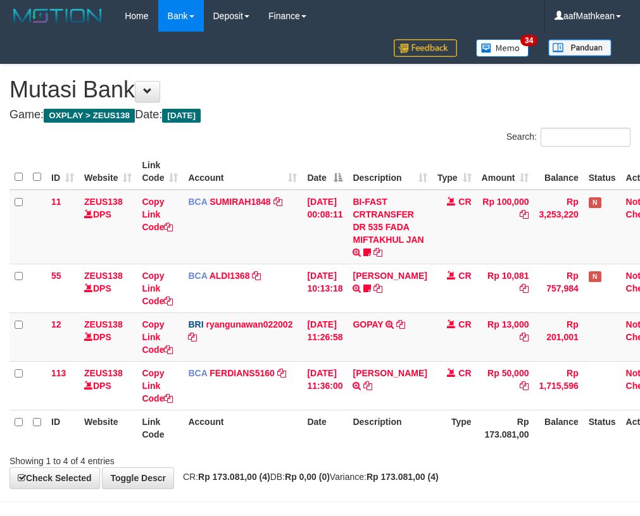
scroll to position [0, 20]
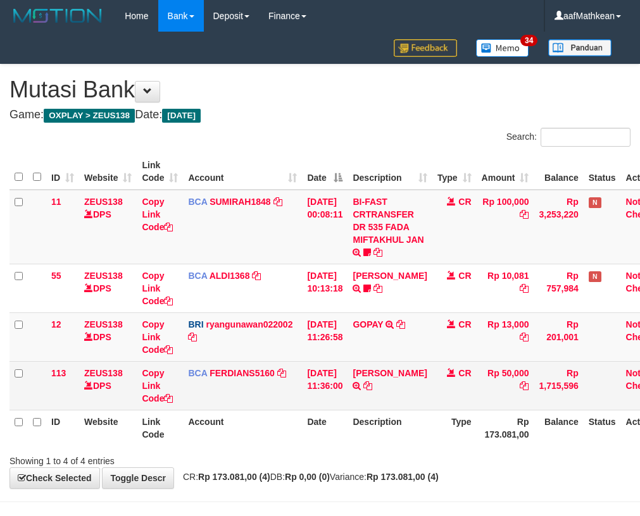
scroll to position [0, 20]
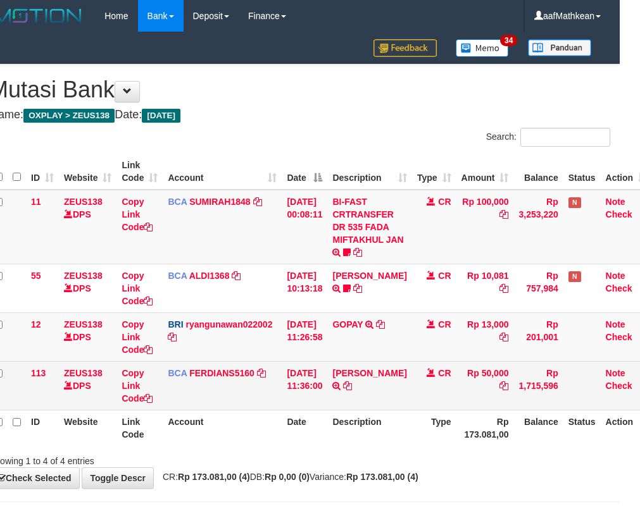
click at [350, 388] on td "[PERSON_NAME] TRSF E-BANKING CR 3108/FTSCY/WS95031 50000.00[PERSON_NAME]" at bounding box center [369, 385] width 84 height 49
click at [362, 406] on td "YOSSY LIM TRSF E-BANKING CR 3108/FTSCY/WS95031 50000.00YOSSY LIM" at bounding box center [369, 385] width 84 height 49
click at [354, 406] on td "YOSSY LIM TRSF E-BANKING CR 3108/FTSCY/WS95031 50000.00YOSSY LIM" at bounding box center [369, 385] width 84 height 49
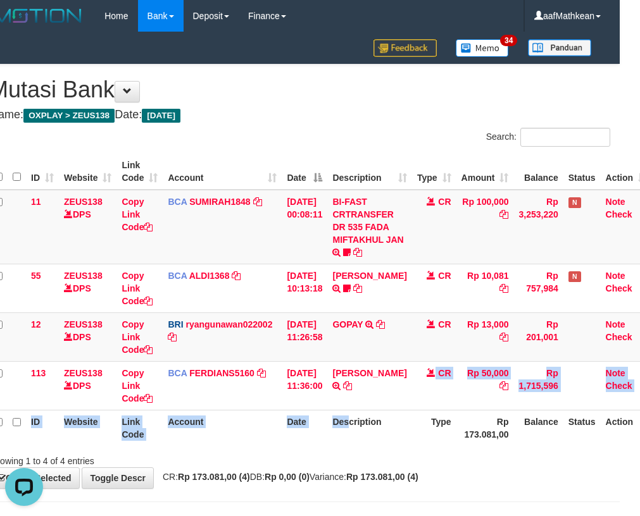
click at [356, 411] on table "ID Website Link Code Account Date Description Type Amount Balance Status Action…" at bounding box center [320, 300] width 662 height 292
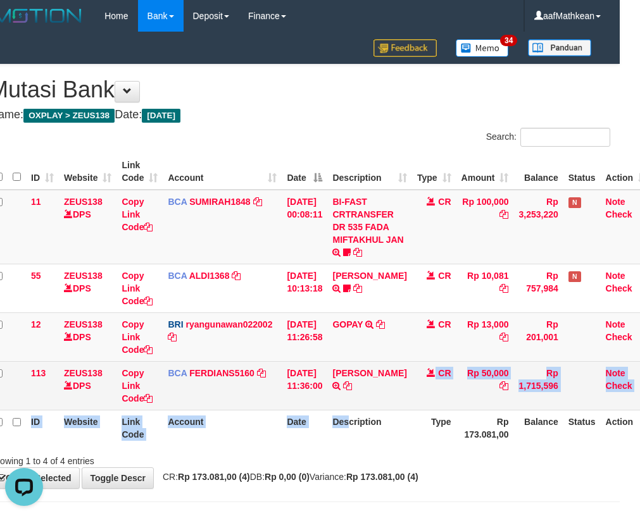
click at [351, 407] on td "YOSSY LIM TRSF E-BANKING CR 3108/FTSCY/WS95031 50000.00YOSSY LIM" at bounding box center [369, 385] width 84 height 49
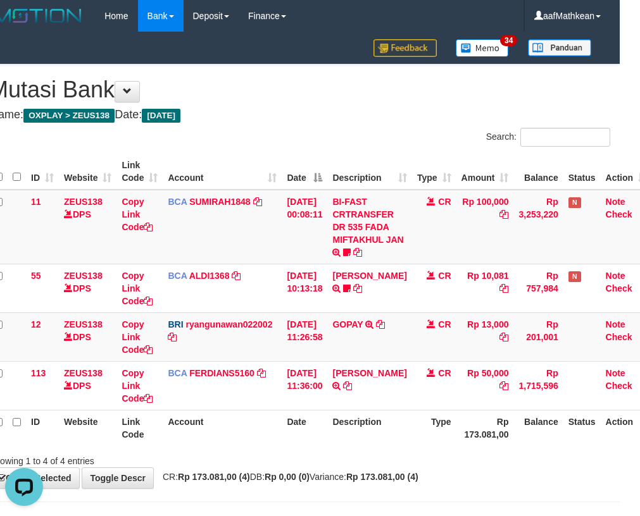
drag, startPoint x: 389, startPoint y: 406, endPoint x: 393, endPoint y: 419, distance: 13.8
click at [388, 409] on td "YOSSY LIM TRSF E-BANKING CR 3108/FTSCY/WS95031 50000.00YOSSY LIM" at bounding box center [369, 385] width 84 height 49
click at [393, 419] on th "Description" at bounding box center [369, 428] width 84 height 36
click at [382, 431] on th "Description" at bounding box center [369, 428] width 84 height 36
click at [382, 432] on th "Description" at bounding box center [369, 428] width 84 height 36
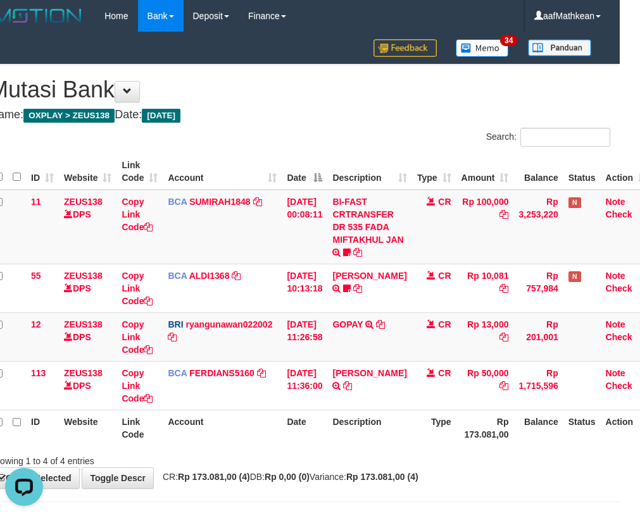
drag, startPoint x: 411, startPoint y: 418, endPoint x: 400, endPoint y: 433, distance: 18.2
click at [402, 420] on tr "ID Website Link Code Account Date Description Type Rp 173.081,00 Balance Status…" at bounding box center [320, 428] width 662 height 36
click at [387, 449] on div "Search: ID Website Link Code Account Date Description Type Amount Balance Statu…" at bounding box center [299, 298] width 621 height 340
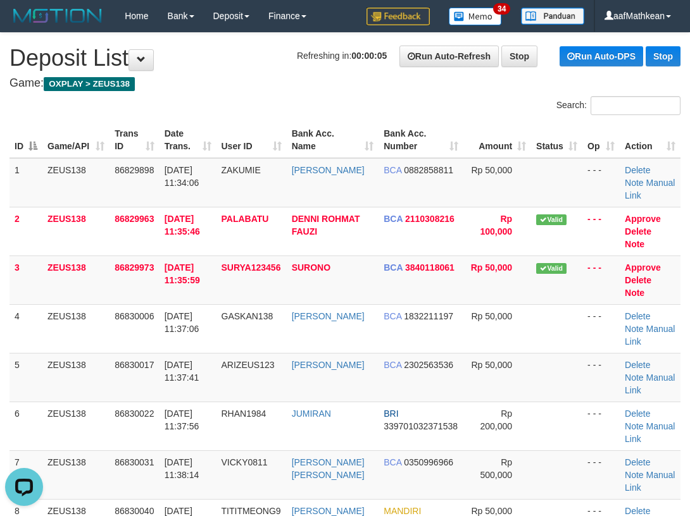
drag, startPoint x: 75, startPoint y: 170, endPoint x: 1, endPoint y: 187, distance: 75.5
click at [22, 183] on tr "1 ZEUS138 86829898 31/08/2025 11:34:06 ZAKUMIE BUDI PANGESTU BCA 0882858811 Rp …" at bounding box center [344, 182] width 671 height 49
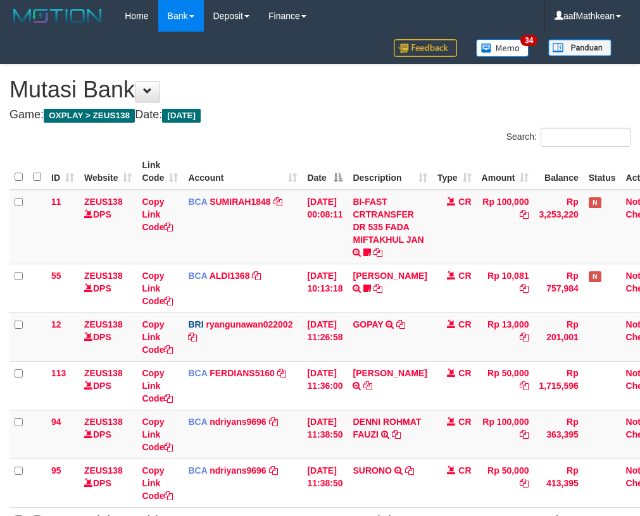
scroll to position [0, 20]
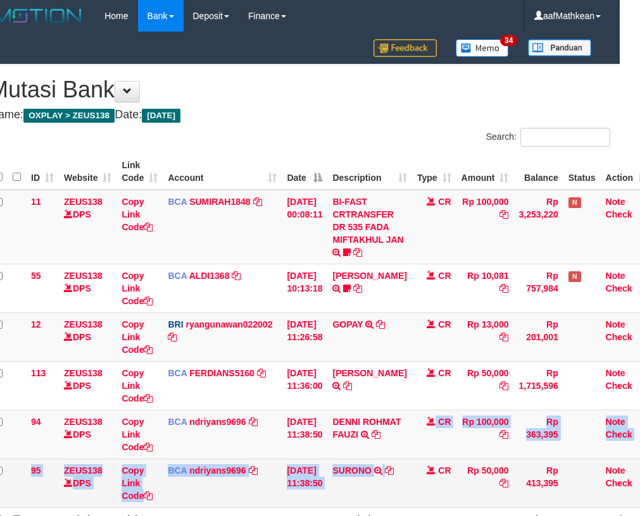
drag, startPoint x: 415, startPoint y: 461, endPoint x: 421, endPoint y: 457, distance: 7.7
click at [416, 461] on tbody "11 ZEUS138 DPS Copy Link Code BCA SUMIRAH1848 DPS SUMIRAH mutasi_20250831_4156 …" at bounding box center [320, 349] width 662 height 318
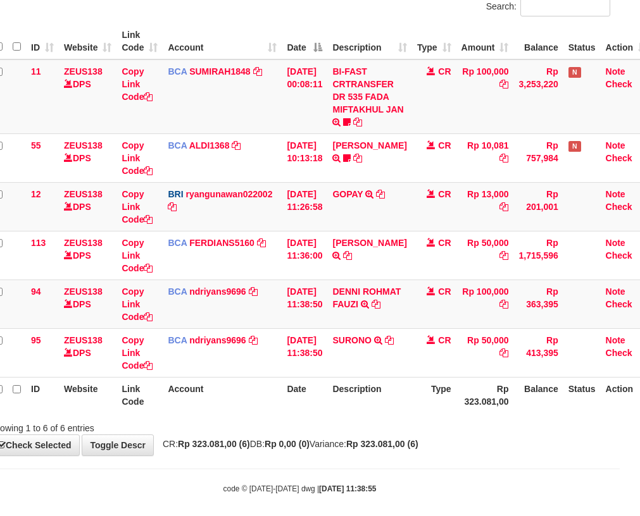
scroll to position [140, 20]
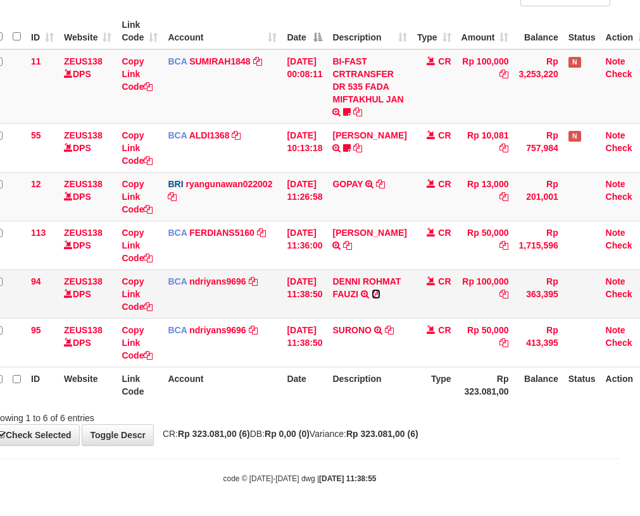
click at [380, 299] on link at bounding box center [375, 294] width 9 height 10
click at [380, 299] on icon at bounding box center [375, 294] width 9 height 9
click at [282, 382] on tr "ID Website Link Code Account Date Description Type Rp 323.081,00 Balance Status…" at bounding box center [320, 385] width 662 height 36
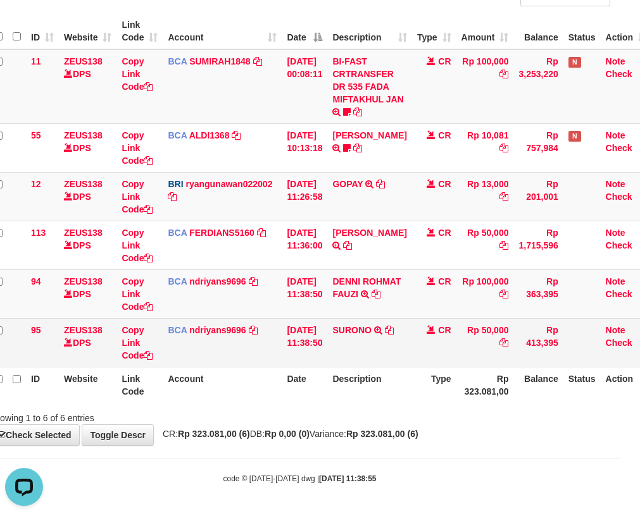
click at [291, 337] on td "31/08/2025 11:38:50" at bounding box center [305, 342] width 46 height 49
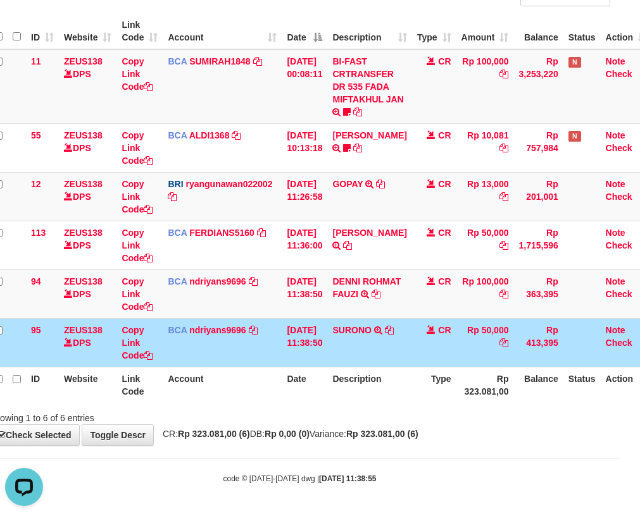
drag, startPoint x: 303, startPoint y: 316, endPoint x: 328, endPoint y: 378, distance: 66.4
click at [309, 325] on tbody "11 ZEUS138 DPS Copy Link Code BCA SUMIRAH1848 DPS SUMIRAH mutasi_20250831_4156 …" at bounding box center [320, 208] width 662 height 318
click at [328, 376] on table "ID Website Link Code Account Date Description Type Amount Balance Status Action…" at bounding box center [320, 208] width 662 height 390
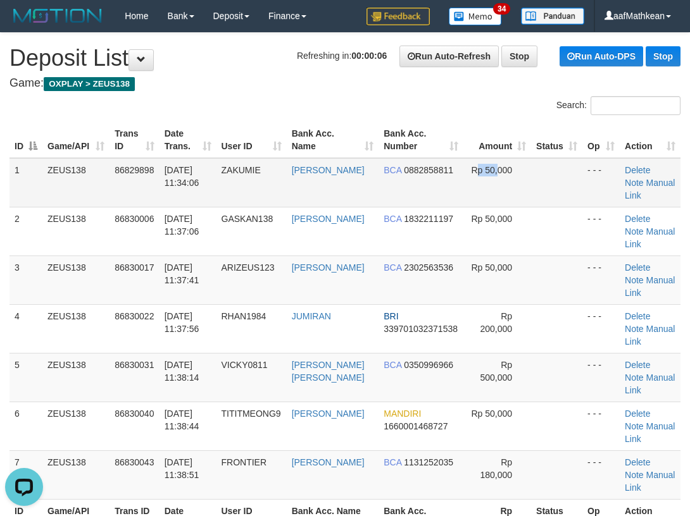
click at [465, 186] on td "Rp 50,000" at bounding box center [497, 182] width 68 height 49
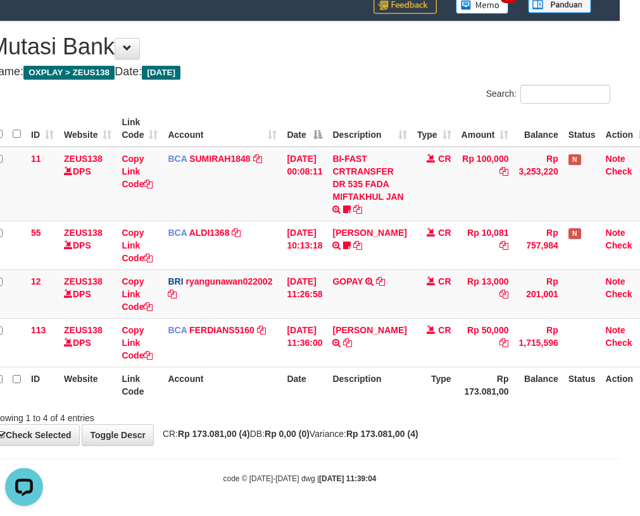
click at [327, 400] on th "Date" at bounding box center [305, 385] width 46 height 36
click at [327, 394] on th "Date" at bounding box center [305, 385] width 46 height 36
click at [351, 407] on div "Search: ID Website Link Code Account Date Description Type Amount Balance Statu…" at bounding box center [299, 255] width 621 height 340
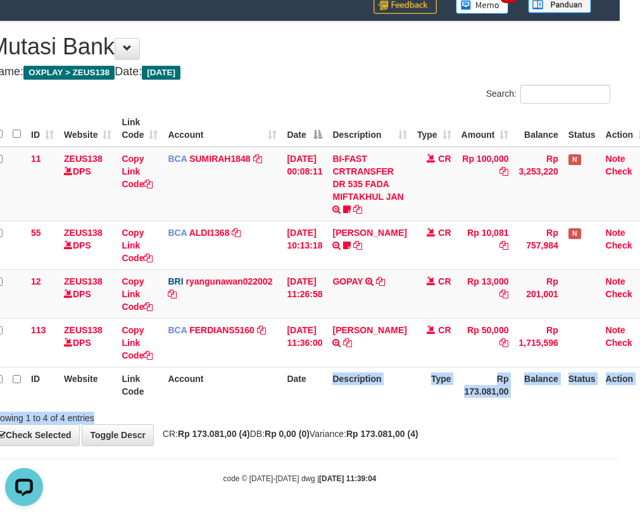
click at [361, 400] on th "Description" at bounding box center [369, 385] width 84 height 36
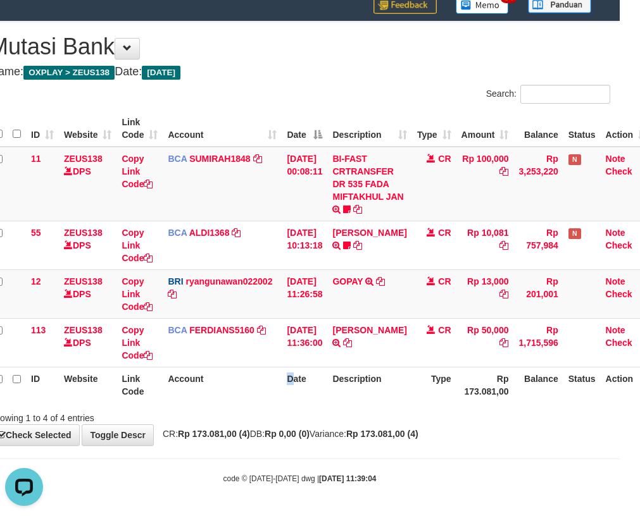
click at [278, 392] on tr "ID Website Link Code Account Date Description Type Rp 173.081,00 Balance Status…" at bounding box center [320, 385] width 662 height 36
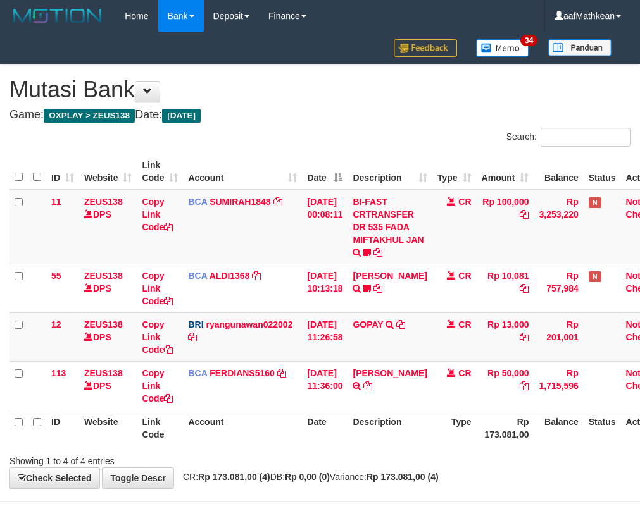
scroll to position [43, 30]
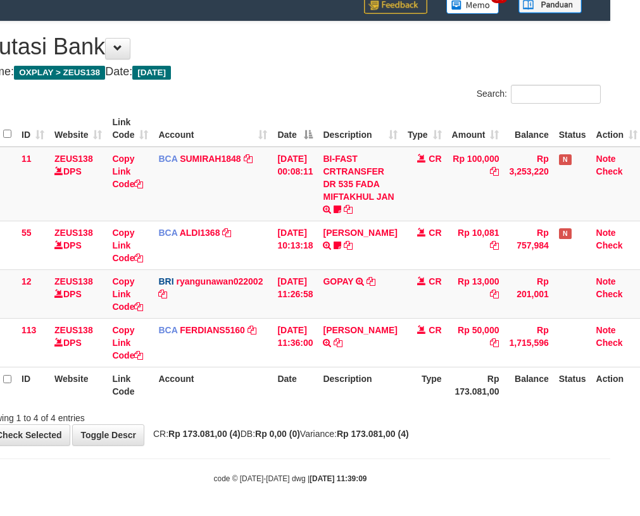
click at [309, 400] on th "Date" at bounding box center [295, 385] width 46 height 36
click at [314, 404] on div "ID Website Link Code Account Date Description Type Amount Balance Status Action…" at bounding box center [290, 257] width 640 height 300
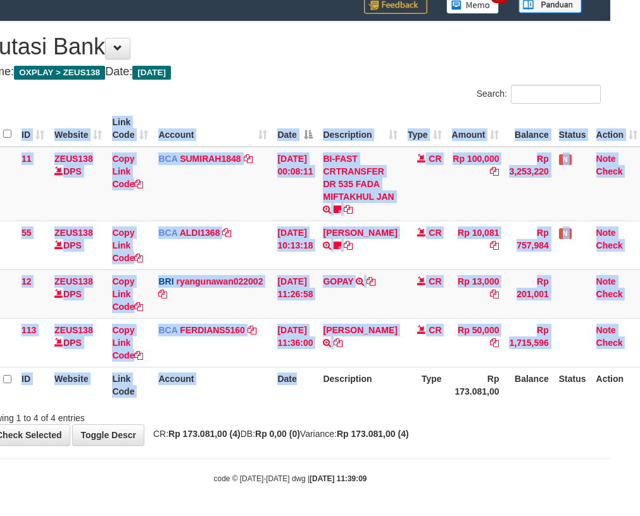
click at [317, 406] on div "Search: ID Website Link Code Account Date Description Type Amount Balance Statu…" at bounding box center [290, 255] width 621 height 340
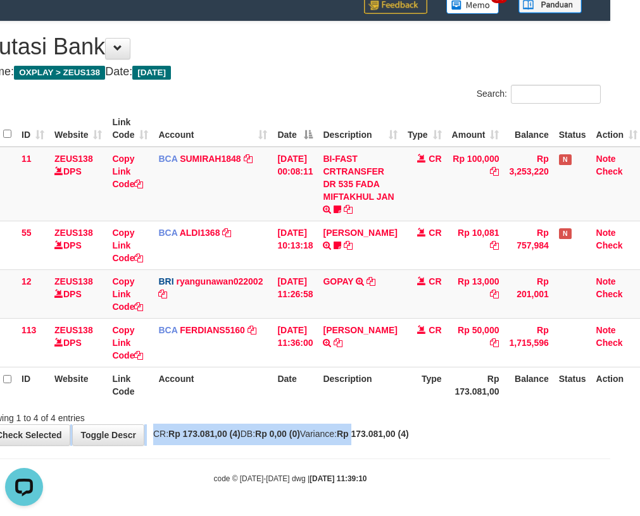
click at [385, 428] on div "**********" at bounding box center [290, 234] width 640 height 424
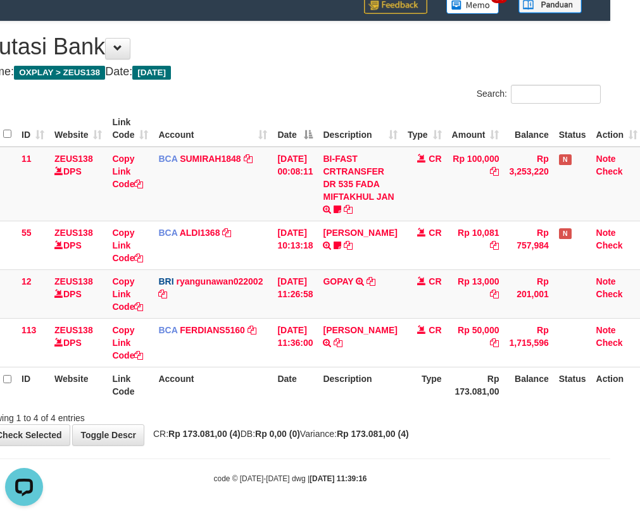
click at [345, 377] on th "Description" at bounding box center [360, 385] width 84 height 36
drag, startPoint x: 347, startPoint y: 386, endPoint x: 346, endPoint y: 392, distance: 6.4
click at [347, 387] on th "Description" at bounding box center [360, 385] width 84 height 36
drag, startPoint x: 417, startPoint y: 413, endPoint x: 412, endPoint y: 419, distance: 8.1
click at [416, 419] on div "Showing 1 to 4 of 4 entries" at bounding box center [290, 416] width 640 height 18
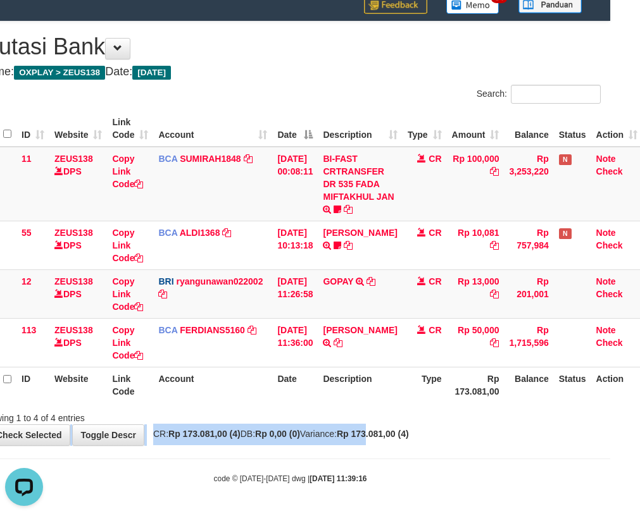
click at [401, 429] on div "**********" at bounding box center [290, 234] width 640 height 424
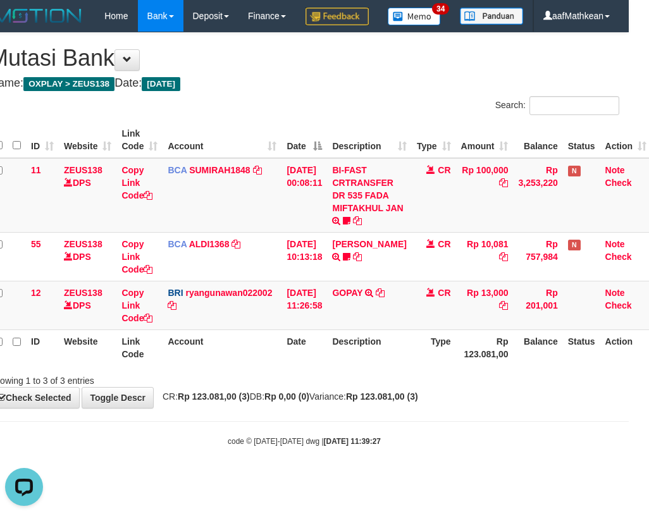
click at [399, 387] on div "Showing 1 to 3 of 3 entries" at bounding box center [304, 378] width 649 height 18
click at [398, 387] on div "Showing 1 to 3 of 3 entries" at bounding box center [304, 378] width 649 height 18
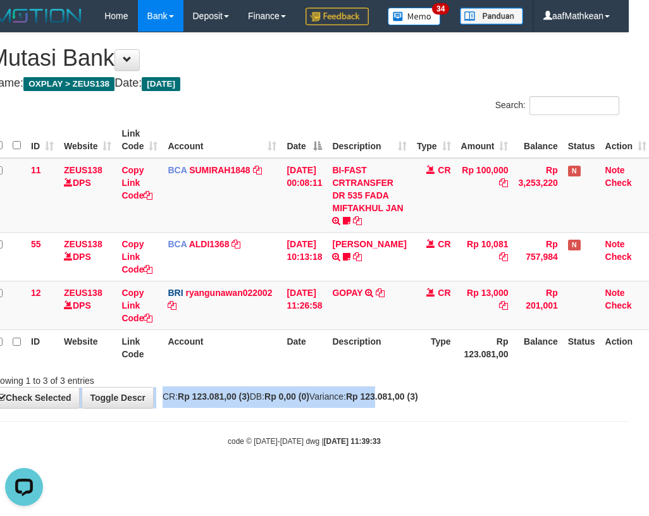
drag, startPoint x: 409, startPoint y: 421, endPoint x: 384, endPoint y: 376, distance: 51.8
click at [400, 387] on div "Showing 1 to 3 of 3 entries" at bounding box center [304, 378] width 649 height 18
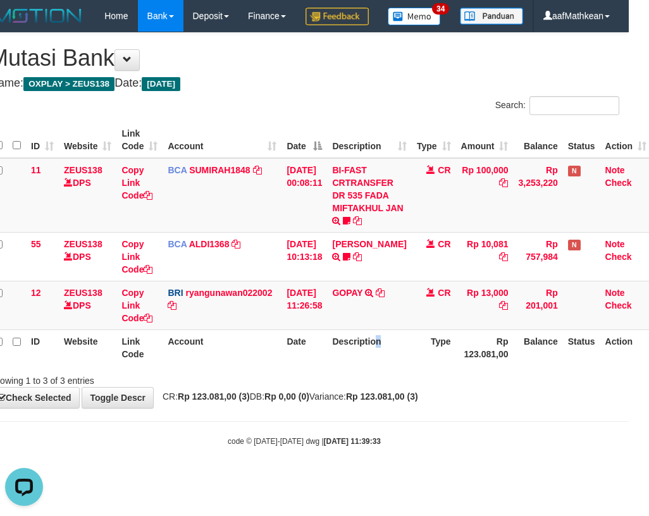
click at [394, 366] on th "Description" at bounding box center [369, 348] width 84 height 36
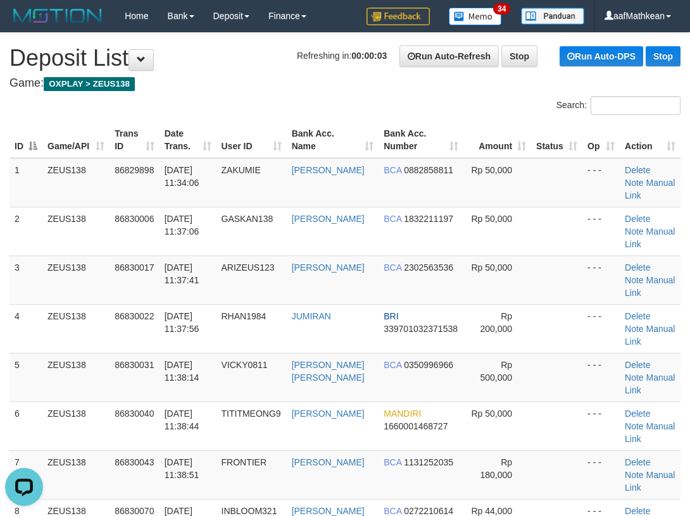
drag, startPoint x: 226, startPoint y: 81, endPoint x: 190, endPoint y: 104, distance: 43.0
click at [226, 84] on h4 "Game: OXPLAY > ZEUS138" at bounding box center [344, 83] width 671 height 13
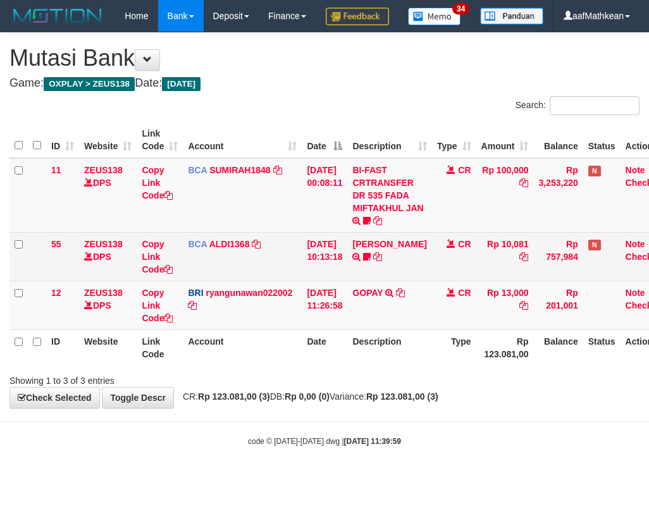
click at [336, 387] on div "Search: ID Website Link Code Account Date Description Type Amount Balance Statu…" at bounding box center [324, 241] width 630 height 291
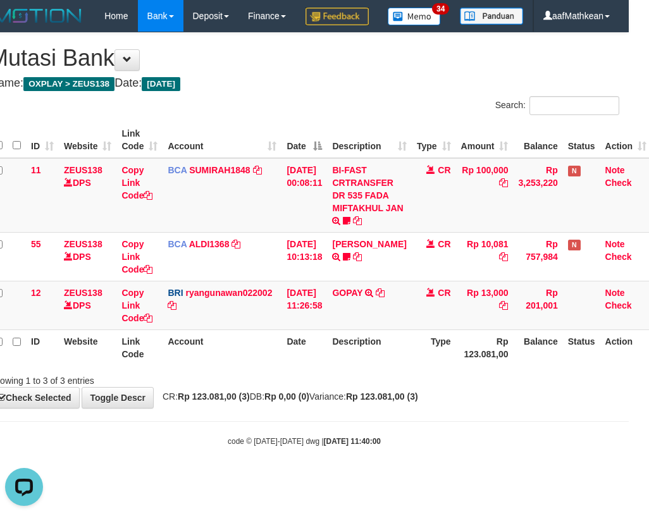
click at [383, 363] on th "Description" at bounding box center [369, 348] width 84 height 36
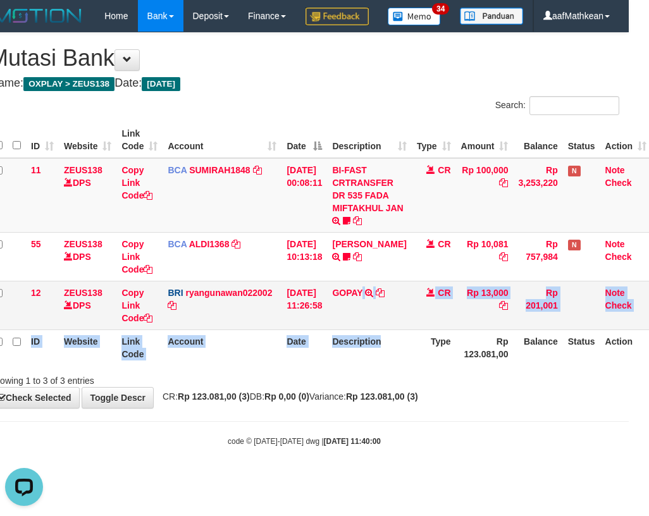
click at [376, 360] on table "ID Website Link Code Account Date Description Type Amount Balance Status Action…" at bounding box center [320, 244] width 662 height 244
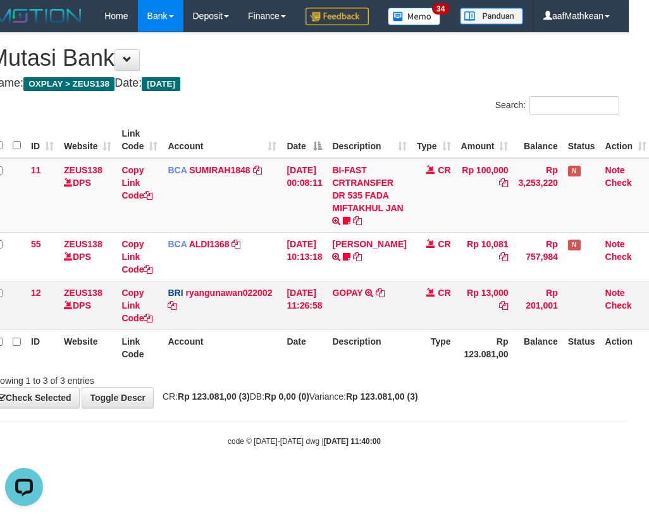
drag, startPoint x: 230, startPoint y: 340, endPoint x: 270, endPoint y: 354, distance: 42.4
click at [264, 330] on td "BRI ryangunawan022002 DPS RYAN GUNAWAN mutasi_20250831_3775 | 12 mutasi_2025083…" at bounding box center [222, 305] width 119 height 49
click at [272, 330] on td "BRI ryangunawan022002 DPS RYAN GUNAWAN mutasi_20250831_3775 | 12 mutasi_2025083…" at bounding box center [222, 305] width 119 height 49
click at [273, 330] on td "BRI ryangunawan022002 DPS RYAN GUNAWAN mutasi_20250831_3775 | 12 mutasi_2025083…" at bounding box center [222, 305] width 119 height 49
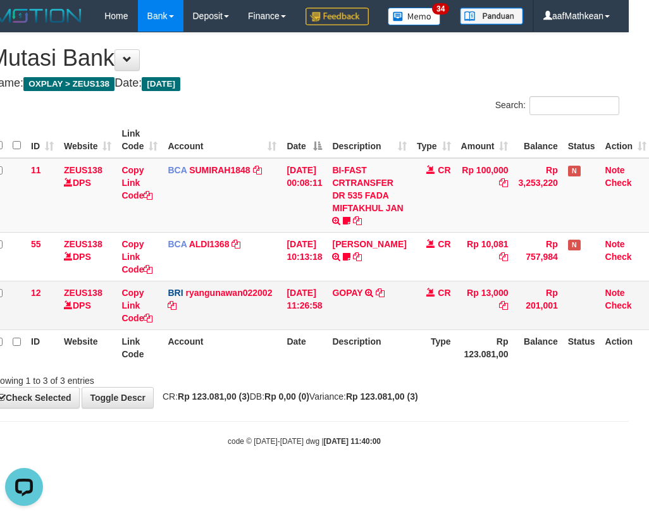
click at [273, 330] on td "BRI ryangunawan022002 DPS RYAN GUNAWAN mutasi_20250831_3775 | 12 mutasi_2025083…" at bounding box center [222, 305] width 119 height 49
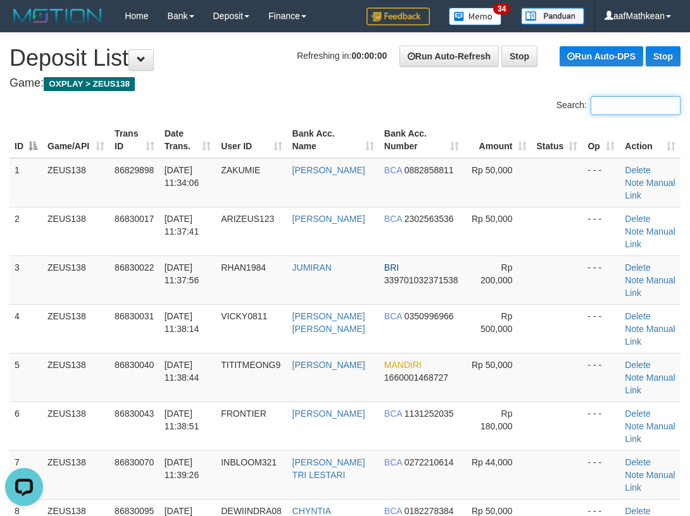
drag, startPoint x: 643, startPoint y: 96, endPoint x: 8, endPoint y: 190, distance: 642.7
click at [569, 113] on label "Search:" at bounding box center [618, 105] width 124 height 19
click at [590, 113] on input "Search:" at bounding box center [635, 105] width 90 height 19
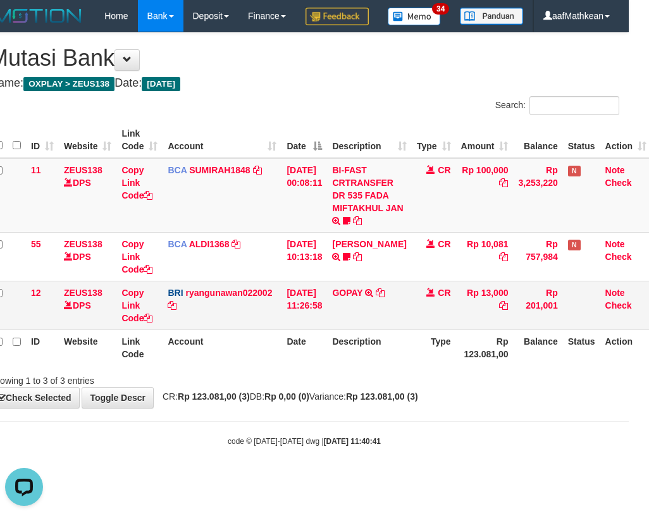
drag, startPoint x: 272, startPoint y: 335, endPoint x: 377, endPoint y: 319, distance: 106.2
click at [272, 330] on td "BRI ryangunawan022002 DPS RYAN GUNAWAN mutasi_20250831_3775 | 12 mutasi_2025083…" at bounding box center [222, 305] width 119 height 49
drag, startPoint x: 209, startPoint y: 373, endPoint x: 257, endPoint y: 394, distance: 53.0
click at [226, 366] on th "Account" at bounding box center [222, 348] width 119 height 36
click at [257, 366] on th "Account" at bounding box center [222, 348] width 119 height 36
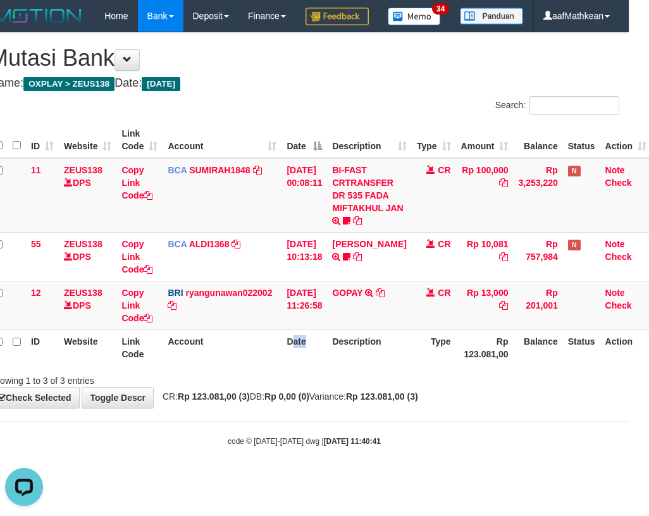
drag, startPoint x: 304, startPoint y: 388, endPoint x: 302, endPoint y: 381, distance: 7.2
click at [304, 366] on th "Date" at bounding box center [305, 348] width 46 height 36
click at [321, 366] on th "Date" at bounding box center [305, 348] width 46 height 36
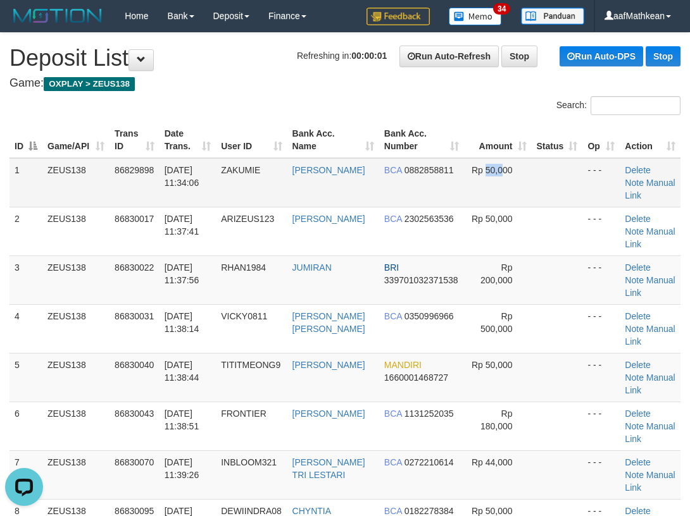
click at [431, 183] on tr "1 ZEUS138 86829898 [DATE] 11:34:06 ZAKUMIE BUDI PANGESTU BCA 0882858811 Rp 50,0…" at bounding box center [344, 182] width 671 height 49
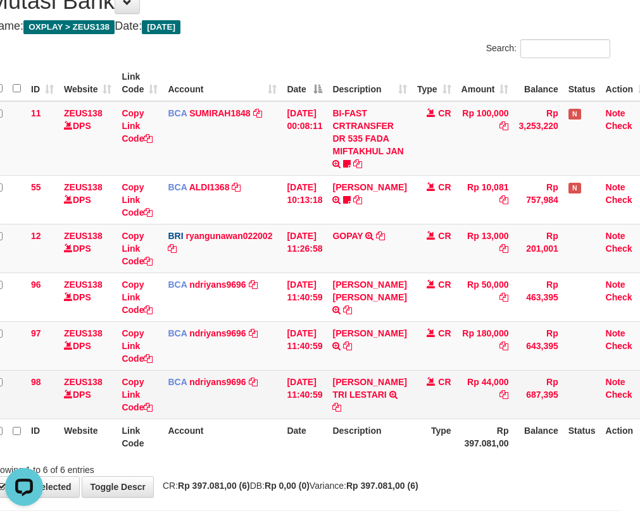
scroll to position [140, 20]
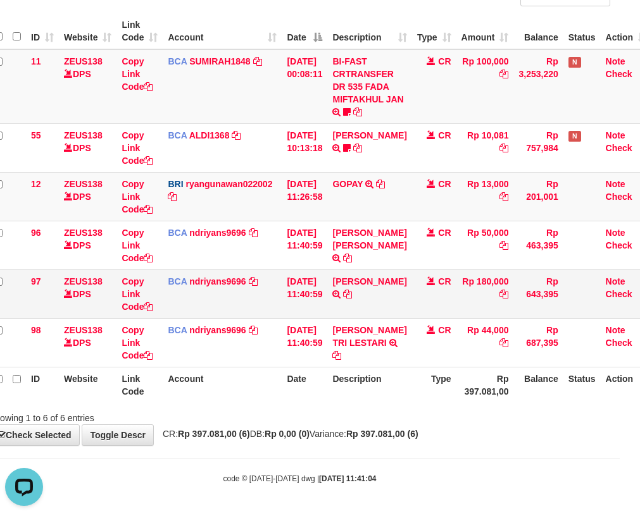
click at [340, 309] on td "EKO YULI SUNARYO TRSF E-BANKING CR 3108/FTSCY/WS95031 180000.00EKO YULI SUNARYO" at bounding box center [369, 294] width 84 height 49
click at [347, 299] on icon at bounding box center [347, 294] width 9 height 9
click at [330, 278] on tr "97 ZEUS138 DPS Copy Link Code BCA ndriyans9696 DPS ANDRIYANSYAH mutasi_20250831…" at bounding box center [320, 294] width 662 height 49
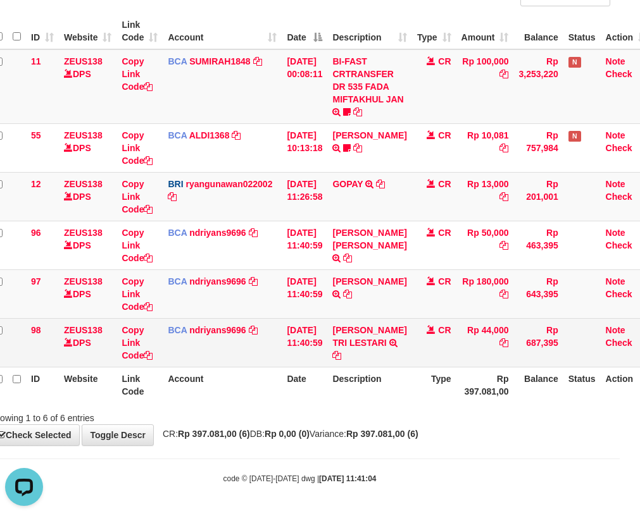
drag, startPoint x: 329, startPoint y: 300, endPoint x: 314, endPoint y: 330, distance: 33.7
click at [314, 330] on tbody "11 ZEUS138 DPS Copy Link Code BCA SUMIRAH1848 DPS SUMIRAH mutasi_20250831_4156 …" at bounding box center [320, 208] width 662 height 318
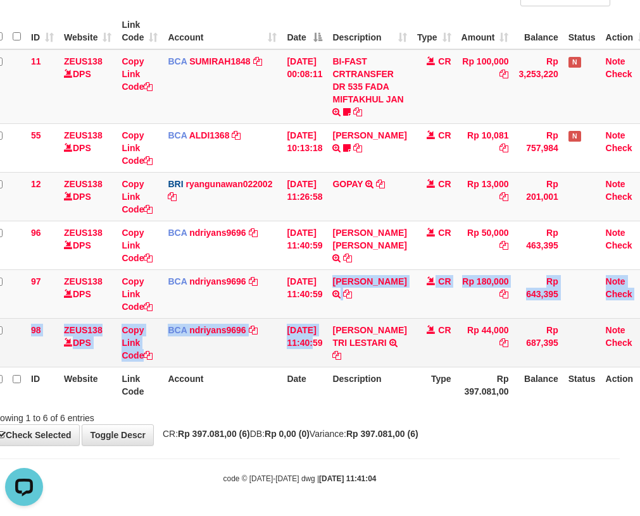
click at [295, 334] on td "31/08/2025 11:40:59" at bounding box center [305, 342] width 46 height 49
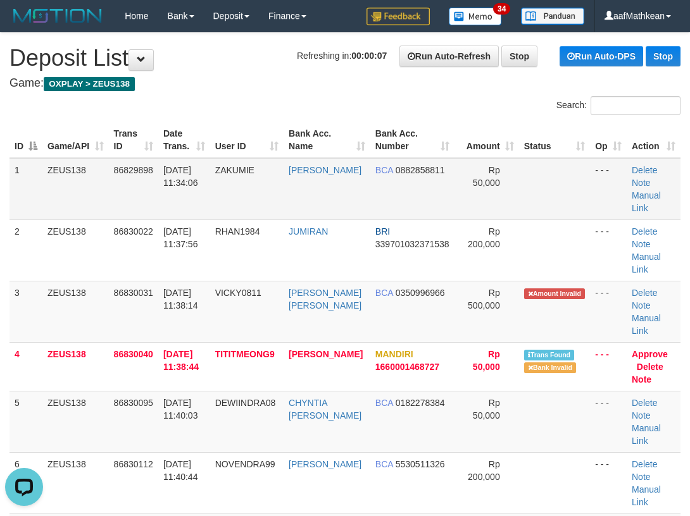
click at [158, 147] on div "Search: ID Game/API Trans ID Date Trans. User ID Bank Acc. Name Bank Acc. Numbe…" at bounding box center [344, 364] width 671 height 537
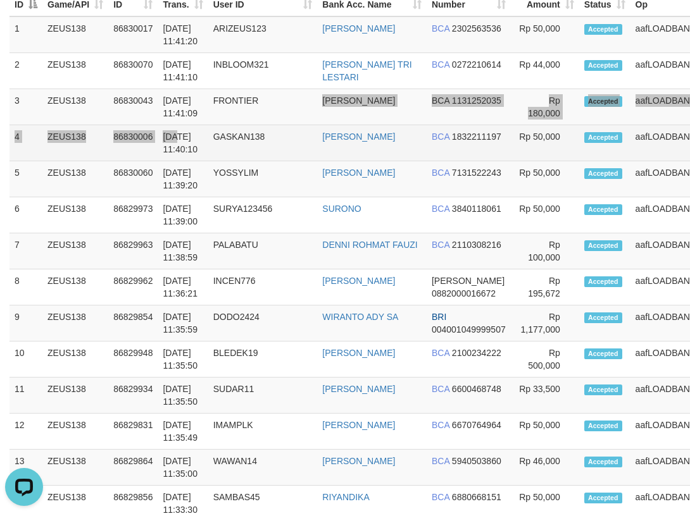
click at [181, 130] on td "[DATE] 11:40:10" at bounding box center [183, 143] width 50 height 36
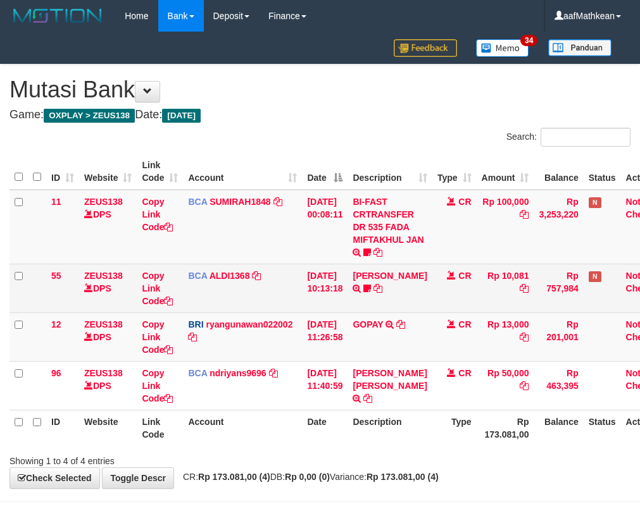
click at [298, 301] on td "BCA ALDI1368 DPS ALDI mutasi_20250831_3354 | 55 mutasi_20250831_3354 | 55" at bounding box center [242, 288] width 119 height 49
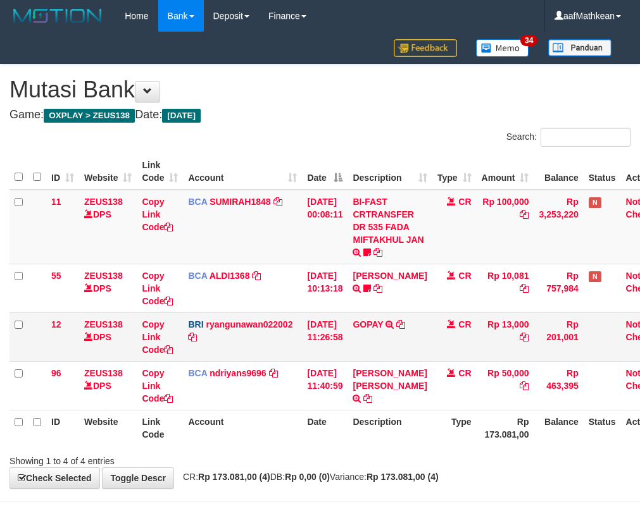
click at [298, 301] on td "BCA ALDI1368 DPS ALDI mutasi_20250831_3354 | 55 mutasi_20250831_3354 | 55" at bounding box center [242, 288] width 119 height 49
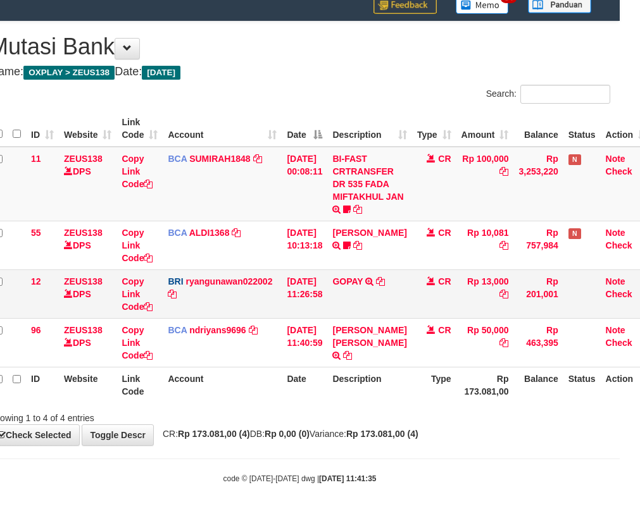
click at [317, 305] on tr "12 ZEUS138 DPS Copy Link Code BRI ryangunawan022002 DPS RYAN GUNAWAN mutasi_202…" at bounding box center [320, 294] width 662 height 49
click at [307, 312] on td "31/08/2025 11:26:58" at bounding box center [305, 294] width 46 height 49
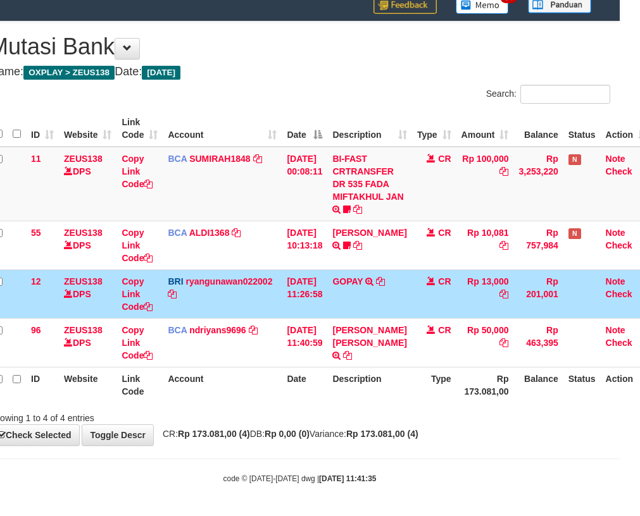
drag, startPoint x: 317, startPoint y: 322, endPoint x: 304, endPoint y: 312, distance: 16.2
click at [305, 330] on tbody "11 ZEUS138 DPS Copy Link Code BCA SUMIRAH1848 DPS SUMIRAH mutasi_20250831_4156 …" at bounding box center [320, 257] width 662 height 221
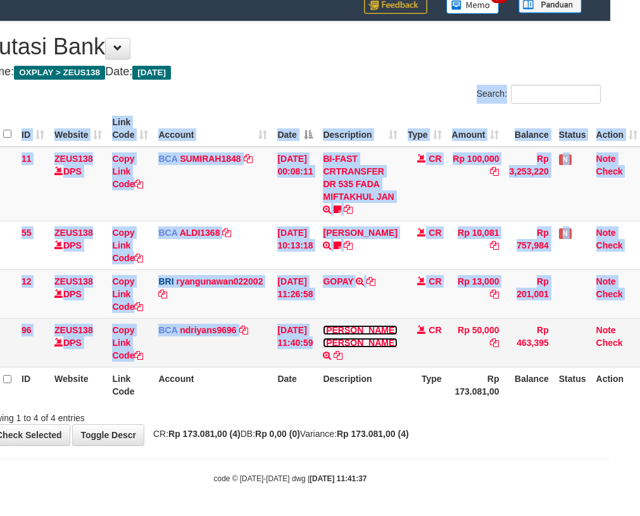
scroll to position [43, 20]
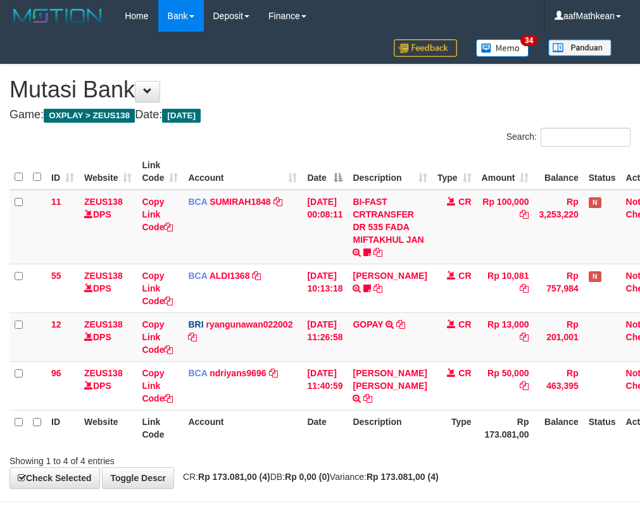
scroll to position [43, 20]
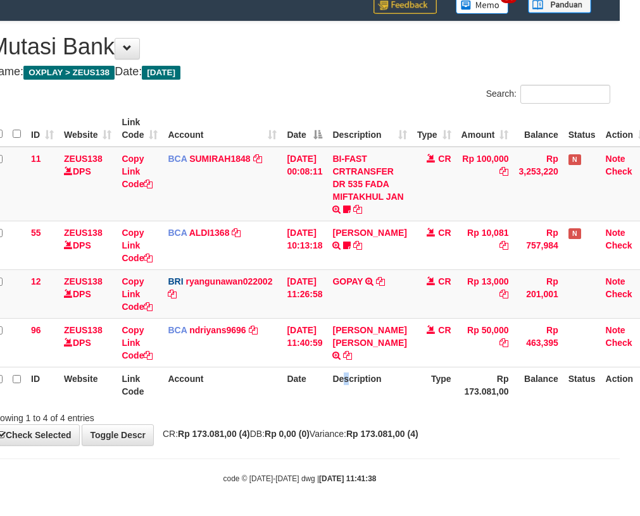
click at [355, 387] on th "Description" at bounding box center [369, 385] width 84 height 36
click at [354, 383] on th "Description" at bounding box center [369, 385] width 84 height 36
click at [351, 387] on th "Description" at bounding box center [369, 385] width 84 height 36
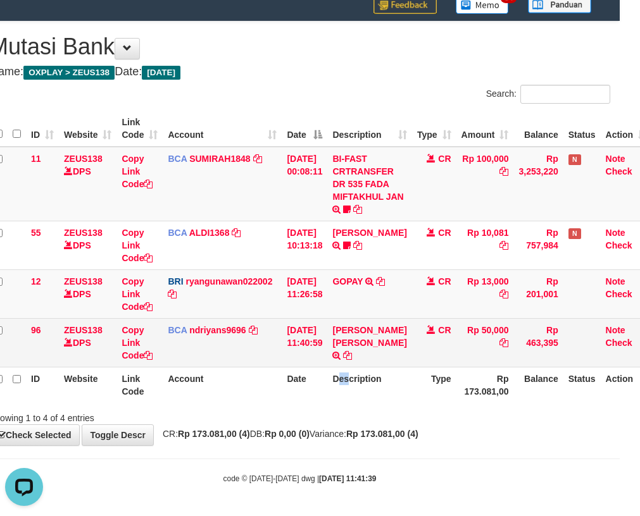
drag, startPoint x: 345, startPoint y: 397, endPoint x: 483, endPoint y: 332, distance: 152.0
click at [363, 383] on th "Description" at bounding box center [369, 385] width 84 height 36
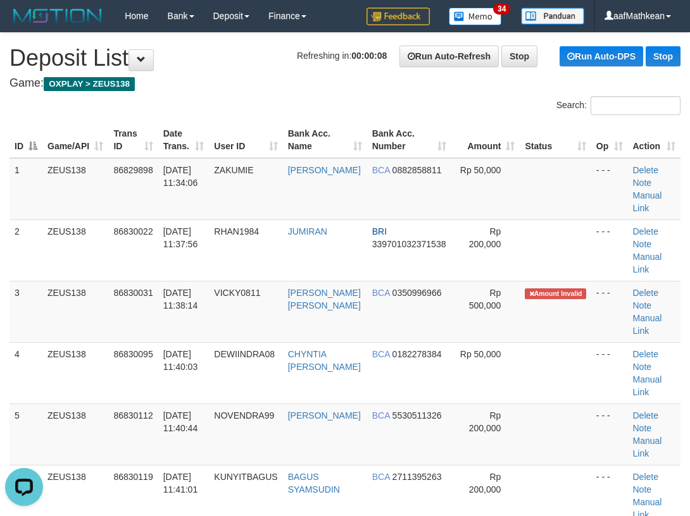
drag, startPoint x: 252, startPoint y: 95, endPoint x: 6, endPoint y: 175, distance: 259.5
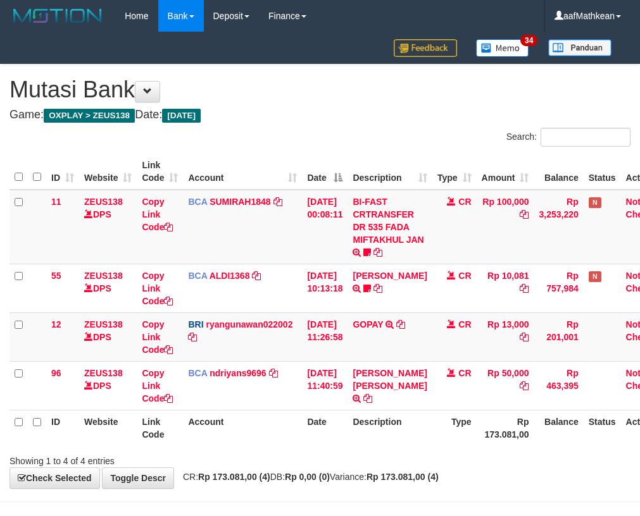
click at [347, 410] on th "Description" at bounding box center [389, 428] width 84 height 36
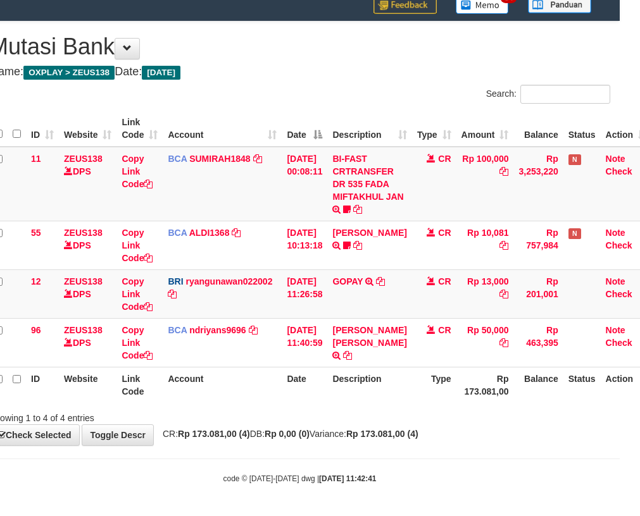
click at [336, 411] on div "Showing 1 to 4 of 4 entries" at bounding box center [300, 416] width 640 height 18
click at [323, 407] on div "Showing 1 to 4 of 4 entries" at bounding box center [300, 416] width 640 height 18
click at [321, 410] on div "Showing 1 to 4 of 4 entries" at bounding box center [300, 416] width 640 height 18
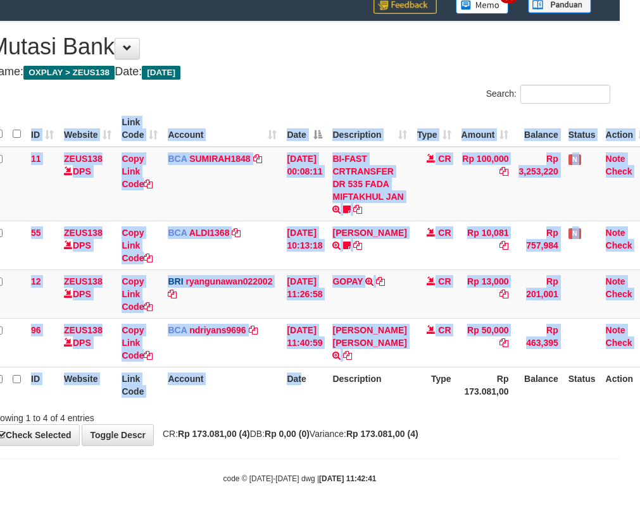
drag, startPoint x: 299, startPoint y: 406, endPoint x: 295, endPoint y: 414, distance: 9.4
click at [294, 406] on div "ID Website Link Code Account Date Description Type Amount Balance Status Action…" at bounding box center [300, 257] width 640 height 300
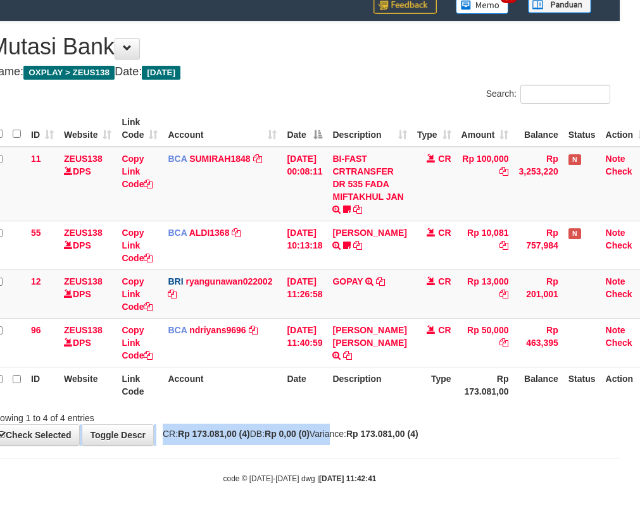
drag, startPoint x: 295, startPoint y: 414, endPoint x: 648, endPoint y: 518, distance: 367.2
click at [441, 457] on body "Toggle navigation Home Bank Account List Load By Website Group [OXPLAY] ZEUS138…" at bounding box center [300, 236] width 640 height 559
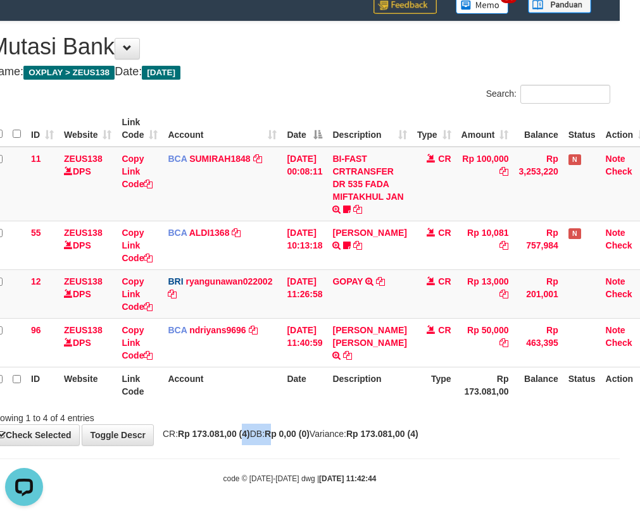
click at [332, 422] on div "Showing 1 to 4 of 4 entries" at bounding box center [300, 416] width 640 height 18
drag, startPoint x: 346, startPoint y: 423, endPoint x: 338, endPoint y: 416, distance: 10.4
click at [349, 420] on div "Showing 1 to 4 of 4 entries" at bounding box center [300, 416] width 640 height 18
click at [335, 413] on div "Showing 1 to 4 of 4 entries" at bounding box center [300, 416] width 640 height 18
click at [359, 413] on div "Showing 1 to 4 of 4 entries" at bounding box center [300, 416] width 640 height 18
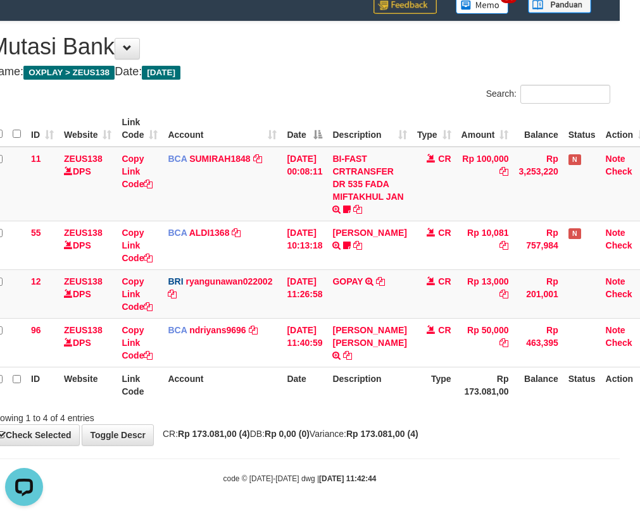
drag, startPoint x: 378, startPoint y: 404, endPoint x: 373, endPoint y: 407, distance: 6.5
click at [378, 404] on div "ID Website Link Code Account Date Description Type Amount Balance Status Action…" at bounding box center [300, 257] width 640 height 300
click at [367, 415] on div "Showing 1 to 4 of 4 entries" at bounding box center [300, 416] width 640 height 18
click at [353, 412] on div "Showing 1 to 4 of 4 entries" at bounding box center [300, 416] width 640 height 18
click at [358, 415] on div "Showing 1 to 4 of 4 entries" at bounding box center [300, 416] width 640 height 18
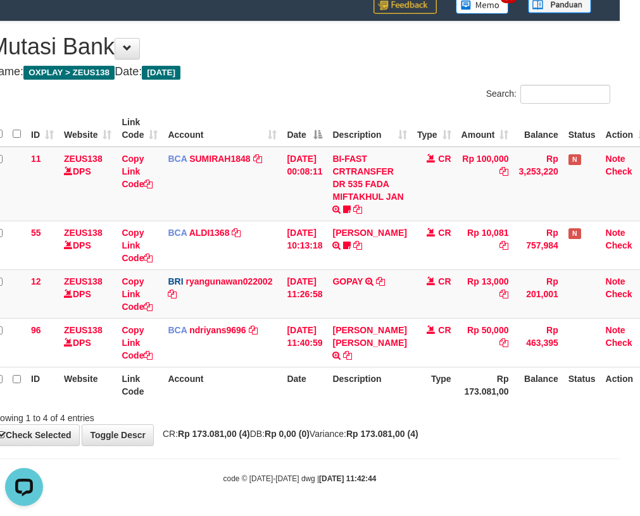
click at [397, 427] on div "**********" at bounding box center [300, 234] width 640 height 424
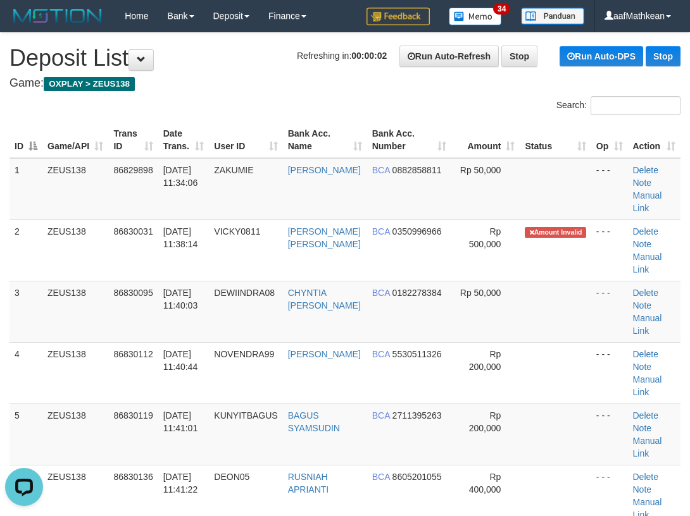
drag, startPoint x: 226, startPoint y: 98, endPoint x: 3, endPoint y: 224, distance: 256.9
click at [199, 125] on div "Search: ID Game/API Trans ID Date Trans. User ID Bank Acc. Name Bank Acc. Numbe…" at bounding box center [344, 370] width 671 height 549
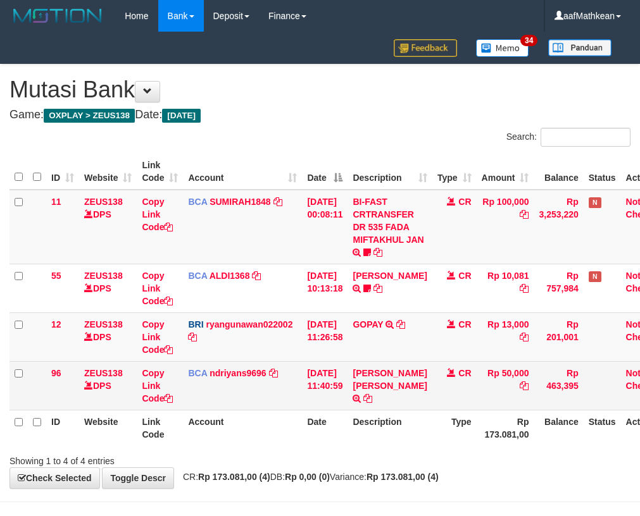
scroll to position [43, 20]
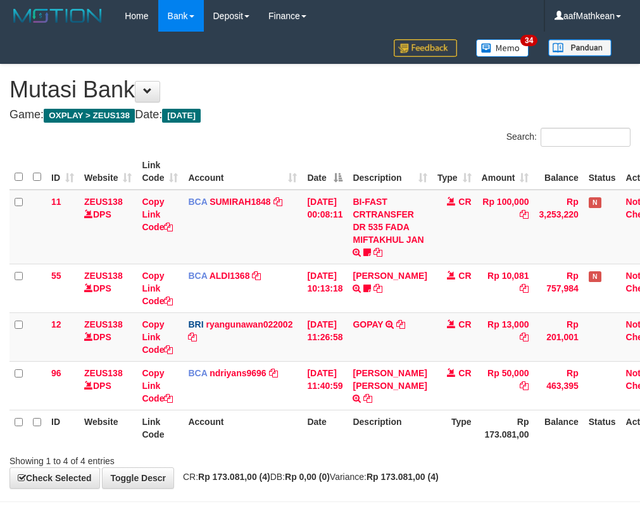
click at [347, 410] on th "Description" at bounding box center [389, 428] width 84 height 36
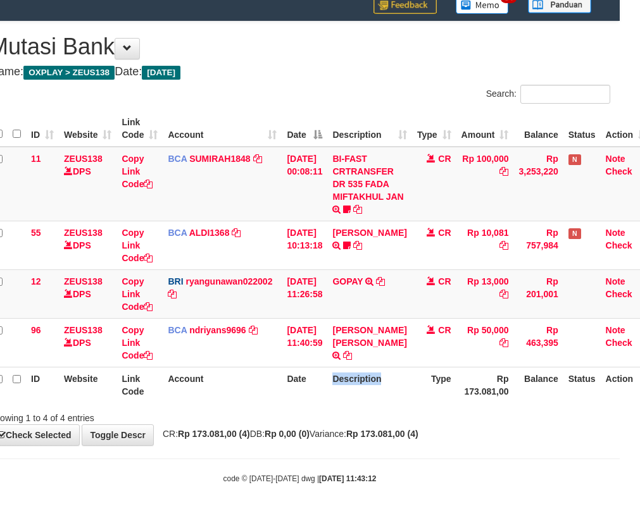
scroll to position [43, 20]
click at [341, 388] on th "Description" at bounding box center [369, 385] width 84 height 36
click at [338, 388] on th "Description" at bounding box center [369, 385] width 84 height 36
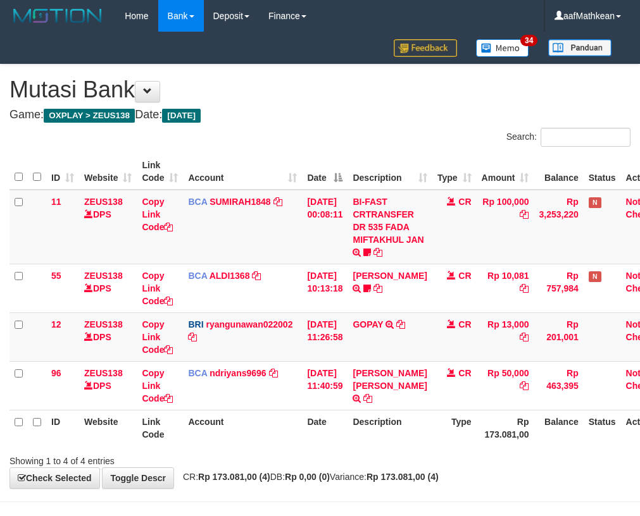
scroll to position [43, 20]
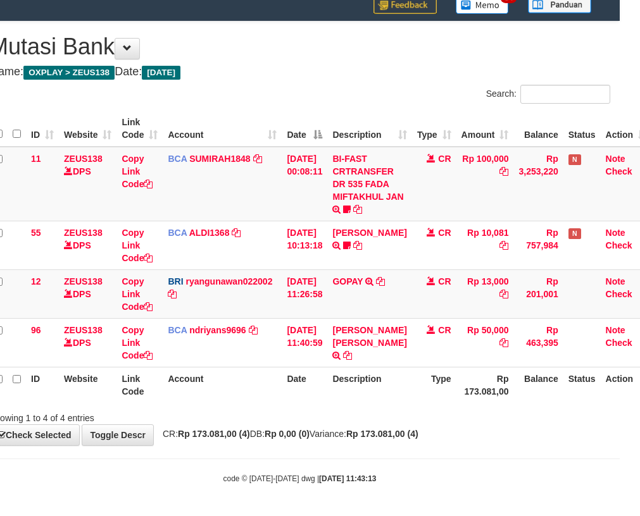
click at [327, 383] on th "Date" at bounding box center [305, 385] width 46 height 36
click at [337, 388] on tr "ID Website Link Code Account Date Description Type Rp 173.081,00 Balance Status…" at bounding box center [320, 385] width 662 height 36
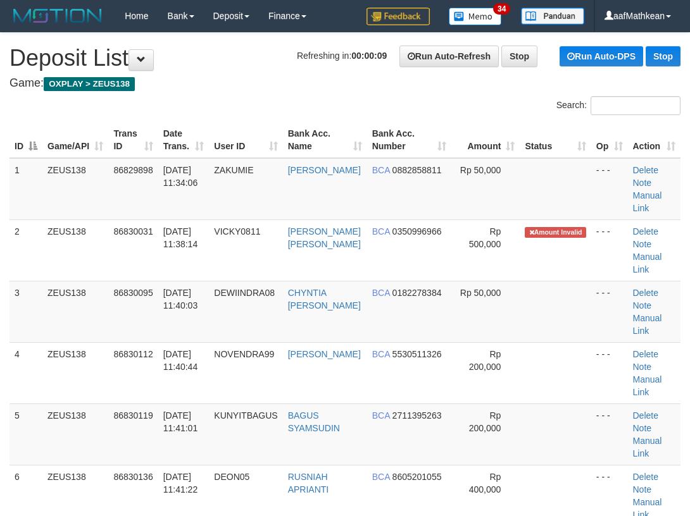
drag, startPoint x: 254, startPoint y: 102, endPoint x: 6, endPoint y: 181, distance: 260.7
click at [243, 109] on div "Search:" at bounding box center [345, 107] width 690 height 22
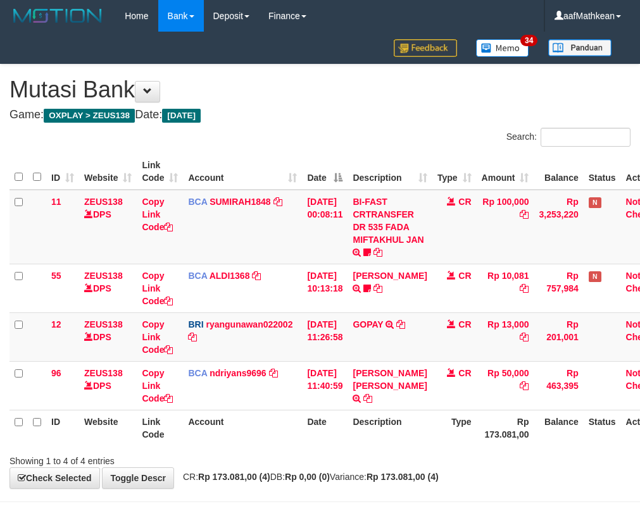
scroll to position [43, 20]
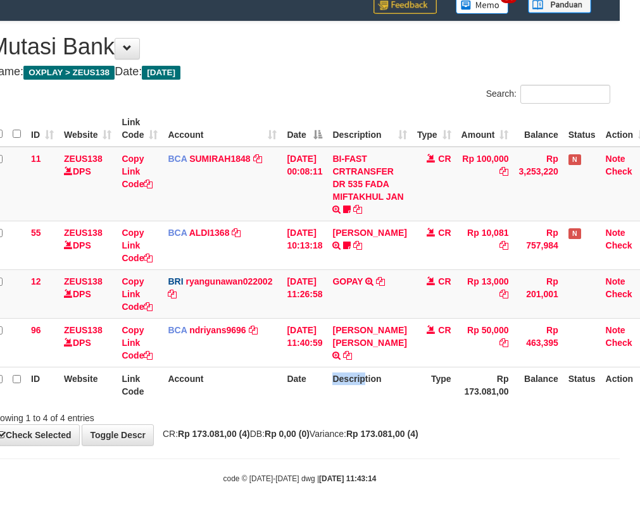
click at [269, 392] on th "Account" at bounding box center [222, 385] width 119 height 36
click at [271, 399] on th "Account" at bounding box center [222, 385] width 119 height 36
click at [380, 434] on div "**********" at bounding box center [300, 234] width 640 height 424
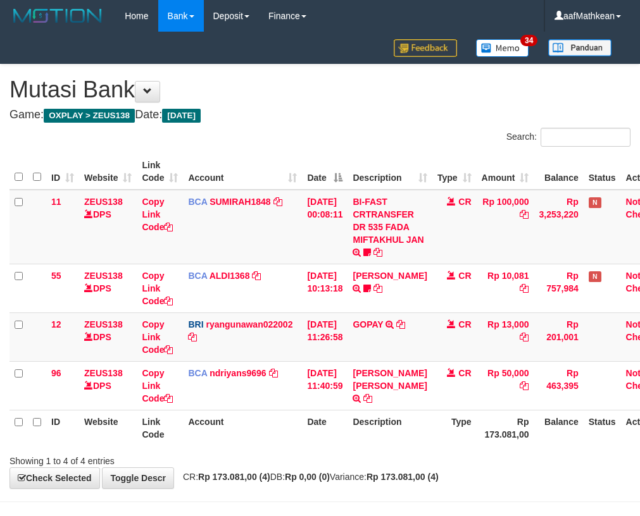
scroll to position [43, 20]
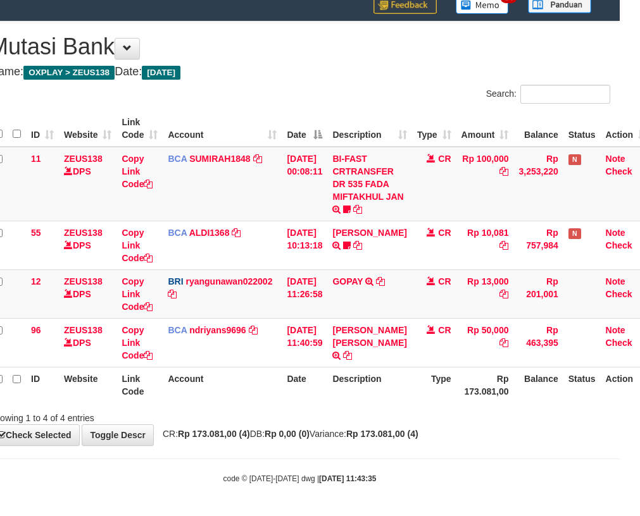
click at [365, 428] on div "**********" at bounding box center [300, 234] width 640 height 424
click at [382, 438] on strong "Rp 173.081,00 (4)" at bounding box center [382, 434] width 72 height 10
click at [371, 437] on span "CR: Rp 173.081,00 (4) DB: Rp 0,00 (0) Variance: Rp 173.081,00 (4)" at bounding box center [287, 434] width 262 height 10
click at [388, 433] on strong "Rp 173.081,00 (4)" at bounding box center [382, 434] width 72 height 10
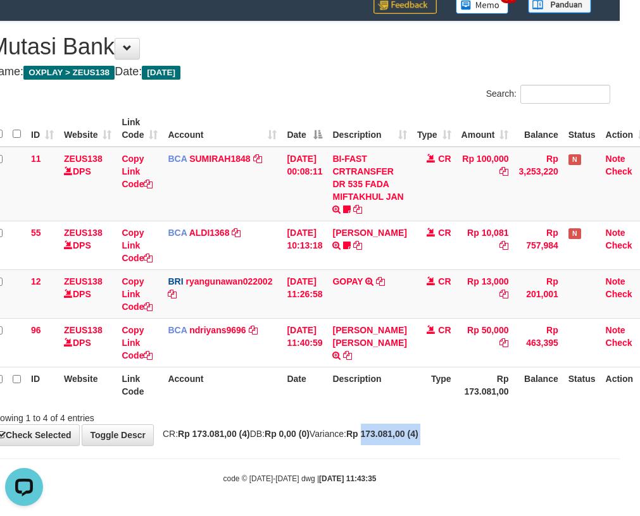
drag, startPoint x: 402, startPoint y: 429, endPoint x: 646, endPoint y: 471, distance: 247.9
click at [564, 458] on body "Toggle navigation Home Bank Account List Load By Website Group [OXPLAY] ZEUS138…" at bounding box center [300, 236] width 640 height 559
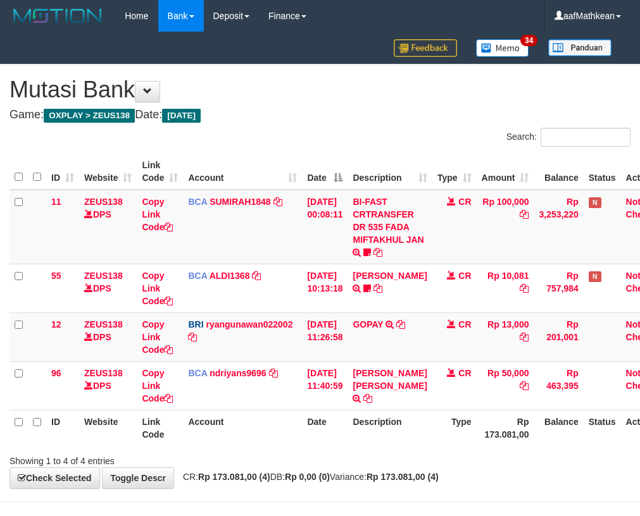
scroll to position [43, 20]
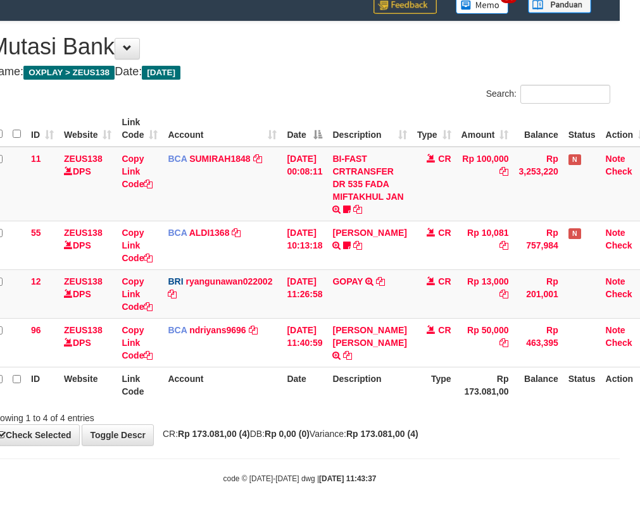
click at [252, 428] on div "**********" at bounding box center [300, 234] width 640 height 424
drag, startPoint x: 250, startPoint y: 432, endPoint x: 642, endPoint y: 418, distance: 391.9
click at [306, 433] on span "CR: Rp 173.081,00 (4) DB: Rp 0,00 (0) Variance: Rp 173.081,00 (4)" at bounding box center [287, 434] width 262 height 10
click at [361, 383] on th "Description" at bounding box center [369, 385] width 84 height 36
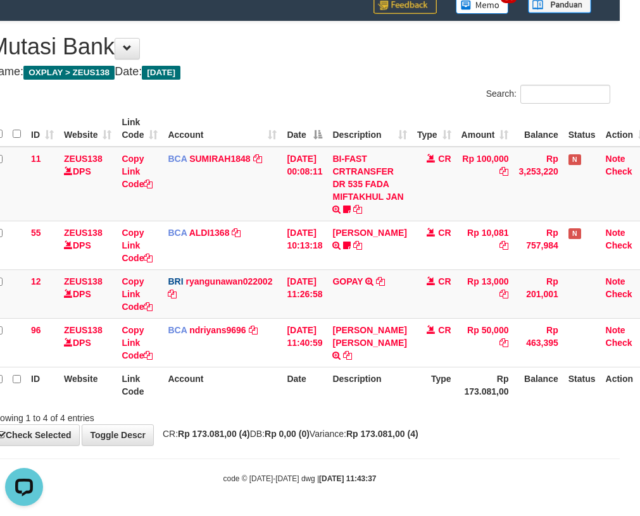
drag, startPoint x: 356, startPoint y: 385, endPoint x: 349, endPoint y: 385, distance: 7.6
click at [354, 385] on th "Description" at bounding box center [369, 385] width 84 height 36
click at [342, 389] on th "Description" at bounding box center [369, 385] width 84 height 36
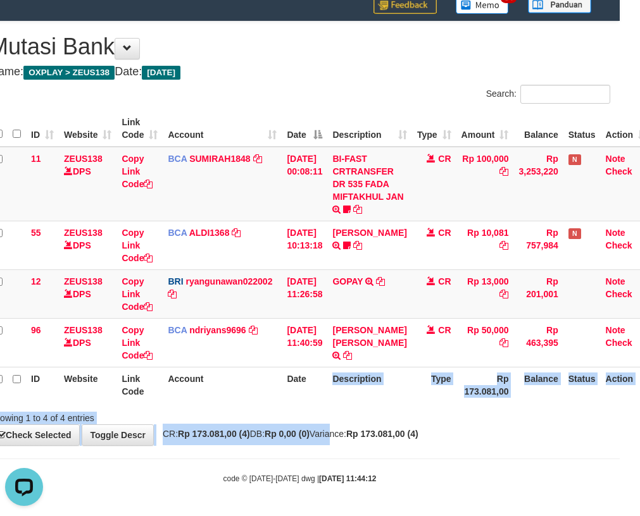
click at [346, 446] on body "Toggle navigation Home Bank Account List Load By Website Group [OXPLAY] ZEUS138…" at bounding box center [300, 236] width 640 height 559
drag, startPoint x: 346, startPoint y: 446, endPoint x: 372, endPoint y: 441, distance: 26.4
click at [363, 447] on body "Toggle navigation Home Bank Account List Load By Website Group [OXPLAY] ZEUS138…" at bounding box center [300, 236] width 640 height 559
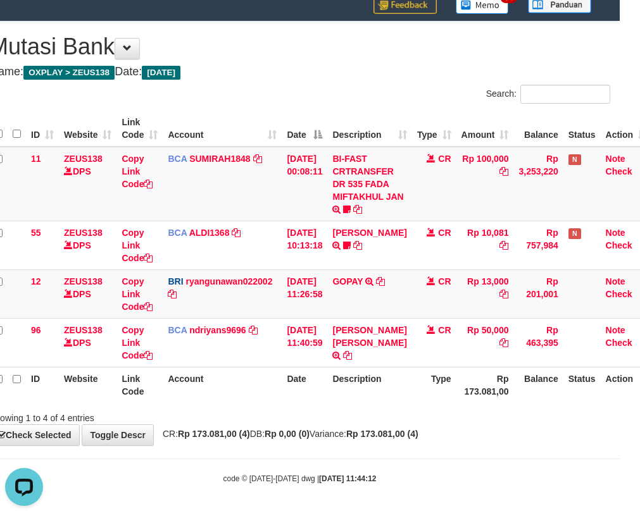
click at [336, 397] on th "Description" at bounding box center [369, 385] width 84 height 36
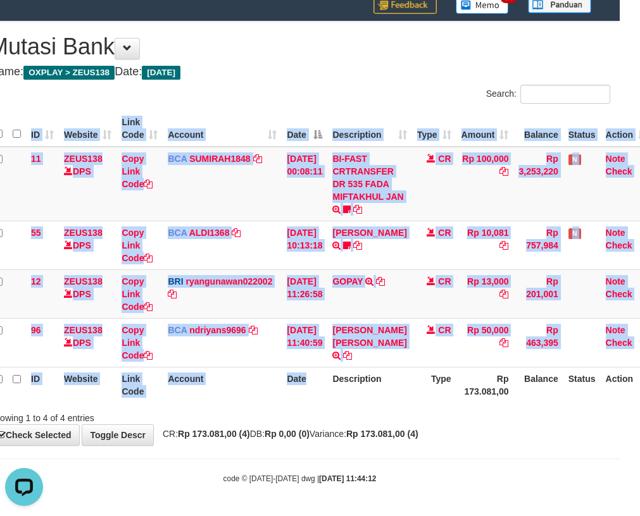
drag, startPoint x: 337, startPoint y: 400, endPoint x: 643, endPoint y: 405, distance: 306.3
click at [598, 407] on div "Search: ID Website Link Code Account Date Description Type Amount Balance Statu…" at bounding box center [299, 255] width 621 height 340
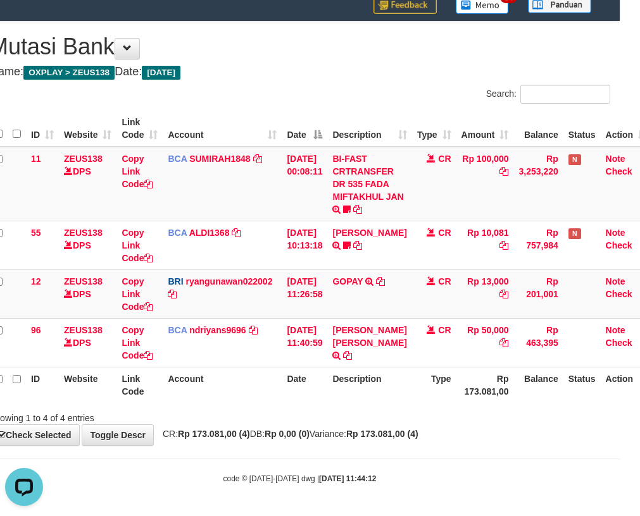
click at [454, 438] on div "**********" at bounding box center [300, 234] width 640 height 424
click at [418, 431] on strong "Rp 173.081,00 (4)" at bounding box center [382, 434] width 72 height 10
click at [437, 430] on div "**********" at bounding box center [300, 234] width 640 height 424
drag, startPoint x: 444, startPoint y: 433, endPoint x: 646, endPoint y: 419, distance: 202.3
click at [539, 430] on div "**********" at bounding box center [300, 234] width 640 height 424
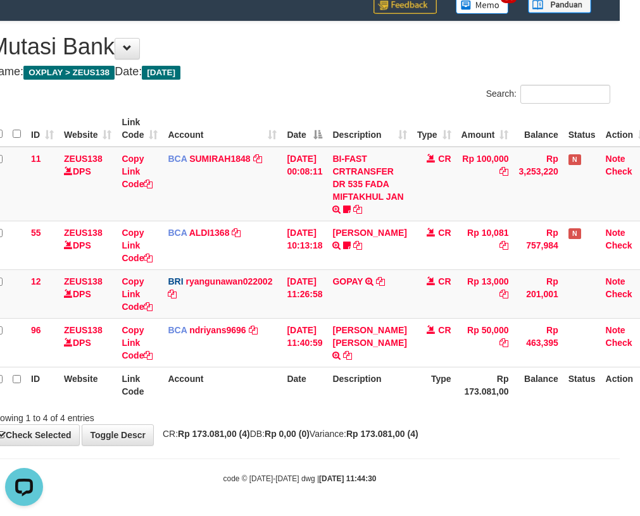
click at [407, 385] on tr "ID Website Link Code Account Date Description Type Rp 173.081,00 Balance Status…" at bounding box center [320, 385] width 662 height 36
click at [412, 391] on th "Type" at bounding box center [434, 385] width 44 height 36
click at [407, 440] on div "**********" at bounding box center [300, 234] width 640 height 424
click at [351, 388] on th "Description" at bounding box center [369, 385] width 84 height 36
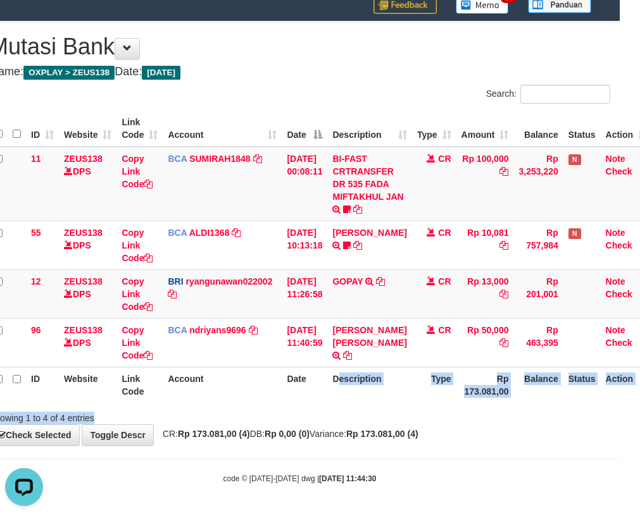
drag, startPoint x: 352, startPoint y: 400, endPoint x: 321, endPoint y: 408, distance: 32.1
click at [342, 412] on div "Search: ID Website Link Code Account Date Description Type Amount Balance Statu…" at bounding box center [299, 255] width 621 height 340
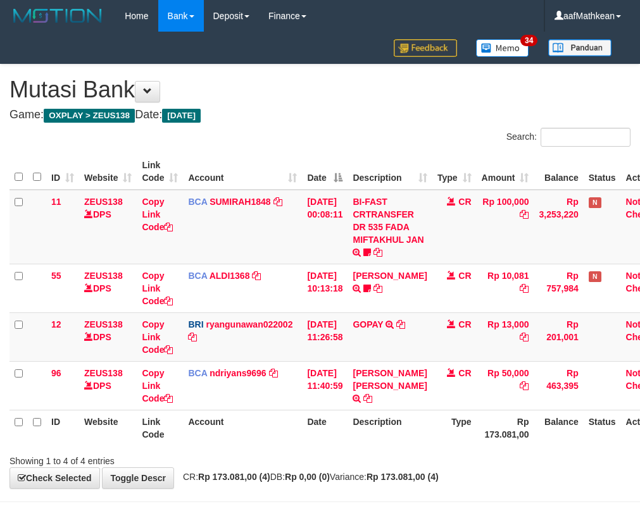
scroll to position [43, 20]
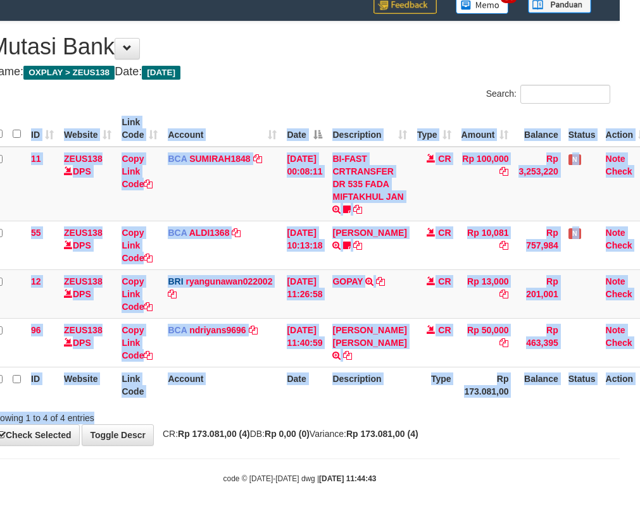
click at [370, 406] on div "Search: ID Website Link Code Account Date Description Type Amount Balance Statu…" at bounding box center [299, 255] width 621 height 340
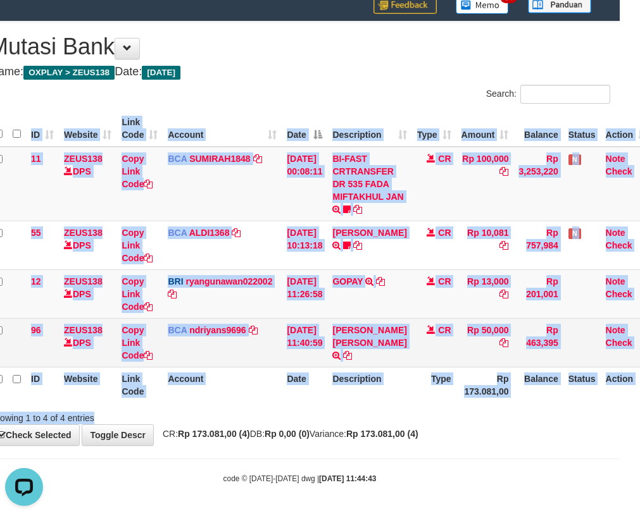
scroll to position [0, 0]
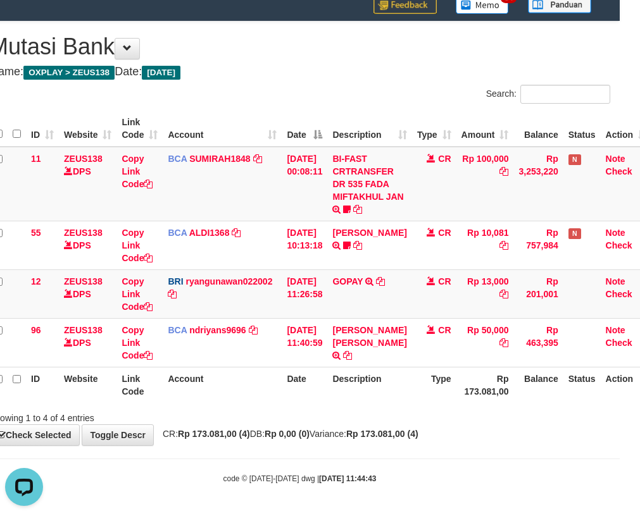
click at [412, 394] on th "Type" at bounding box center [434, 385] width 44 height 36
drag, startPoint x: 403, startPoint y: 397, endPoint x: 406, endPoint y: 408, distance: 11.0
click at [405, 402] on th "Description" at bounding box center [369, 385] width 84 height 36
click at [406, 413] on div "Showing 1 to 4 of 4 entries" at bounding box center [300, 416] width 640 height 18
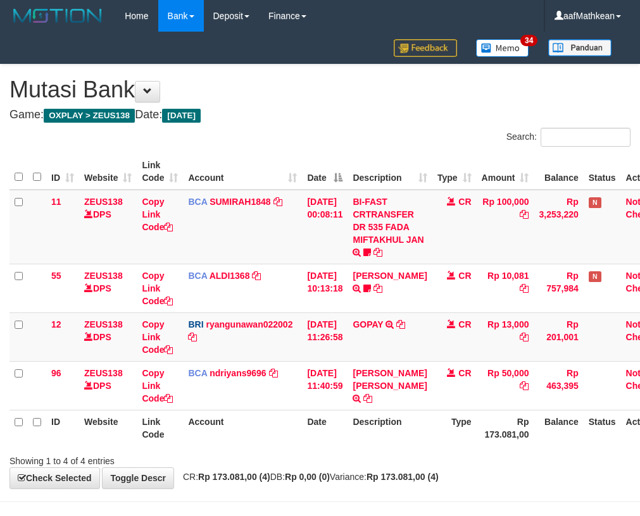
scroll to position [43, 20]
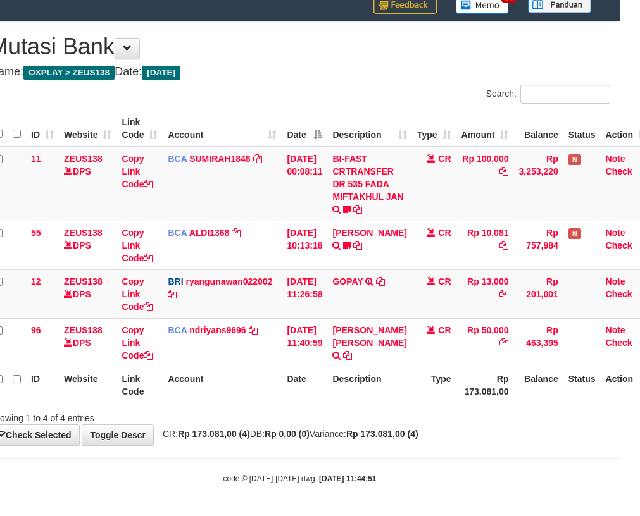
click at [400, 414] on div "Showing 1 to 4 of 4 entries" at bounding box center [300, 416] width 640 height 18
click at [399, 413] on div "Showing 1 to 4 of 4 entries" at bounding box center [300, 416] width 640 height 18
click at [345, 389] on th "Description" at bounding box center [369, 385] width 84 height 36
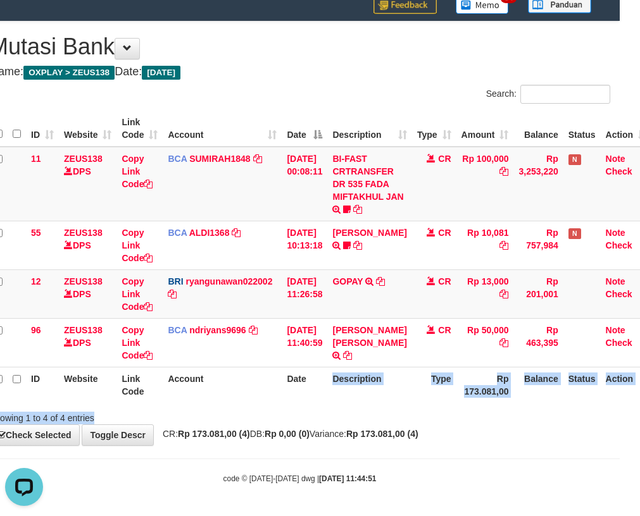
click at [352, 412] on div "Search: ID Website Link Code Account Date Description Type Amount Balance Statu…" at bounding box center [299, 255] width 621 height 340
click at [312, 410] on div "Showing 1 to 4 of 4 entries" at bounding box center [300, 416] width 640 height 18
click at [323, 407] on div at bounding box center [432, 407] width 373 height 1
click at [324, 407] on div at bounding box center [432, 407] width 373 height 1
click at [356, 402] on th "Description" at bounding box center [369, 385] width 84 height 36
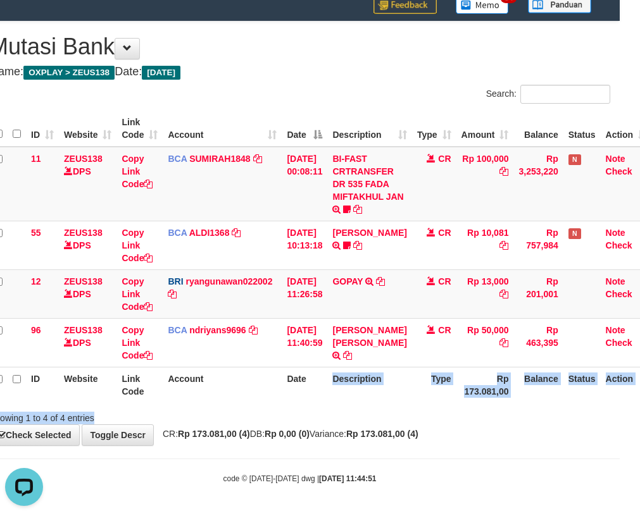
click at [356, 402] on th "Description" at bounding box center [369, 385] width 84 height 36
click at [359, 396] on th "Description" at bounding box center [369, 385] width 84 height 36
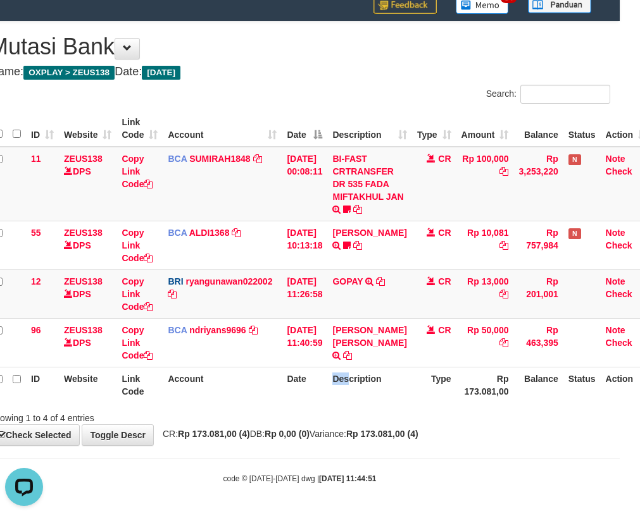
drag, startPoint x: 359, startPoint y: 396, endPoint x: 365, endPoint y: 409, distance: 13.9
click at [363, 403] on div "ID Website Link Code Account Date Description Type Amount Balance Status Action…" at bounding box center [300, 257] width 640 height 300
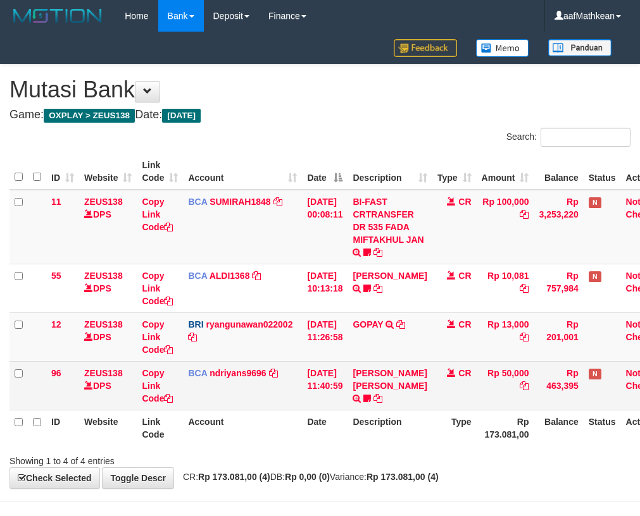
scroll to position [43, 20]
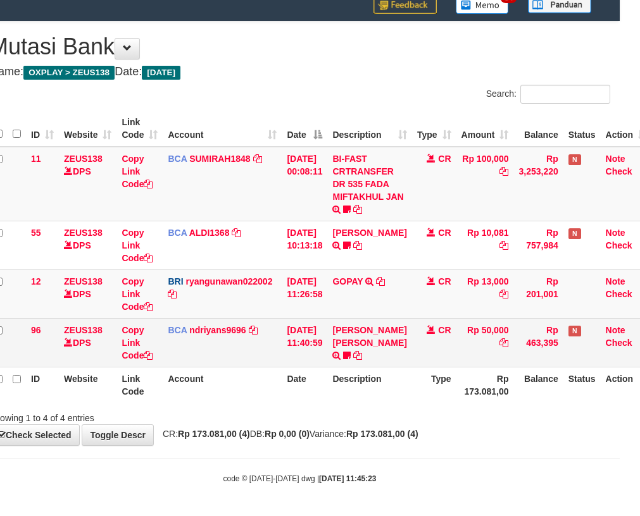
drag, startPoint x: 381, startPoint y: 362, endPoint x: 382, endPoint y: 373, distance: 10.8
click at [380, 365] on td "[PERSON_NAME] [PERSON_NAME] TRSF E-BANKING CR 3108/FTSCY/WS95031 50000.00[PERSO…" at bounding box center [369, 342] width 84 height 49
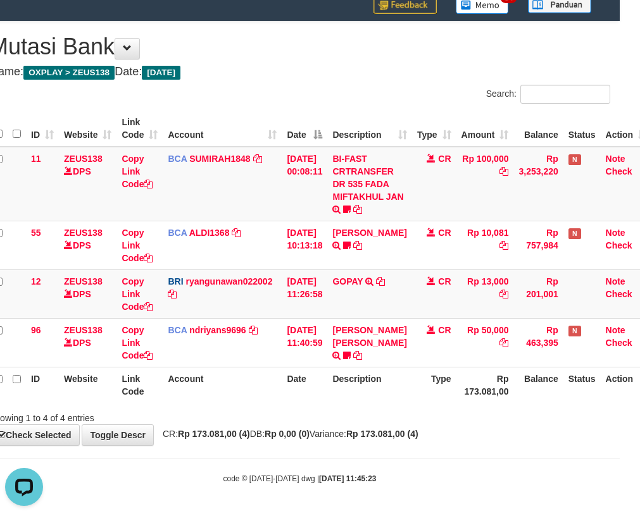
scroll to position [0, 0]
click at [383, 373] on th "Description" at bounding box center [369, 385] width 84 height 36
click at [379, 382] on th "Description" at bounding box center [369, 385] width 84 height 36
click at [388, 394] on th "Description" at bounding box center [369, 385] width 84 height 36
click at [389, 394] on th "Description" at bounding box center [369, 385] width 84 height 36
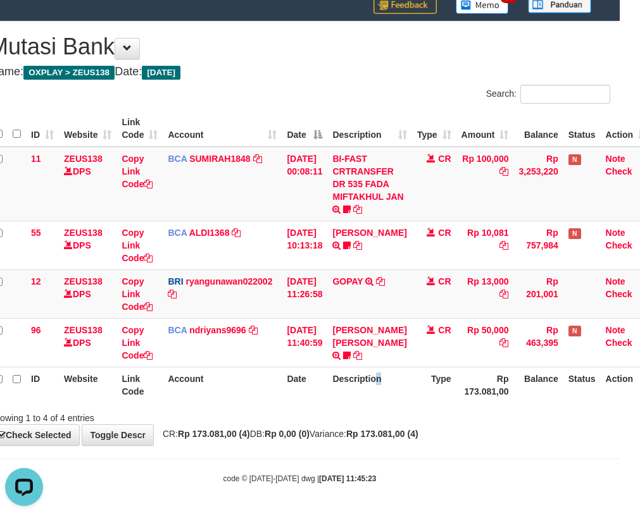
click at [389, 392] on th "Description" at bounding box center [369, 385] width 84 height 36
click at [382, 425] on div "**********" at bounding box center [300, 234] width 640 height 424
click at [385, 423] on div "Showing 1 to 4 of 4 entries" at bounding box center [300, 416] width 640 height 18
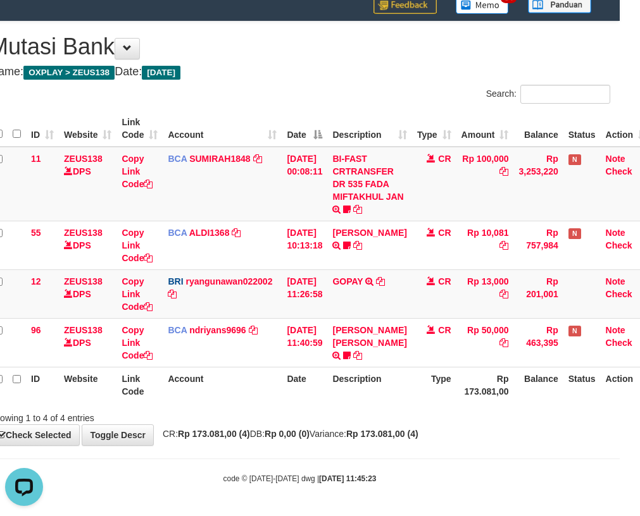
click at [385, 423] on div "Showing 1 to 4 of 4 entries" at bounding box center [300, 416] width 640 height 18
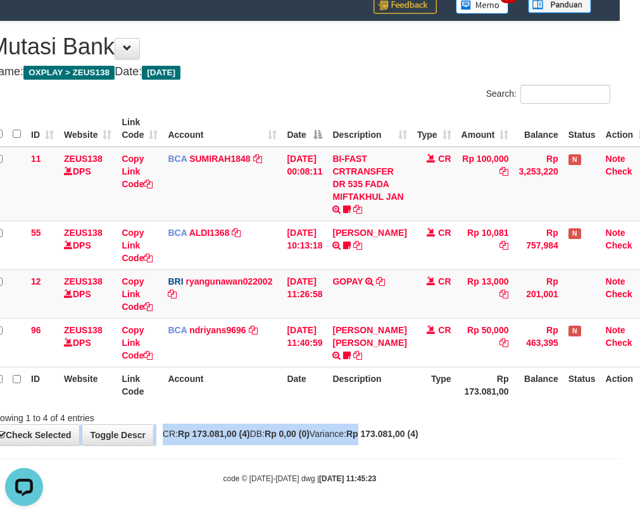
click at [386, 427] on div "**********" at bounding box center [300, 234] width 640 height 424
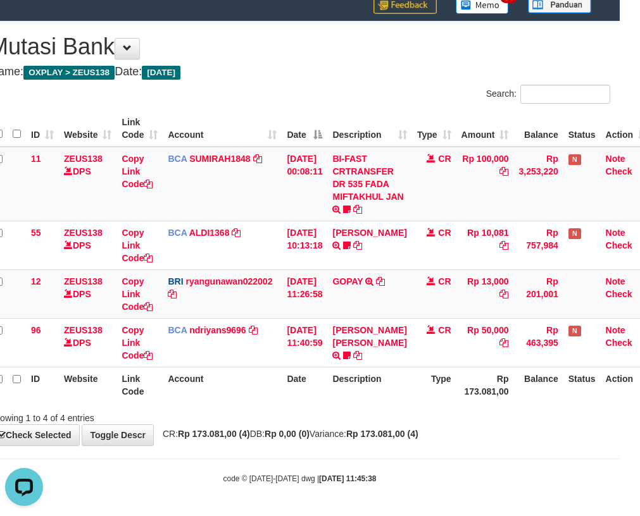
click at [399, 383] on th "Description" at bounding box center [369, 385] width 84 height 36
click at [398, 388] on th "Description" at bounding box center [369, 385] width 84 height 36
click at [395, 390] on th "Description" at bounding box center [369, 385] width 84 height 36
click at [392, 393] on th "Description" at bounding box center [369, 385] width 84 height 36
click at [390, 394] on th "Description" at bounding box center [369, 385] width 84 height 36
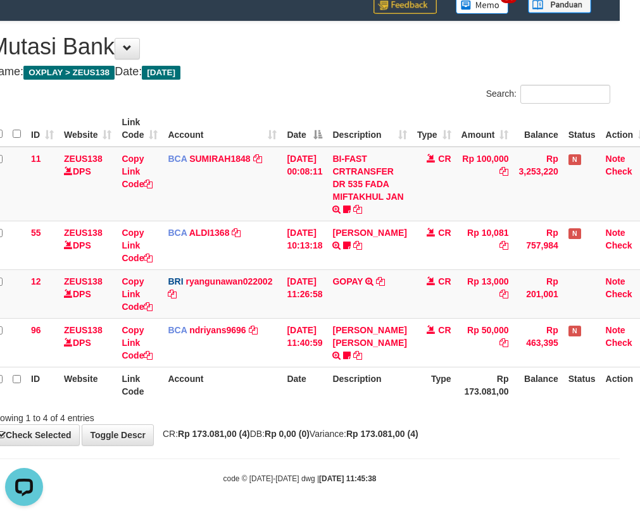
click at [390, 394] on th "Description" at bounding box center [369, 385] width 84 height 36
click at [386, 382] on th "Description" at bounding box center [369, 385] width 84 height 36
click at [387, 380] on th "Description" at bounding box center [369, 385] width 84 height 36
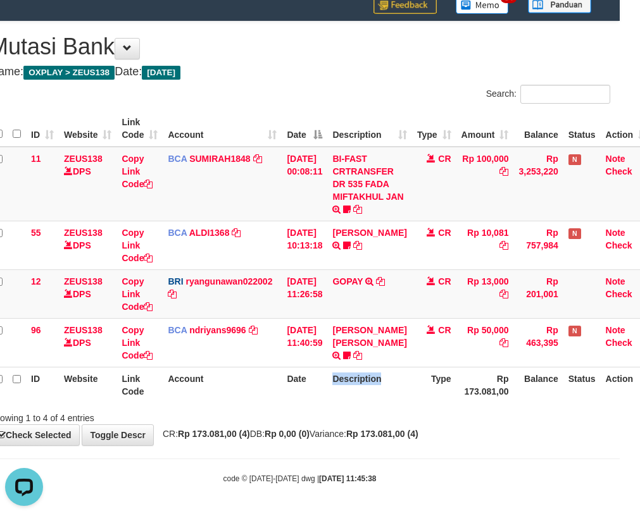
click at [387, 381] on th "Description" at bounding box center [369, 385] width 84 height 36
click at [388, 380] on th "Description" at bounding box center [369, 385] width 84 height 36
click at [390, 371] on th "Description" at bounding box center [369, 385] width 84 height 36
click at [391, 369] on th "Description" at bounding box center [369, 385] width 84 height 36
click at [392, 370] on th "Description" at bounding box center [369, 385] width 84 height 36
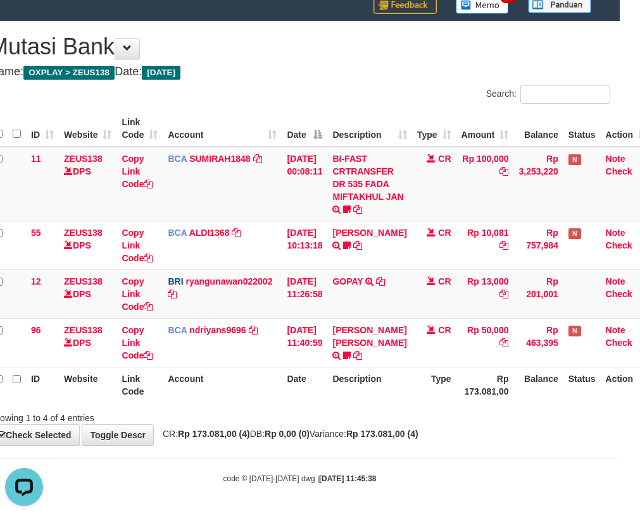
drag, startPoint x: 407, startPoint y: 381, endPoint x: 381, endPoint y: 385, distance: 26.3
click at [395, 384] on th "Description" at bounding box center [369, 385] width 84 height 36
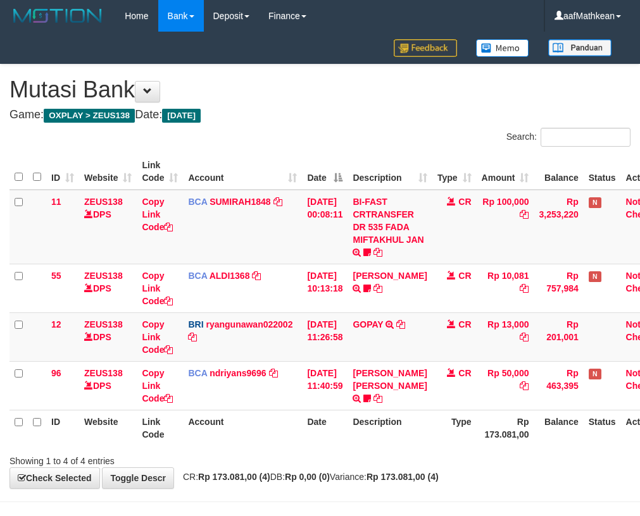
scroll to position [43, 20]
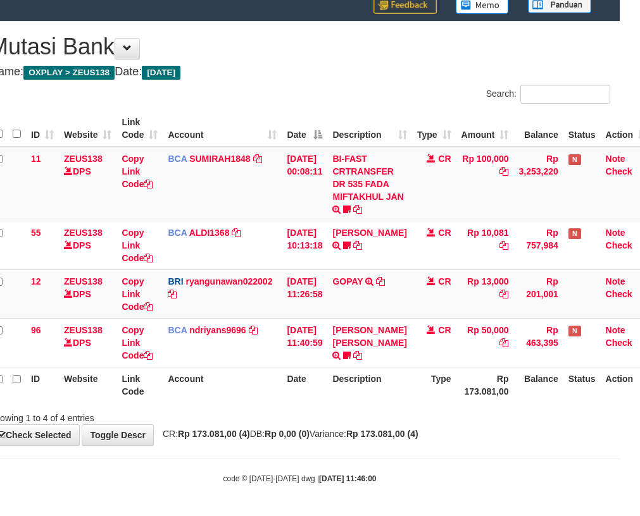
click at [401, 392] on th "Description" at bounding box center [369, 385] width 84 height 36
click at [401, 393] on th "Description" at bounding box center [369, 385] width 84 height 36
click at [399, 394] on th "Description" at bounding box center [369, 385] width 84 height 36
click at [397, 395] on th "Description" at bounding box center [369, 385] width 84 height 36
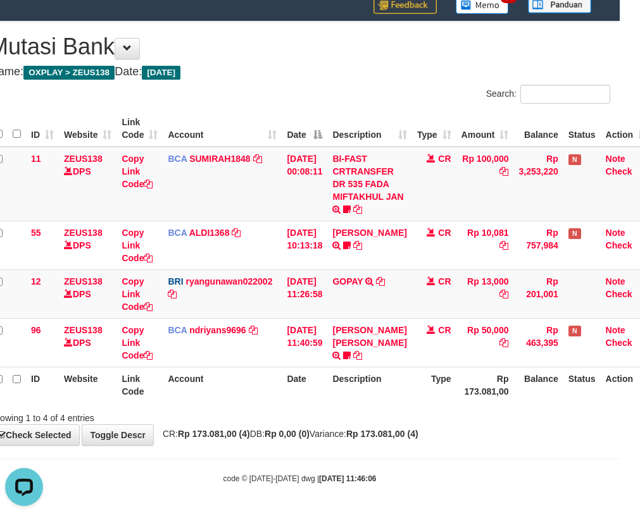
click at [388, 398] on tr "ID Website Link Code Account Date Description Type Rp 173.081,00 Balance Status…" at bounding box center [320, 385] width 662 height 36
click at [369, 416] on div "Showing 1 to 4 of 4 entries" at bounding box center [300, 416] width 640 height 18
drag, startPoint x: 358, startPoint y: 419, endPoint x: 347, endPoint y: 423, distance: 12.2
click at [347, 420] on div "Showing 1 to 4 of 4 entries" at bounding box center [300, 416] width 640 height 18
click at [346, 423] on div "Showing 1 to 4 of 4 entries" at bounding box center [300, 416] width 640 height 18
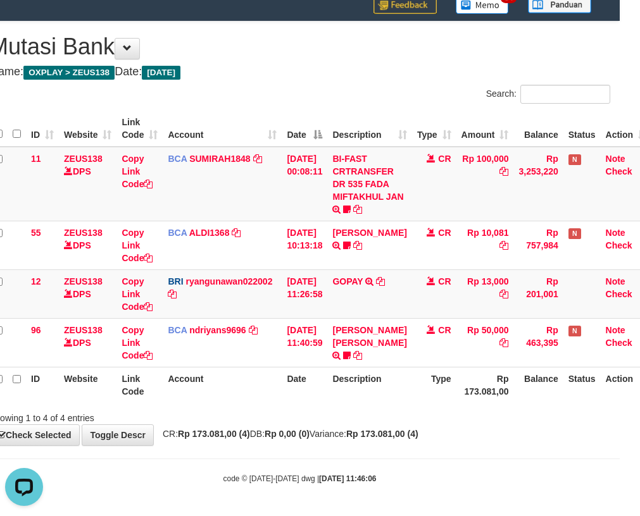
click at [342, 419] on div "Showing 1 to 4 of 4 entries" at bounding box center [300, 416] width 640 height 18
click at [314, 426] on div "**********" at bounding box center [300, 234] width 640 height 424
click at [273, 410] on div "Showing 1 to 4 of 4 entries" at bounding box center [300, 416] width 640 height 18
click at [273, 411] on div "Showing 1 to 4 of 4 entries" at bounding box center [300, 416] width 640 height 18
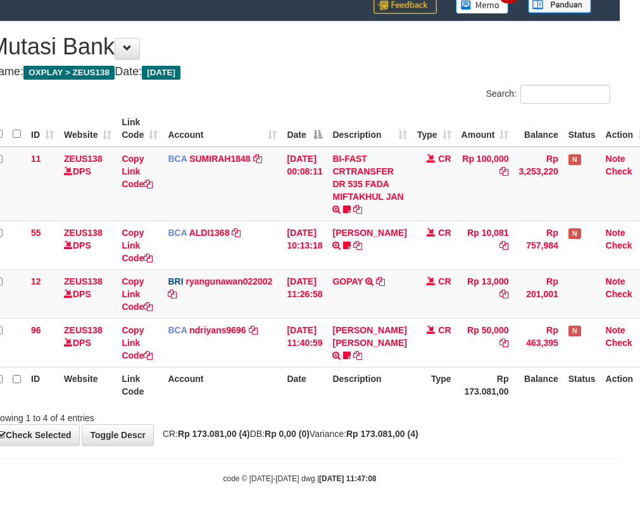
click at [271, 411] on div "Showing 1 to 4 of 4 entries" at bounding box center [300, 416] width 640 height 18
click at [275, 412] on div "Showing 1 to 4 of 4 entries" at bounding box center [300, 416] width 640 height 18
click at [263, 399] on th "Account" at bounding box center [222, 385] width 119 height 36
click at [268, 389] on th "Account" at bounding box center [222, 385] width 119 height 36
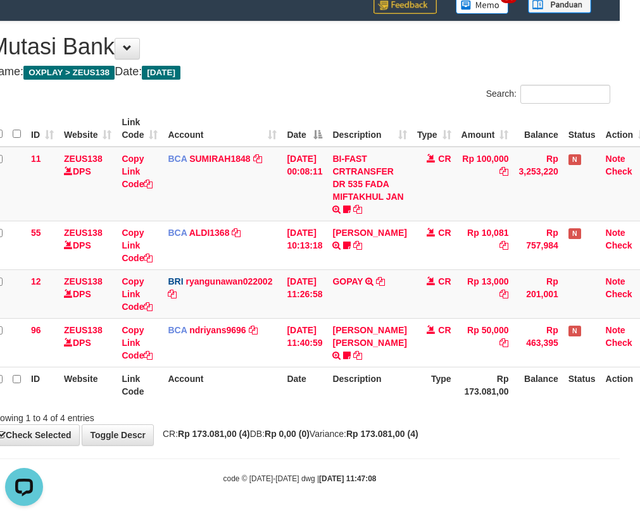
click at [269, 387] on th "Account" at bounding box center [222, 385] width 119 height 36
click at [199, 386] on th "Account" at bounding box center [222, 385] width 119 height 36
click at [199, 385] on th "Account" at bounding box center [222, 385] width 119 height 36
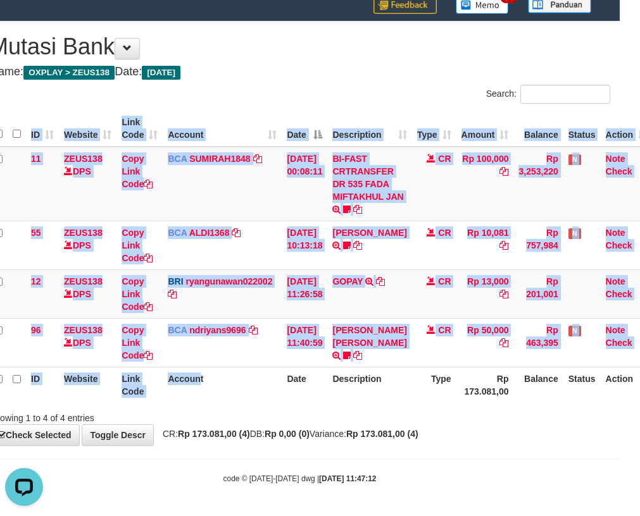
click at [201, 411] on div "Search: ID Website Link Code Account Date Description Type Amount Balance Statu…" at bounding box center [299, 255] width 621 height 340
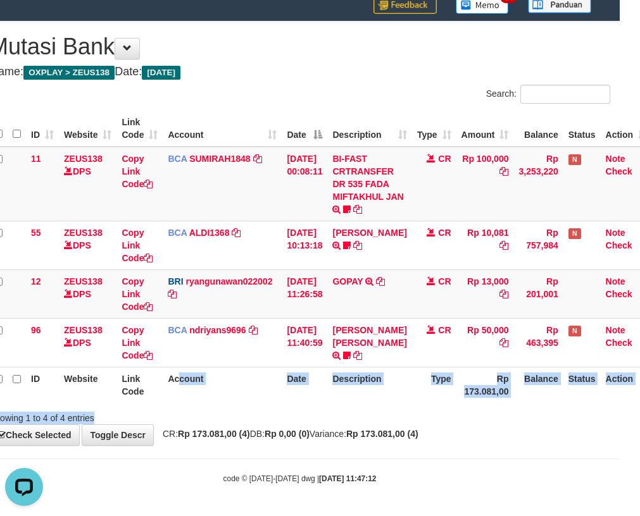
drag, startPoint x: 185, startPoint y: 395, endPoint x: 194, endPoint y: 433, distance: 39.0
click at [193, 430] on div "**********" at bounding box center [300, 234] width 640 height 424
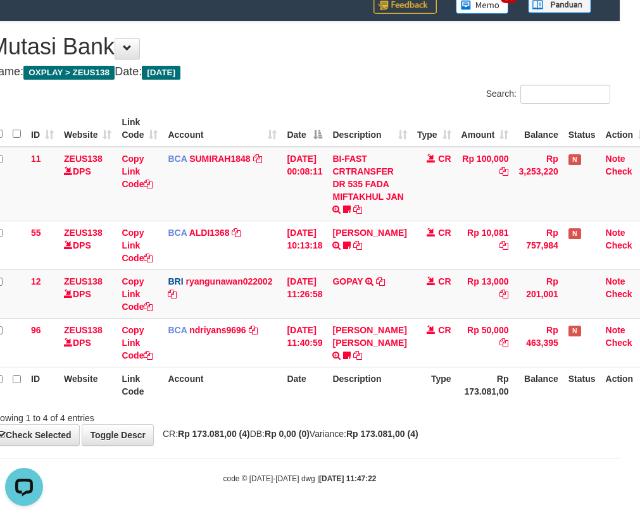
click at [276, 429] on div "**********" at bounding box center [300, 234] width 640 height 424
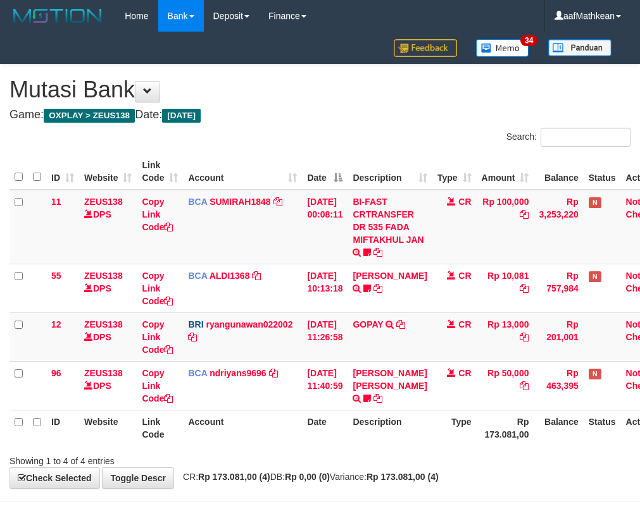
scroll to position [27, 20]
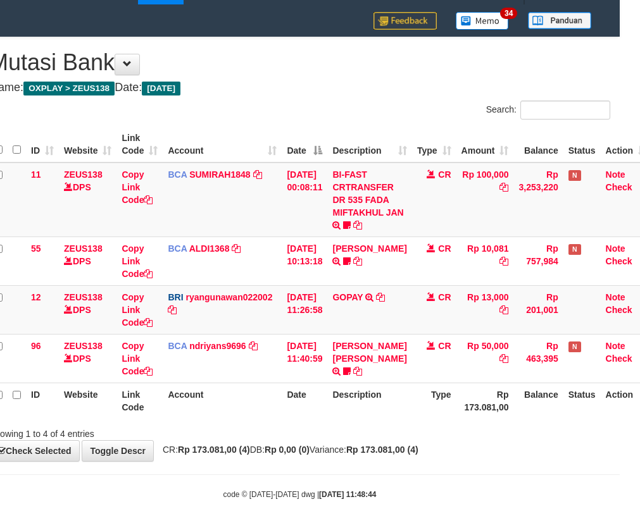
click at [375, 430] on div "Showing 1 to 4 of 4 entries" at bounding box center [300, 432] width 640 height 18
click at [373, 431] on div "Showing 1 to 4 of 4 entries" at bounding box center [300, 432] width 640 height 18
click at [378, 431] on div "Showing 1 to 4 of 4 entries" at bounding box center [300, 432] width 640 height 18
click at [376, 437] on div "Showing 1 to 4 of 4 entries" at bounding box center [300, 432] width 640 height 18
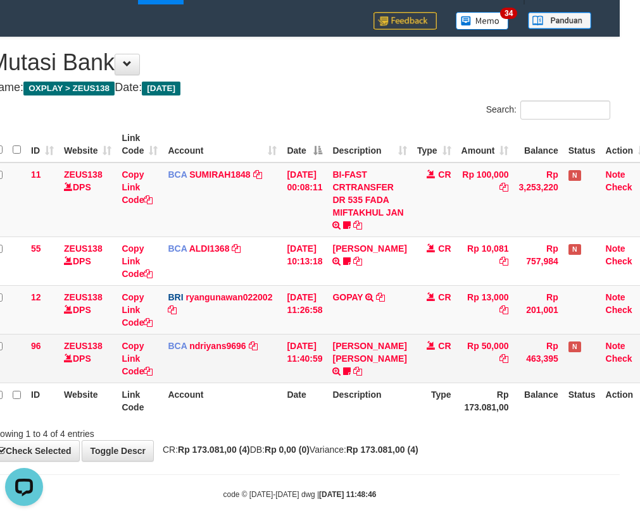
drag, startPoint x: 366, startPoint y: 431, endPoint x: 239, endPoint y: 379, distance: 137.0
click at [344, 437] on div "Showing 1 to 4 of 4 entries" at bounding box center [300, 432] width 640 height 18
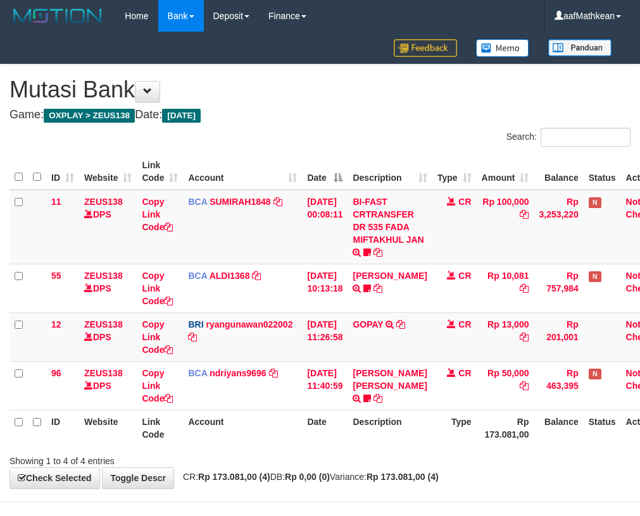
scroll to position [27, 20]
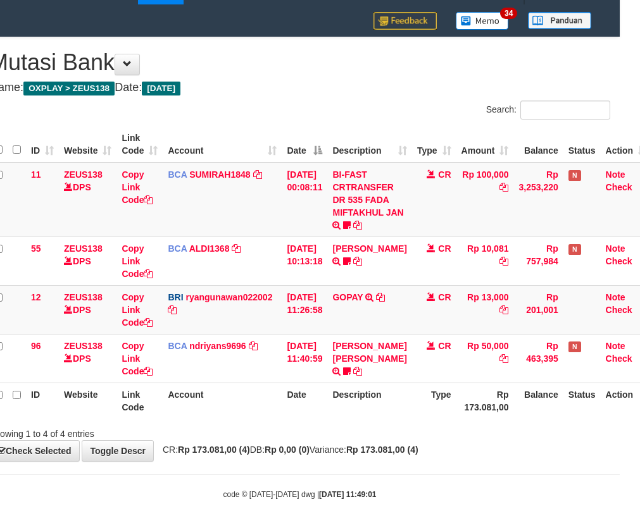
click at [239, 379] on td "BCA ndriyans9696 DPS ANDRIYANSYAH mutasi_20250831_3291 | 96 mutasi_20250831_329…" at bounding box center [222, 358] width 119 height 49
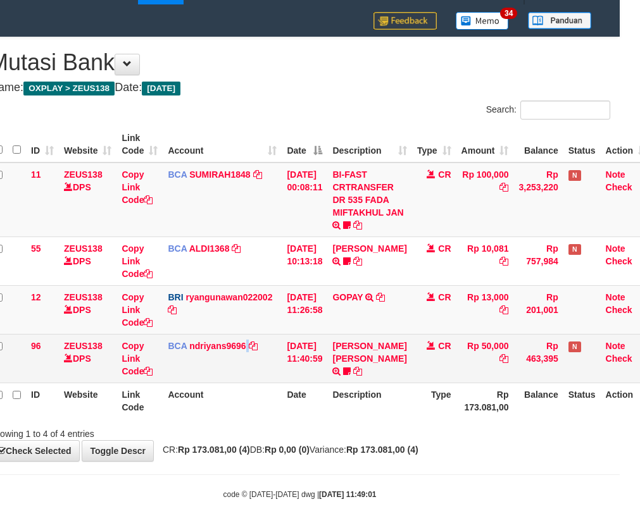
click at [249, 381] on td "BCA ndriyans9696 DPS ANDRIYANSYAH mutasi_20250831_3291 | 96 mutasi_20250831_329…" at bounding box center [222, 358] width 119 height 49
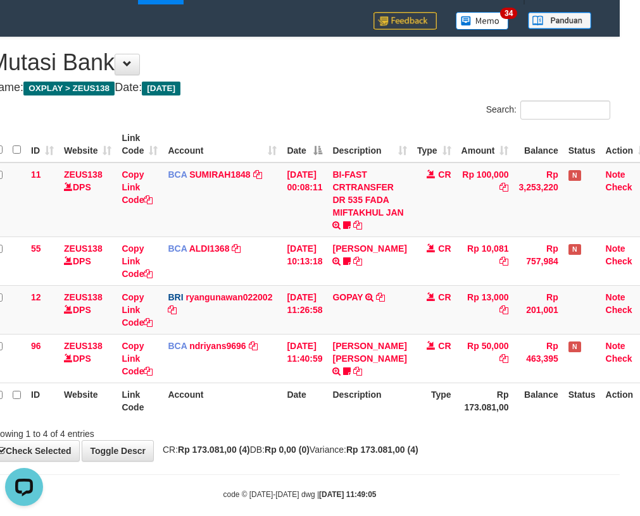
click at [253, 371] on td "BCA ndriyans9696 DPS ANDRIYANSYAH mutasi_20250831_3291 | 96 mutasi_20250831_329…" at bounding box center [222, 358] width 119 height 49
drag, startPoint x: 245, startPoint y: 394, endPoint x: 235, endPoint y: 385, distance: 13.5
click at [237, 387] on th "Account" at bounding box center [222, 401] width 119 height 36
click at [261, 394] on th "Account" at bounding box center [222, 401] width 119 height 36
click at [277, 402] on th "Account" at bounding box center [222, 401] width 119 height 36
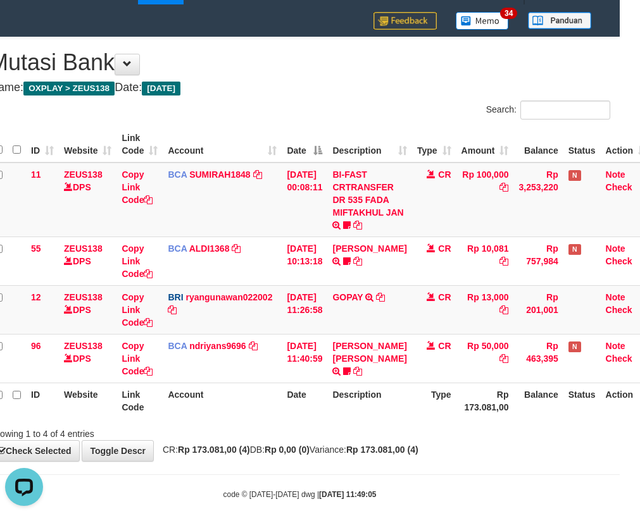
click at [267, 390] on th "Account" at bounding box center [222, 401] width 119 height 36
click at [254, 386] on th "Account" at bounding box center [222, 401] width 119 height 36
click at [255, 388] on th "Account" at bounding box center [222, 401] width 119 height 36
click at [262, 395] on th "Account" at bounding box center [222, 401] width 119 height 36
click at [261, 391] on th "Account" at bounding box center [222, 401] width 119 height 36
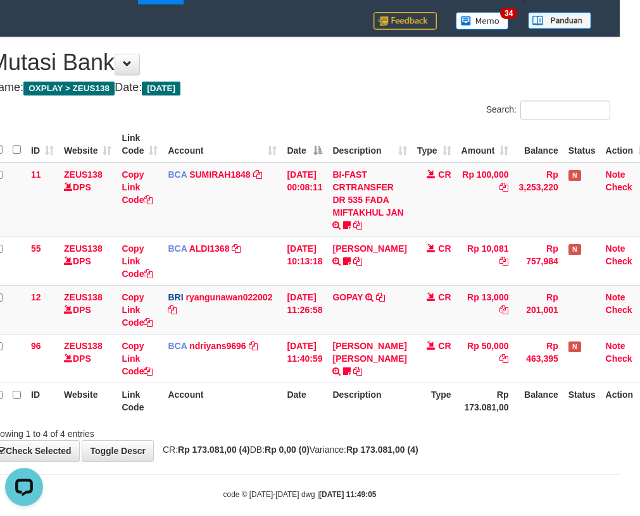
click at [256, 390] on th "Account" at bounding box center [222, 401] width 119 height 36
drag, startPoint x: 240, startPoint y: 392, endPoint x: 247, endPoint y: 386, distance: 9.5
click at [239, 392] on th "Account" at bounding box center [222, 401] width 119 height 36
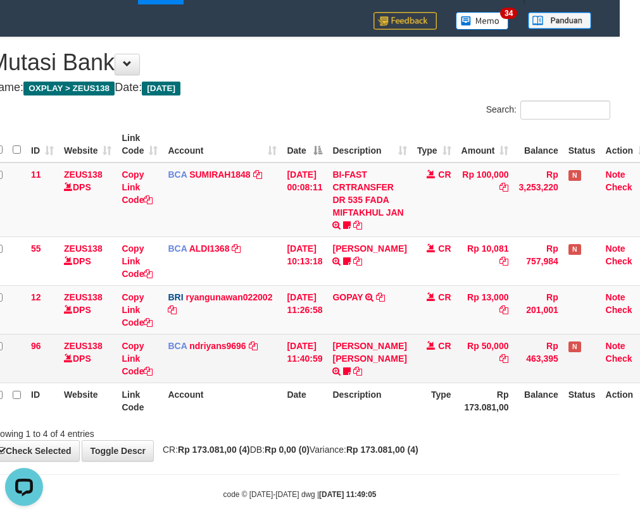
click at [348, 376] on table "ID Website Link Code Account Date Description Type Amount Balance Status Action…" at bounding box center [320, 273] width 662 height 292
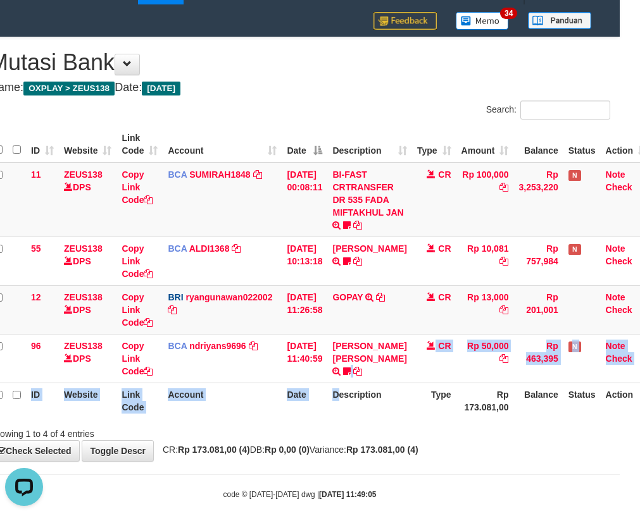
drag, startPoint x: 325, startPoint y: 357, endPoint x: 645, endPoint y: 428, distance: 327.7
click at [537, 408] on table "ID Website Link Code Account Date Description Type Amount Balance Status Action…" at bounding box center [320, 273] width 662 height 292
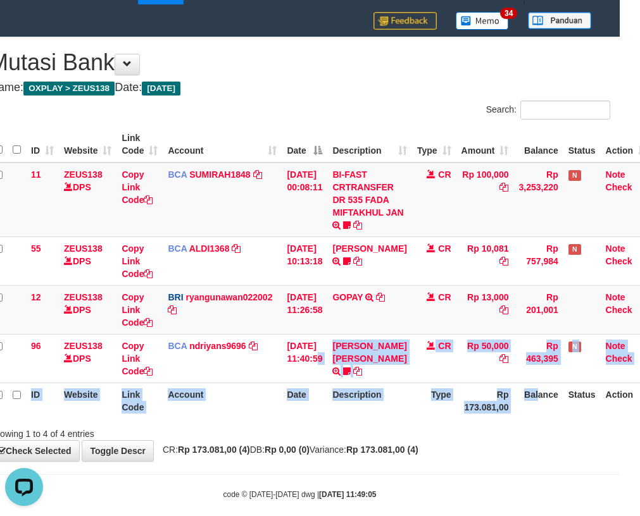
click at [240, 431] on div "Showing 1 to 4 of 4 entries" at bounding box center [113, 432] width 266 height 18
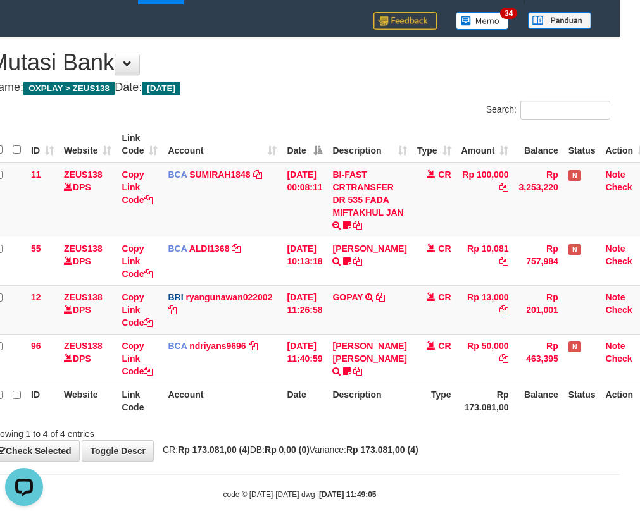
drag, startPoint x: 426, startPoint y: 436, endPoint x: 647, endPoint y: 457, distance: 221.2
click at [426, 436] on div "Showing 1 to 4 of 4 entries" at bounding box center [300, 432] width 640 height 18
drag, startPoint x: 382, startPoint y: 449, endPoint x: 390, endPoint y: 458, distance: 11.7
click at [385, 452] on strong "Rp 173.081,00 (4)" at bounding box center [382, 450] width 72 height 10
drag, startPoint x: 431, startPoint y: 466, endPoint x: 643, endPoint y: 459, distance: 212.1
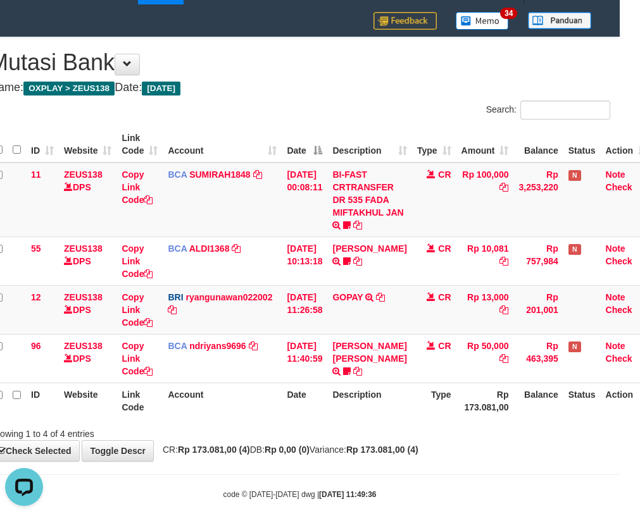
click at [588, 461] on body "Toggle navigation Home Bank Account List Load By Website Group [OXPLAY] ZEUS138…" at bounding box center [300, 252] width 640 height 559
click at [309, 433] on div "Showing 1 to 4 of 4 entries" at bounding box center [300, 432] width 640 height 18
click at [312, 437] on div "Showing 1 to 4 of 4 entries" at bounding box center [300, 432] width 640 height 18
click at [321, 439] on div "Showing 1 to 4 of 4 entries" at bounding box center [300, 432] width 640 height 18
drag, startPoint x: 323, startPoint y: 433, endPoint x: 645, endPoint y: 288, distance: 352.5
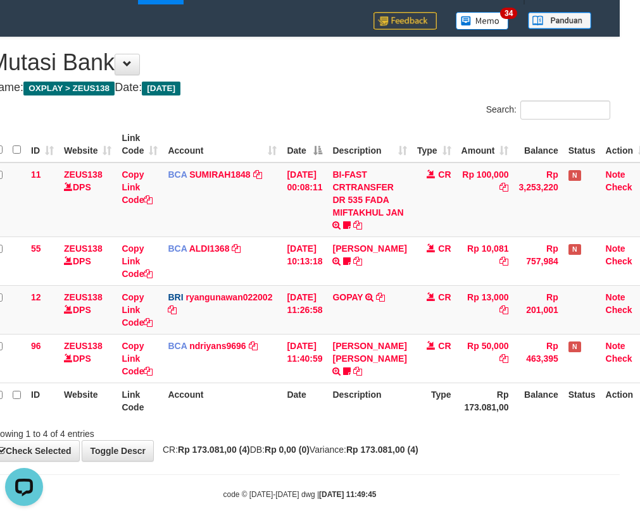
click at [363, 418] on div "Search: ID Website Link Code Account Date Description Type Amount Balance Statu…" at bounding box center [299, 271] width 621 height 340
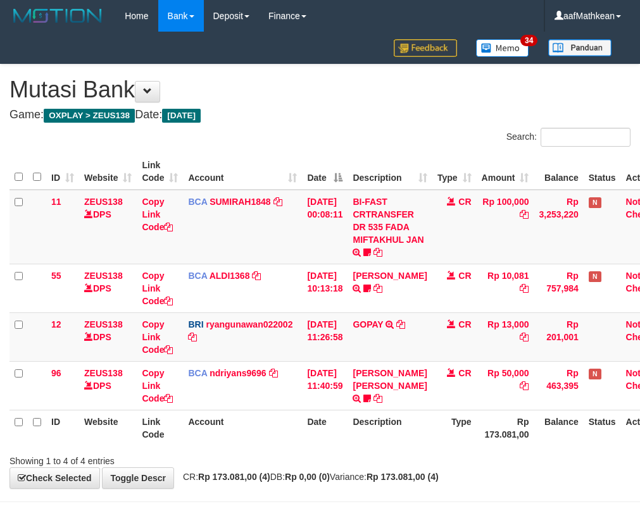
scroll to position [27, 20]
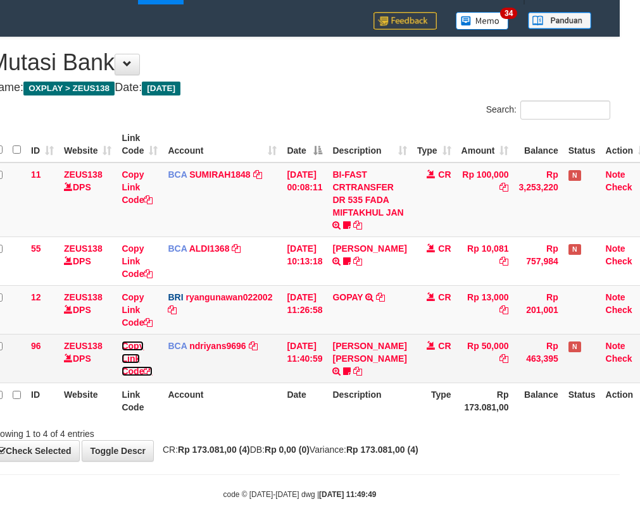
click at [121, 341] on link "Copy Link Code" at bounding box center [136, 358] width 31 height 35
click at [189, 363] on td "BCA ndriyans9696 DPS ANDRIYANSYAH mutasi_20250831_3291 | 96 mutasi_20250831_329…" at bounding box center [222, 358] width 119 height 49
click at [226, 357] on td "BCA ndriyans9696 DPS ANDRIYANSYAH mutasi_20250831_3291 | 96 mutasi_20250831_329…" at bounding box center [222, 358] width 119 height 49
click at [240, 355] on td "BCA ndriyans9696 DPS ANDRIYANSYAH mutasi_20250831_3291 | 96 mutasi_20250831_329…" at bounding box center [222, 358] width 119 height 49
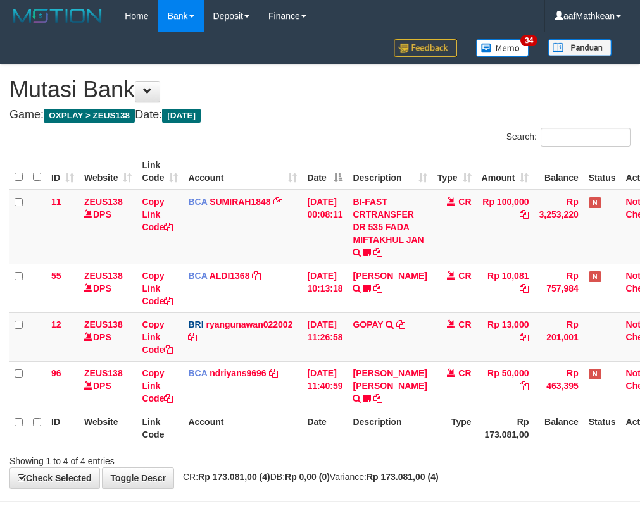
scroll to position [27, 20]
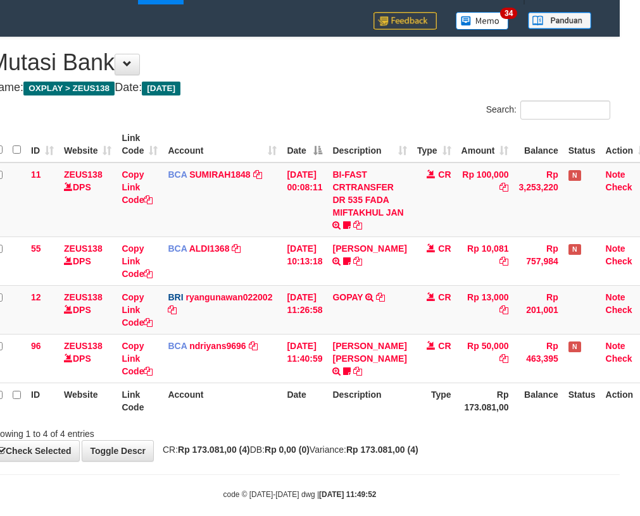
click at [240, 355] on td "BCA ndriyans9696 DPS ANDRIYANSYAH mutasi_20250831_3291 | 96 mutasi_20250831_329…" at bounding box center [222, 358] width 119 height 49
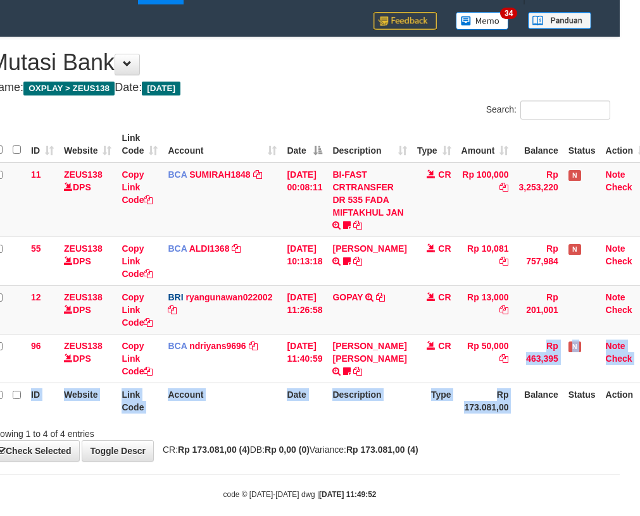
click at [525, 412] on table "ID Website Link Code Account Date Description Type Amount Balance Status Action…" at bounding box center [320, 273] width 662 height 292
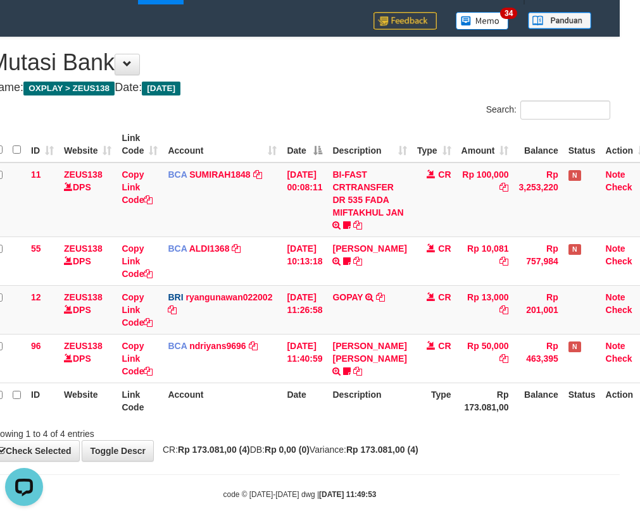
click at [268, 103] on div "Search:" at bounding box center [300, 112] width 640 height 22
click at [288, 506] on body "Toggle navigation Home Bank Account List Load By Website Group [OXPLAY] ZEUS138…" at bounding box center [300, 252] width 640 height 559
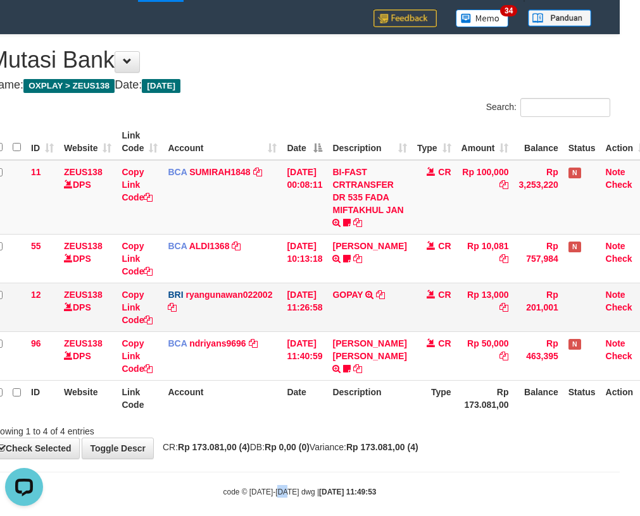
click at [311, 312] on tbody "11 ZEUS138 DPS Copy Link Code BCA SUMIRAH1848 DPS SUMIRAH mutasi_20250831_4156 …" at bounding box center [320, 270] width 662 height 221
